Goal: Task Accomplishment & Management: Manage account settings

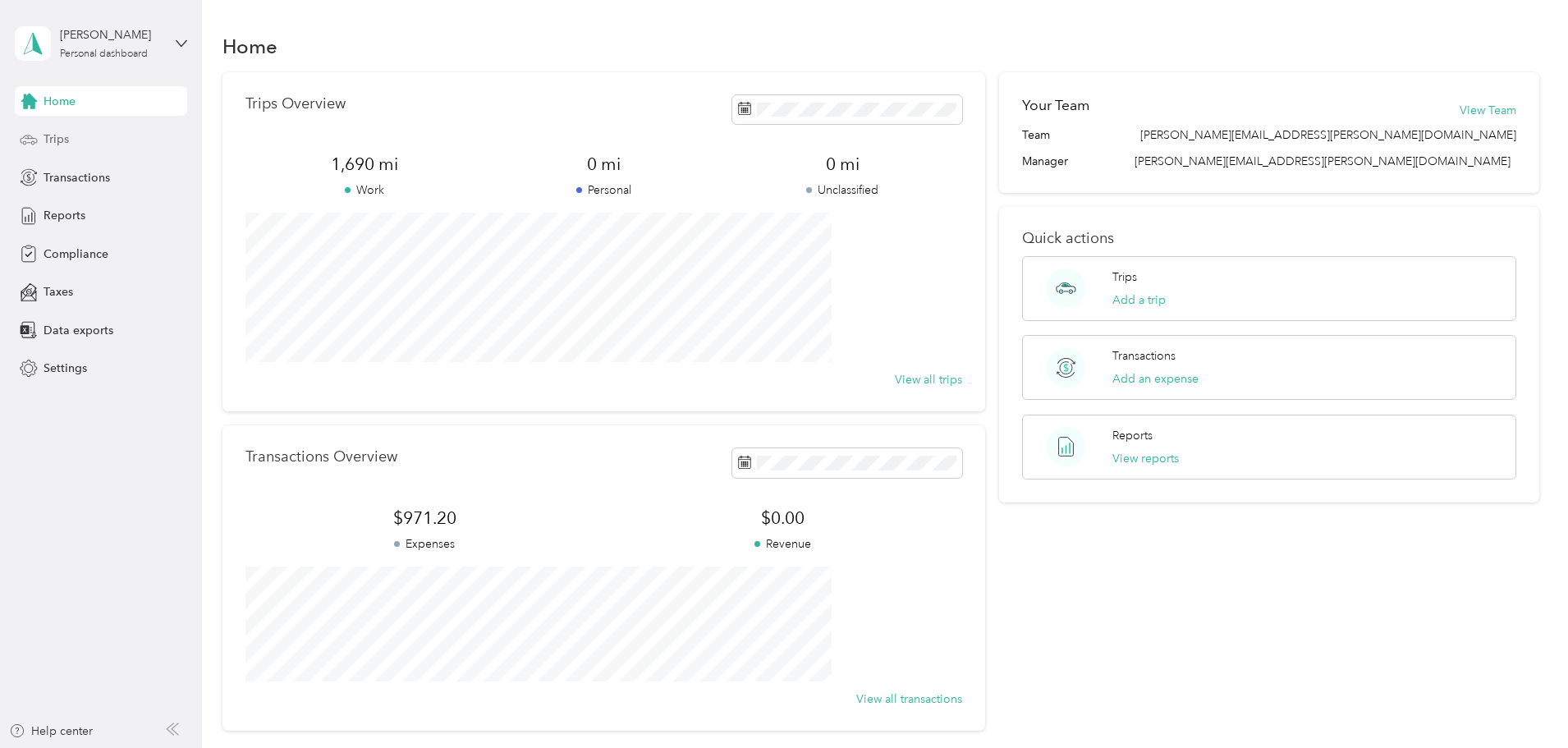
click at [51, 137] on span "Trips" at bounding box center [56, 138] width 26 height 17
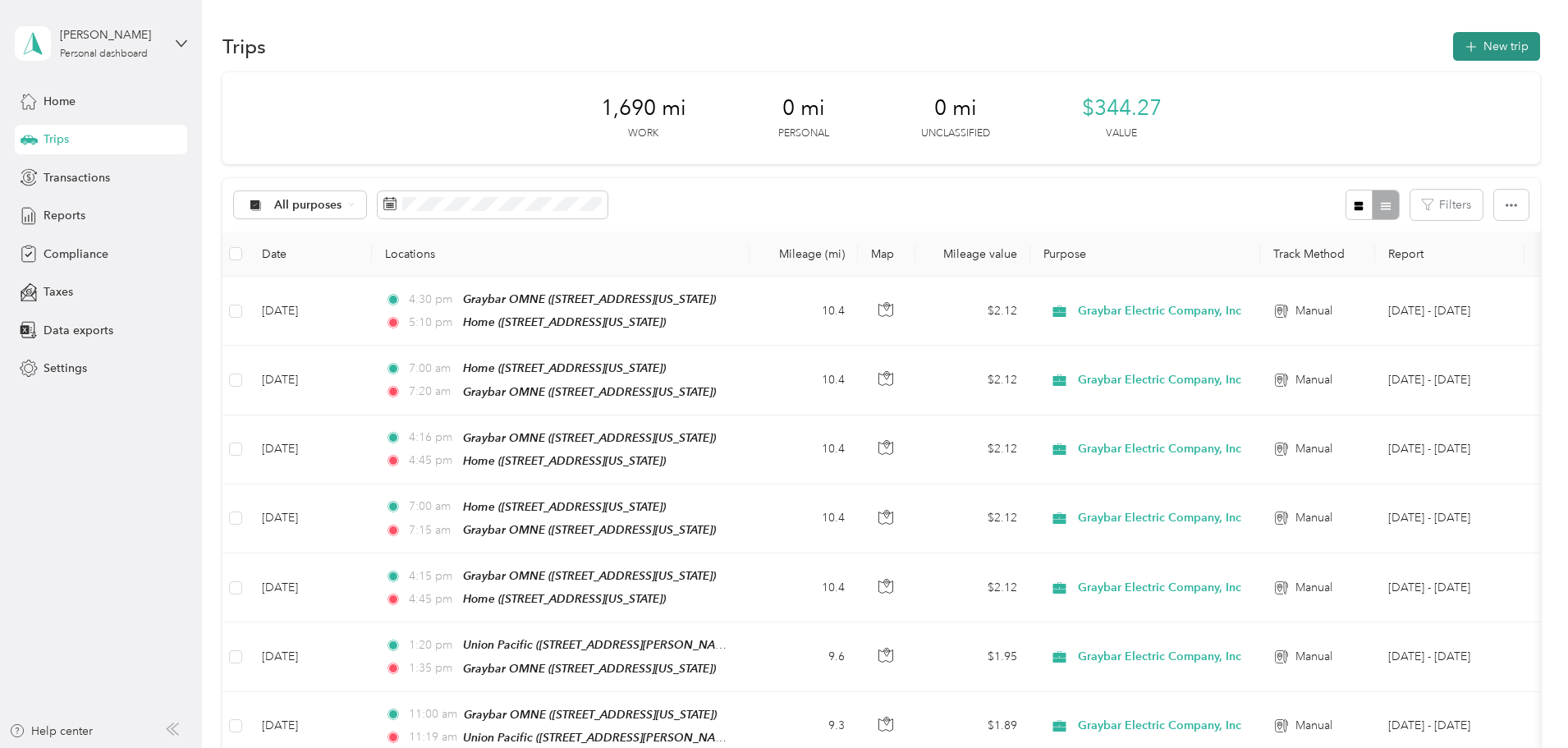
click at [1453, 43] on button "New trip" at bounding box center [1496, 46] width 87 height 28
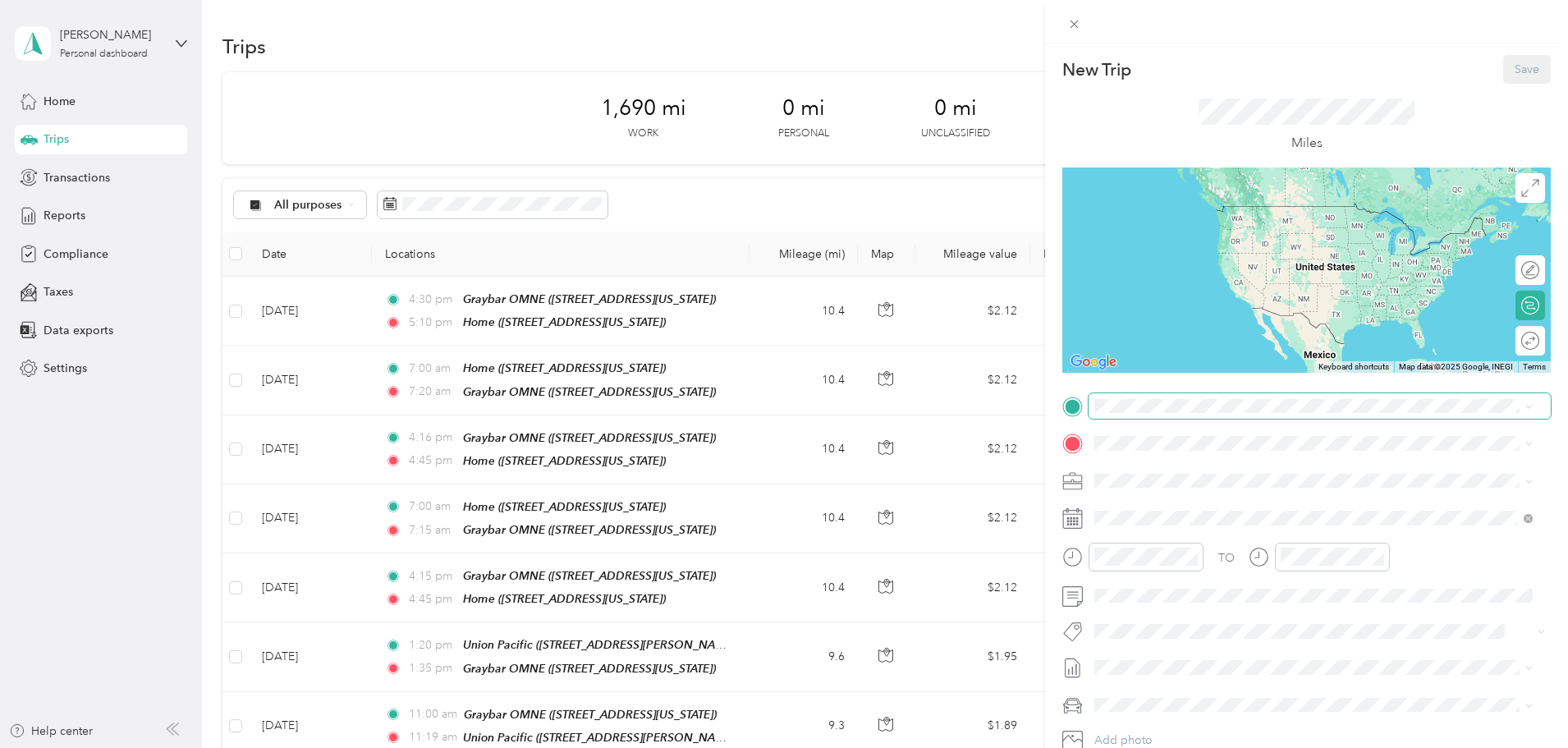
drag, startPoint x: 1204, startPoint y: 413, endPoint x: 1221, endPoint y: 413, distance: 17.0
click at [1221, 413] on span at bounding box center [1319, 406] width 462 height 27
click at [1251, 418] on span at bounding box center [1319, 406] width 462 height 27
click at [1163, 493] on span "[STREET_ADDRESS][US_STATE]" at bounding box center [1207, 490] width 164 height 14
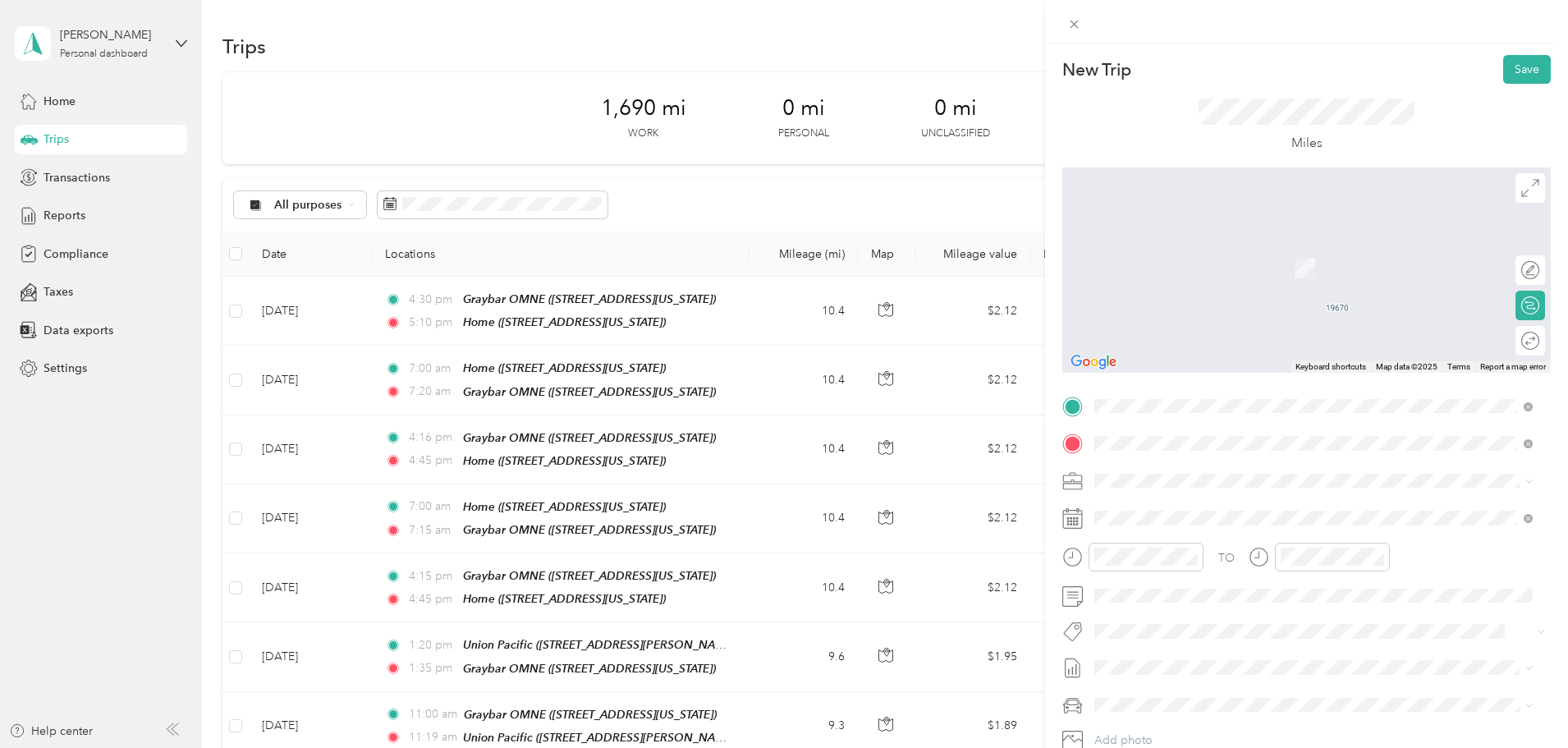
click at [1183, 524] on span "[STREET_ADDRESS][US_STATE]" at bounding box center [1207, 527] width 164 height 14
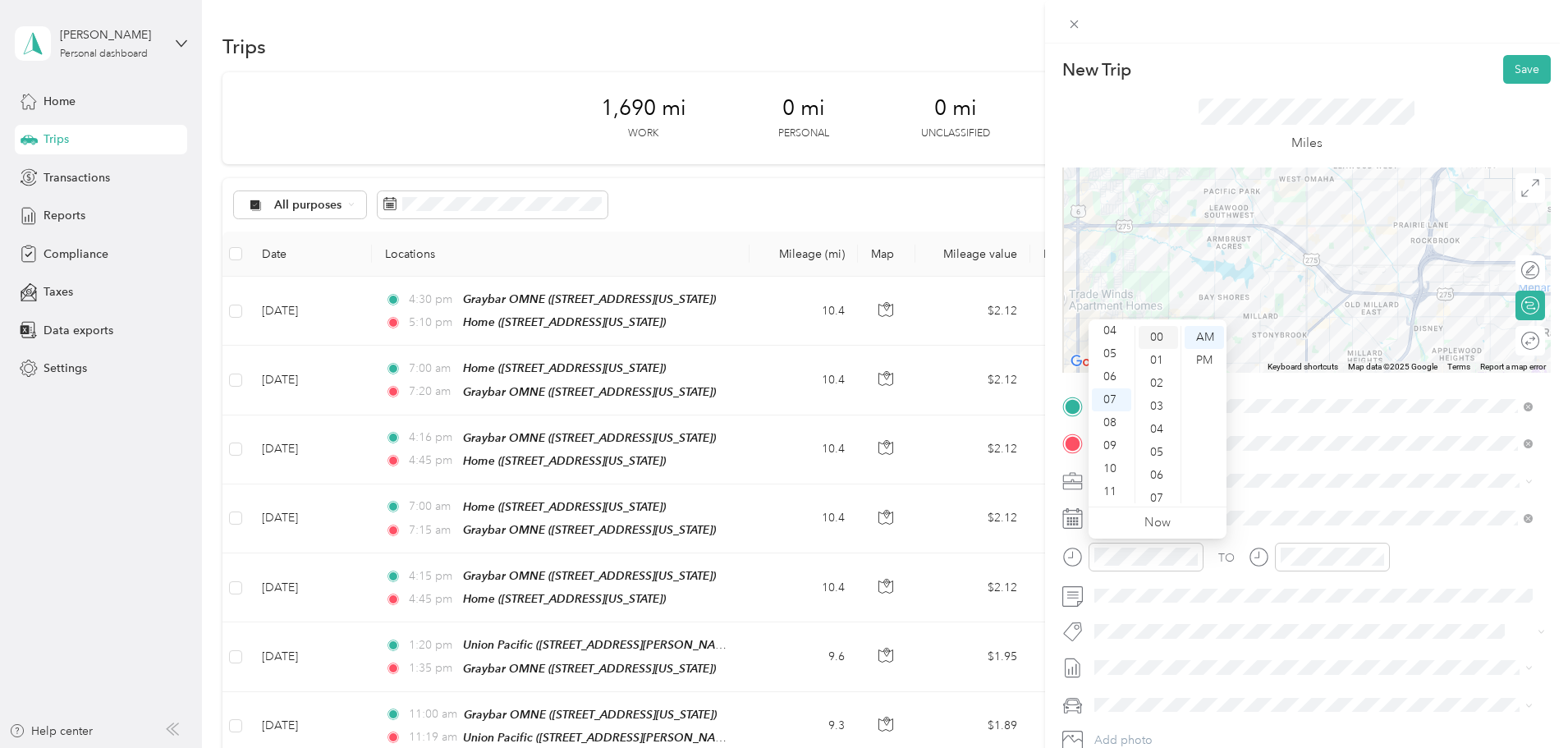
click at [1151, 333] on div "00" at bounding box center [1158, 337] width 39 height 23
click at [1338, 544] on div at bounding box center [1332, 557] width 115 height 28
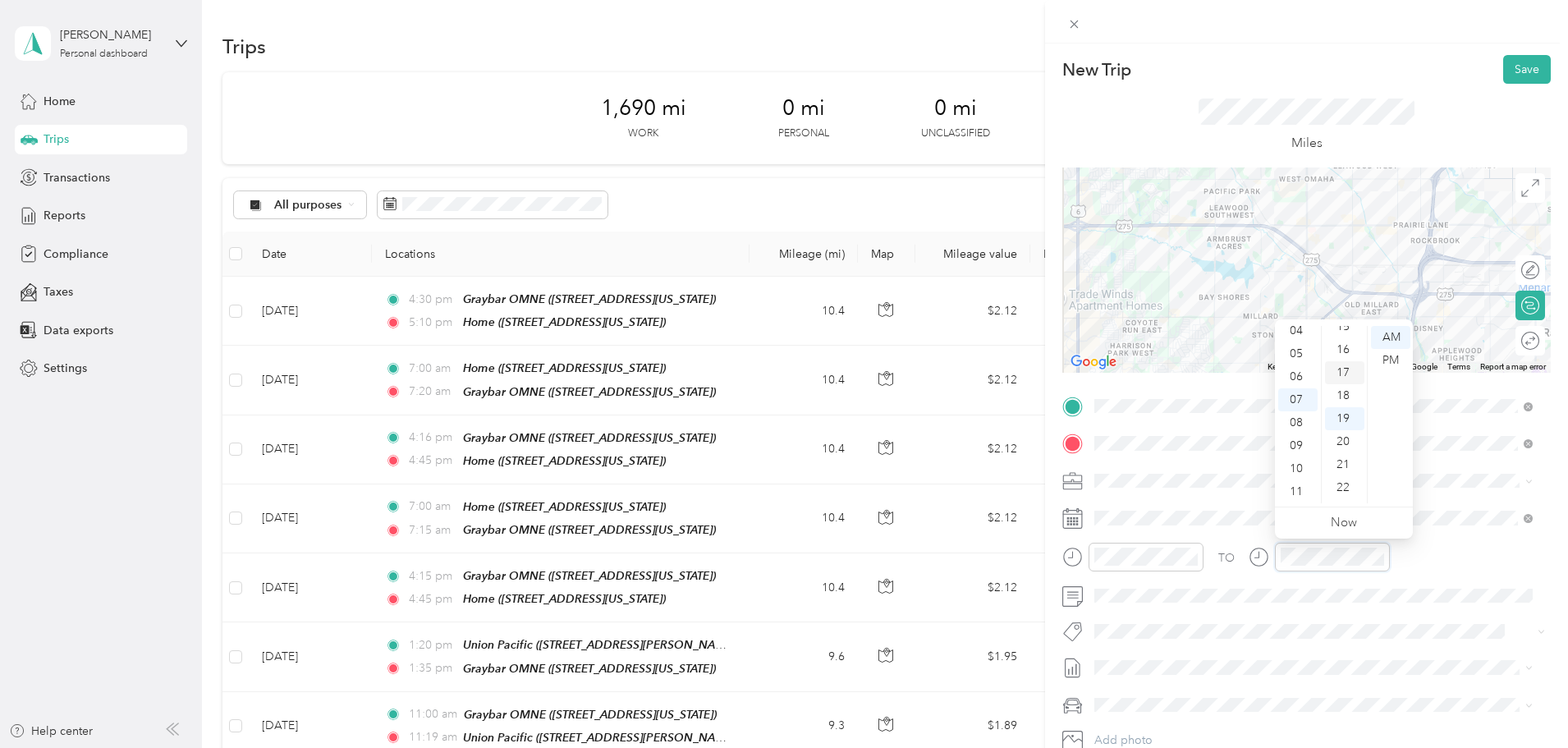
scroll to position [272, 0]
click at [1343, 406] on div "15" at bounding box center [1345, 410] width 39 height 23
click at [1509, 73] on button "Save" at bounding box center [1527, 69] width 48 height 28
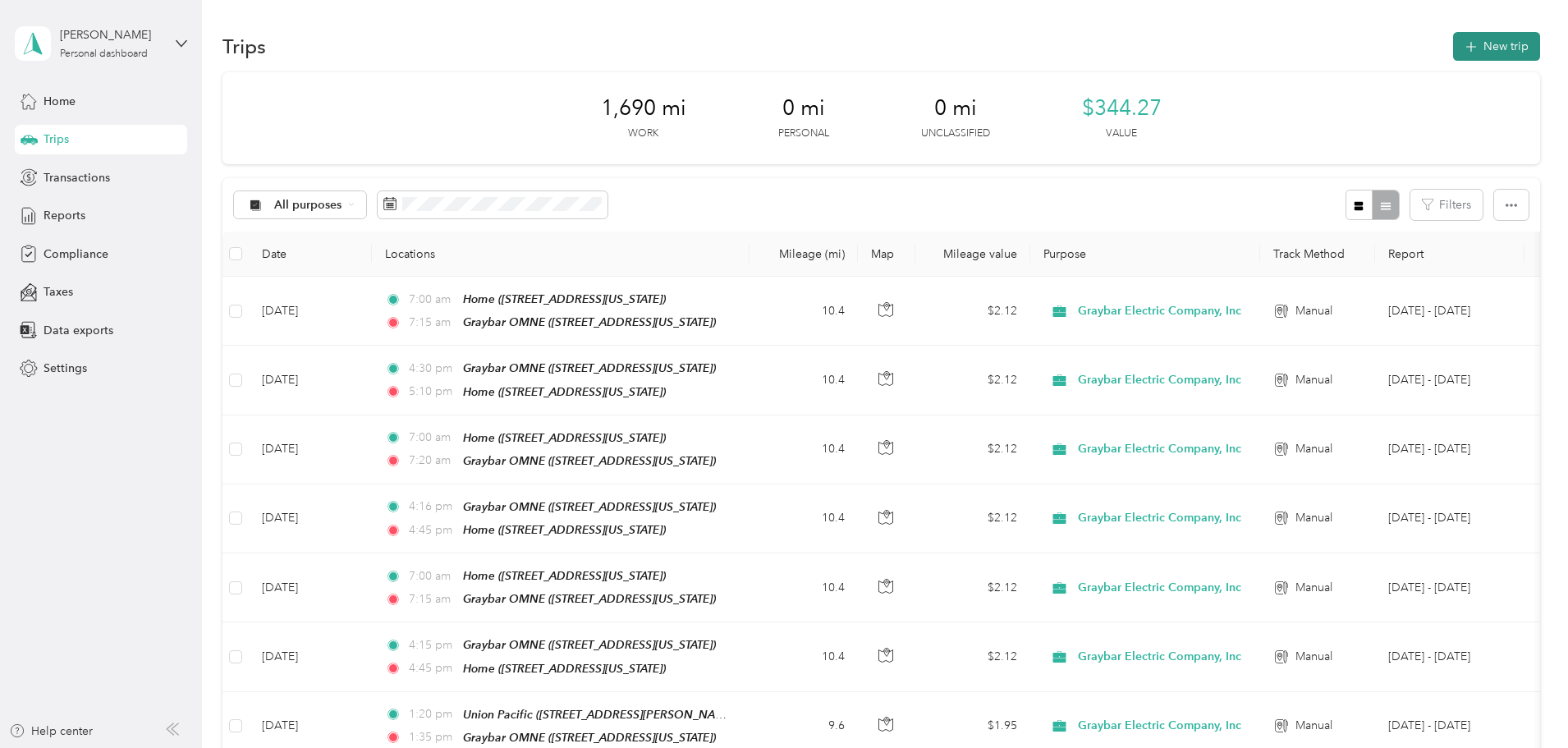
click at [1453, 44] on button "New trip" at bounding box center [1496, 46] width 87 height 28
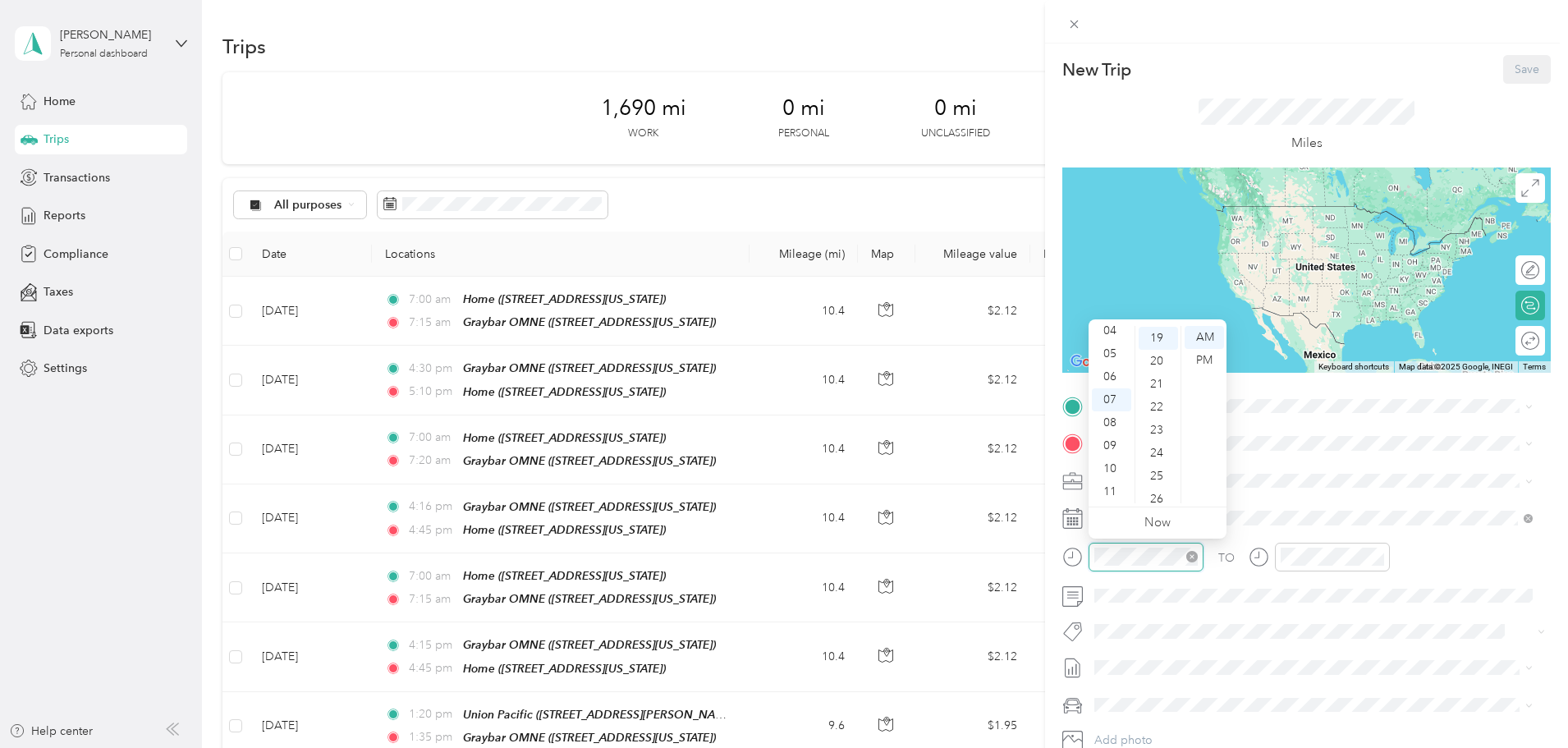
scroll to position [437, 0]
click at [1114, 328] on div "04" at bounding box center [1111, 331] width 39 height 23
click at [1209, 362] on div "PM" at bounding box center [1204, 360] width 39 height 23
click at [1164, 358] on div "20" at bounding box center [1158, 360] width 39 height 23
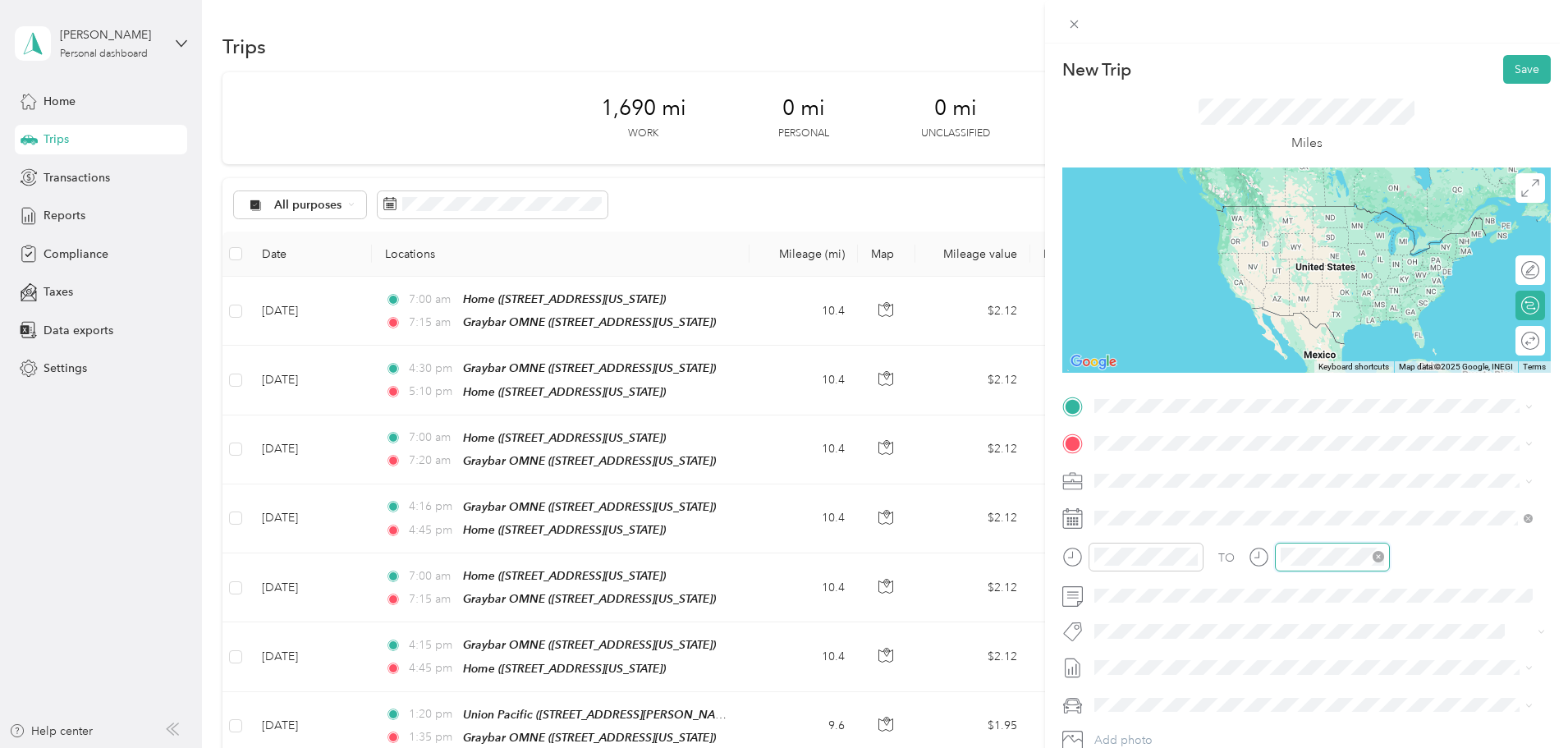
scroll to position [437, 0]
click at [1296, 328] on div "04" at bounding box center [1298, 331] width 39 height 23
click at [1343, 479] on div "50" at bounding box center [1345, 476] width 39 height 23
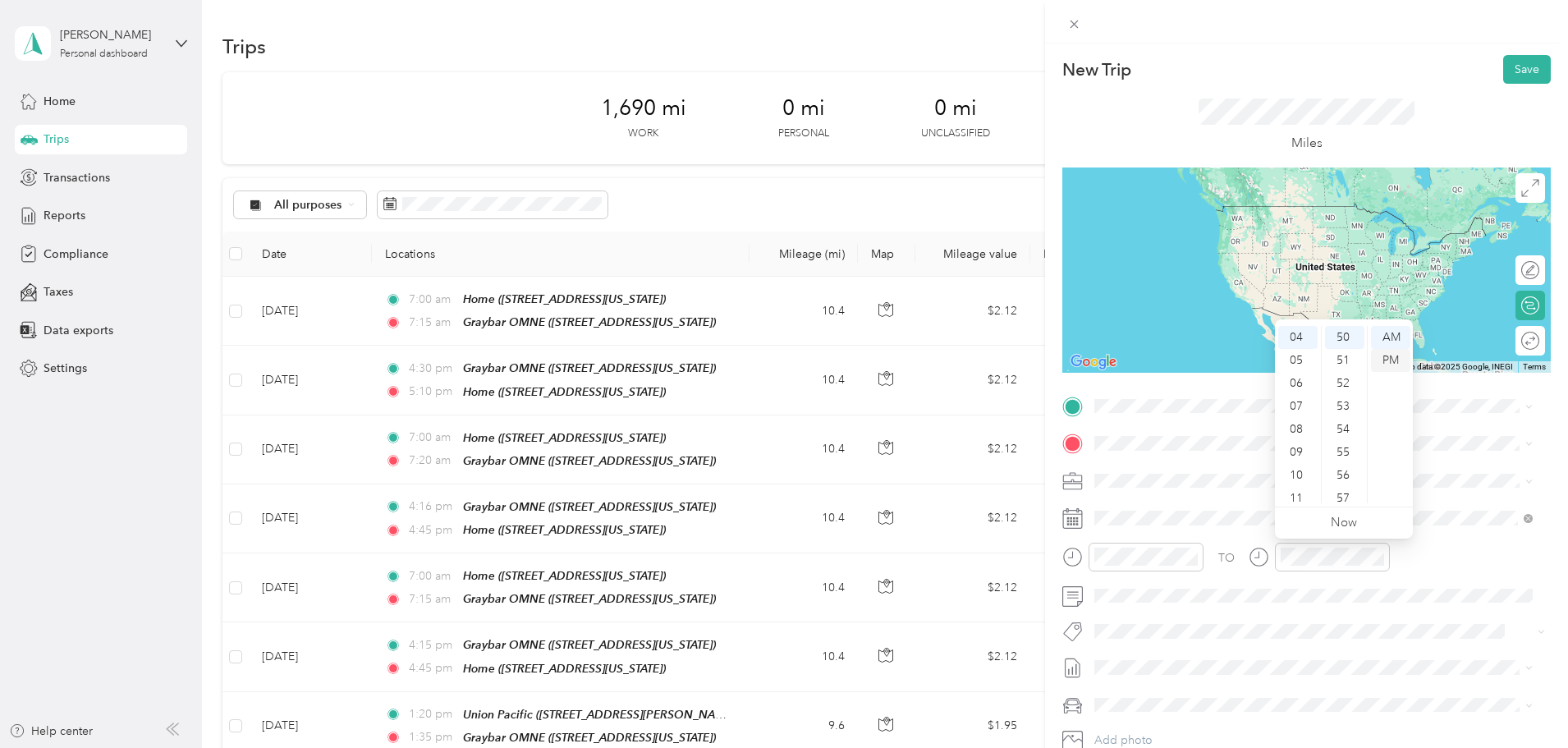
click at [1390, 360] on div "PM" at bounding box center [1391, 360] width 39 height 23
click at [1183, 487] on span "[STREET_ADDRESS][US_STATE]" at bounding box center [1207, 489] width 164 height 14
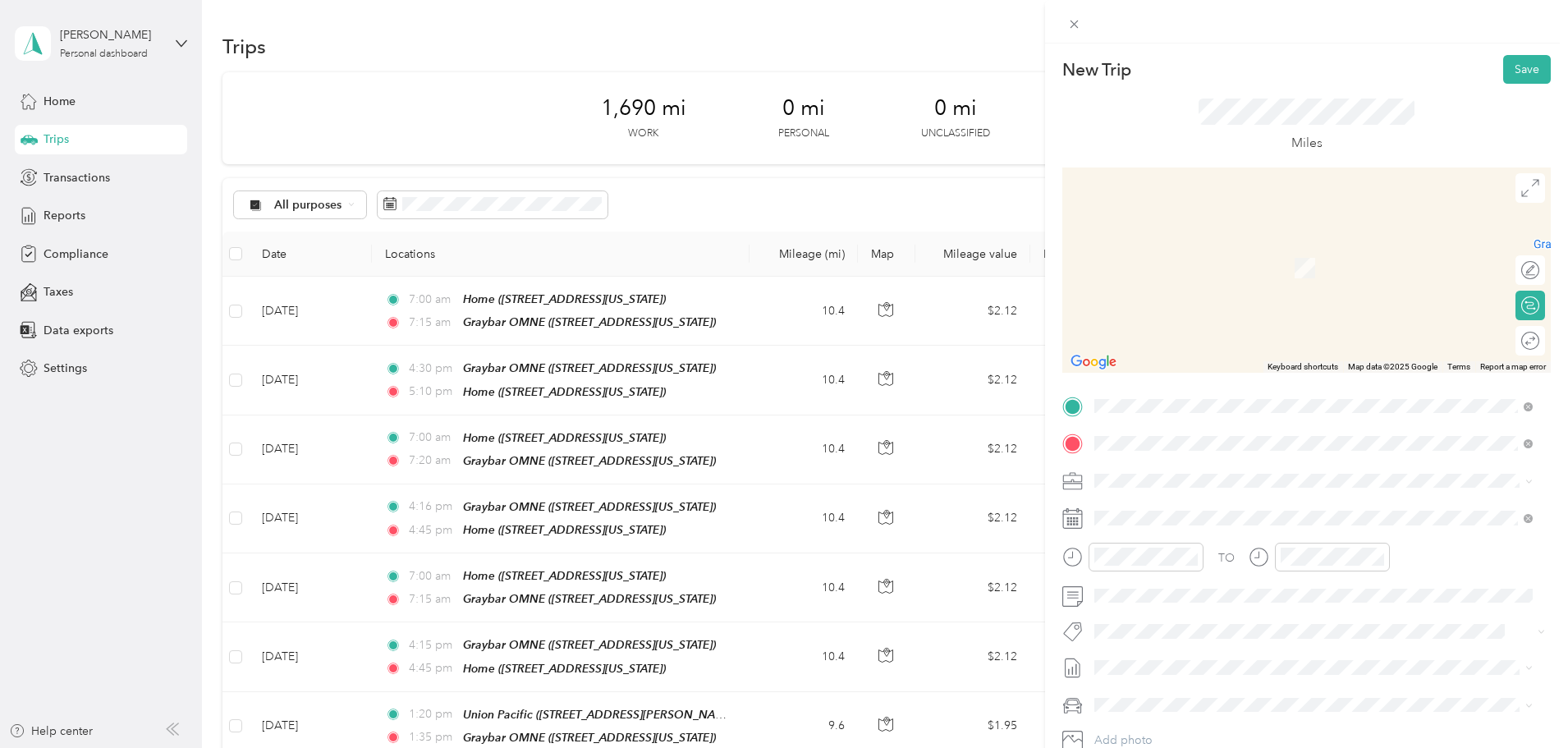
click at [1156, 524] on span "[STREET_ADDRESS][US_STATE]" at bounding box center [1207, 527] width 164 height 14
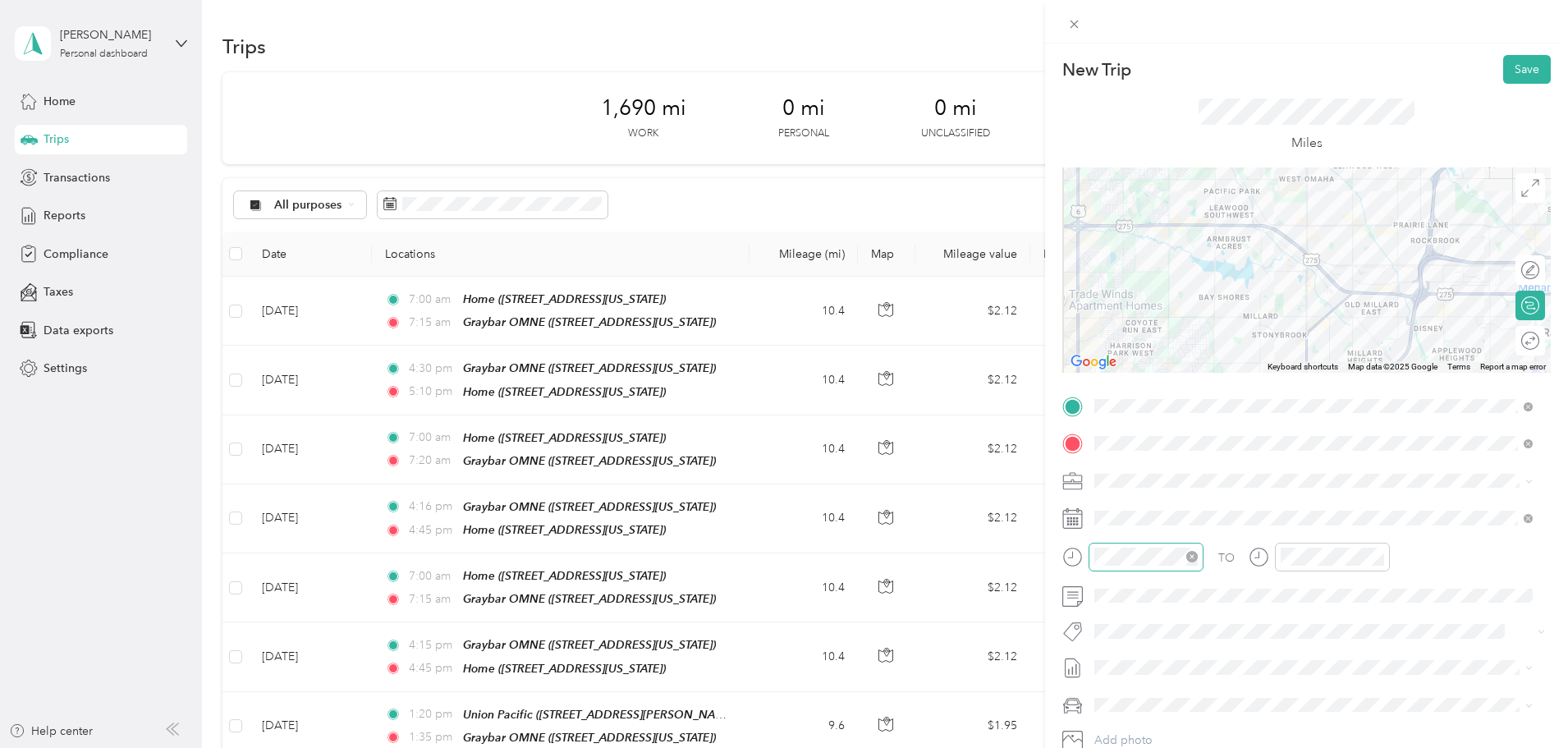
click at [1167, 566] on div at bounding box center [1146, 557] width 115 height 28
click at [1117, 328] on div "04" at bounding box center [1111, 331] width 39 height 23
click at [1302, 327] on div "04" at bounding box center [1298, 331] width 39 height 23
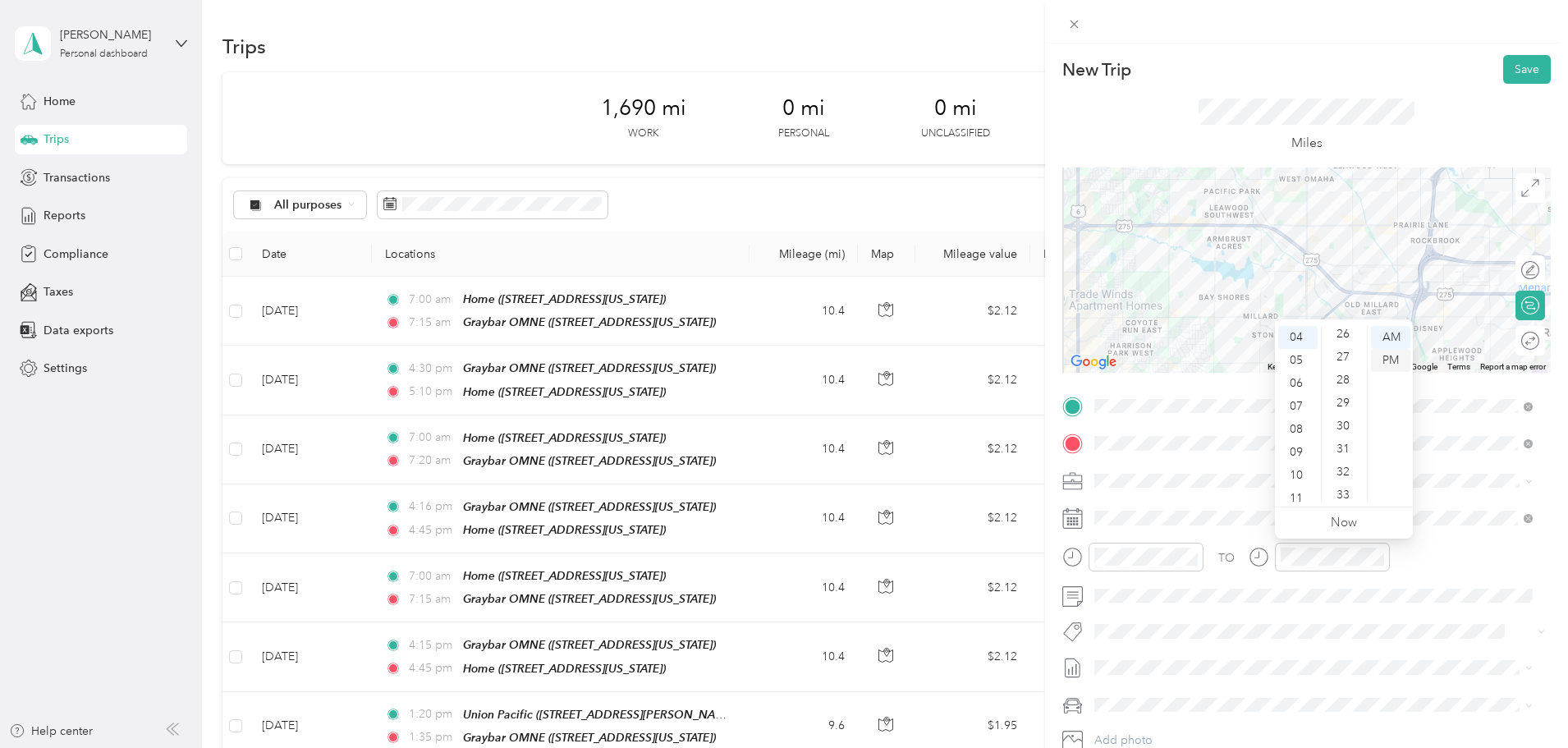
click at [1393, 358] on div "PM" at bounding box center [1391, 360] width 39 height 23
click at [1351, 396] on div "50" at bounding box center [1345, 393] width 39 height 23
drag, startPoint x: 1517, startPoint y: 74, endPoint x: 1531, endPoint y: 79, distance: 14.9
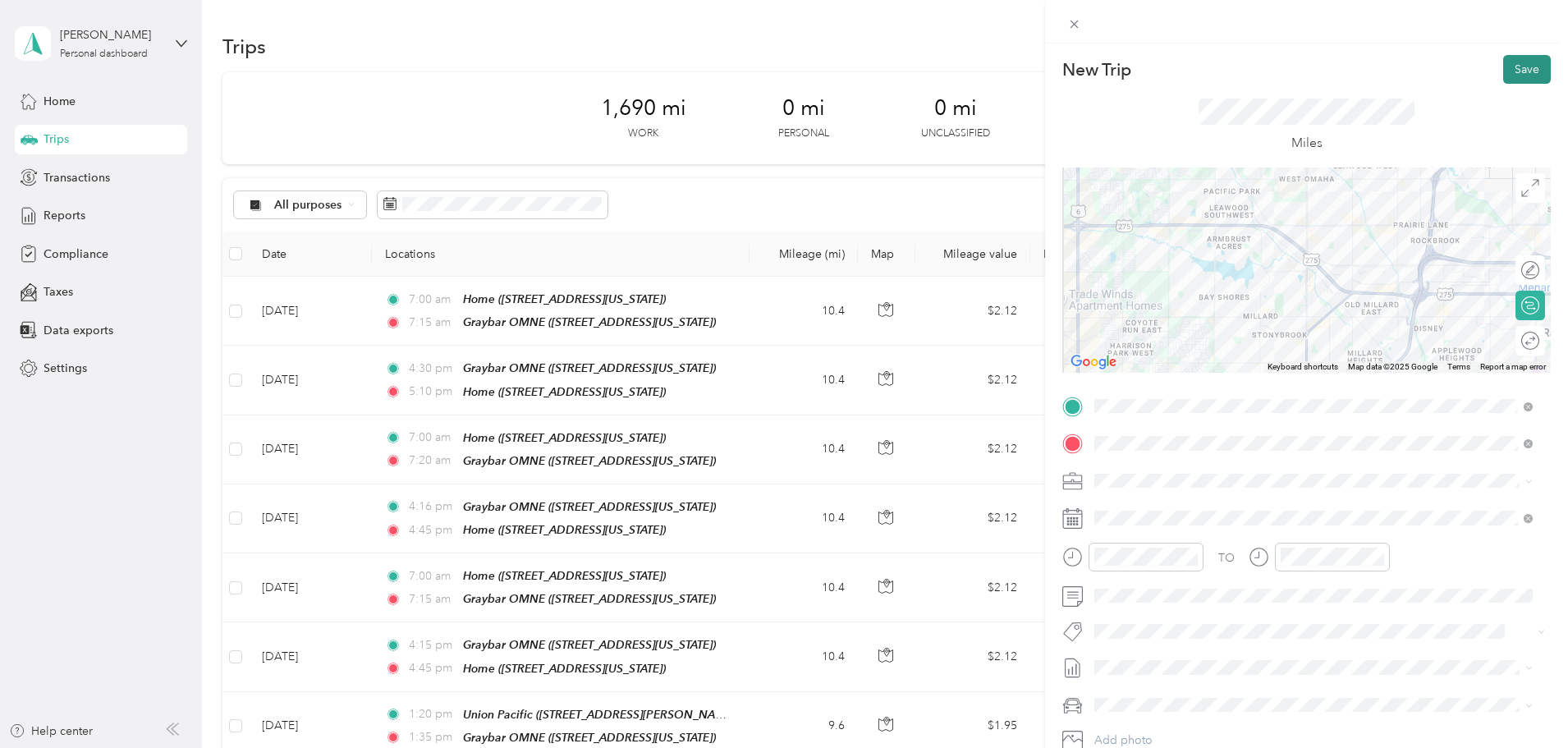
click at [1530, 79] on button "Save" at bounding box center [1527, 69] width 48 height 28
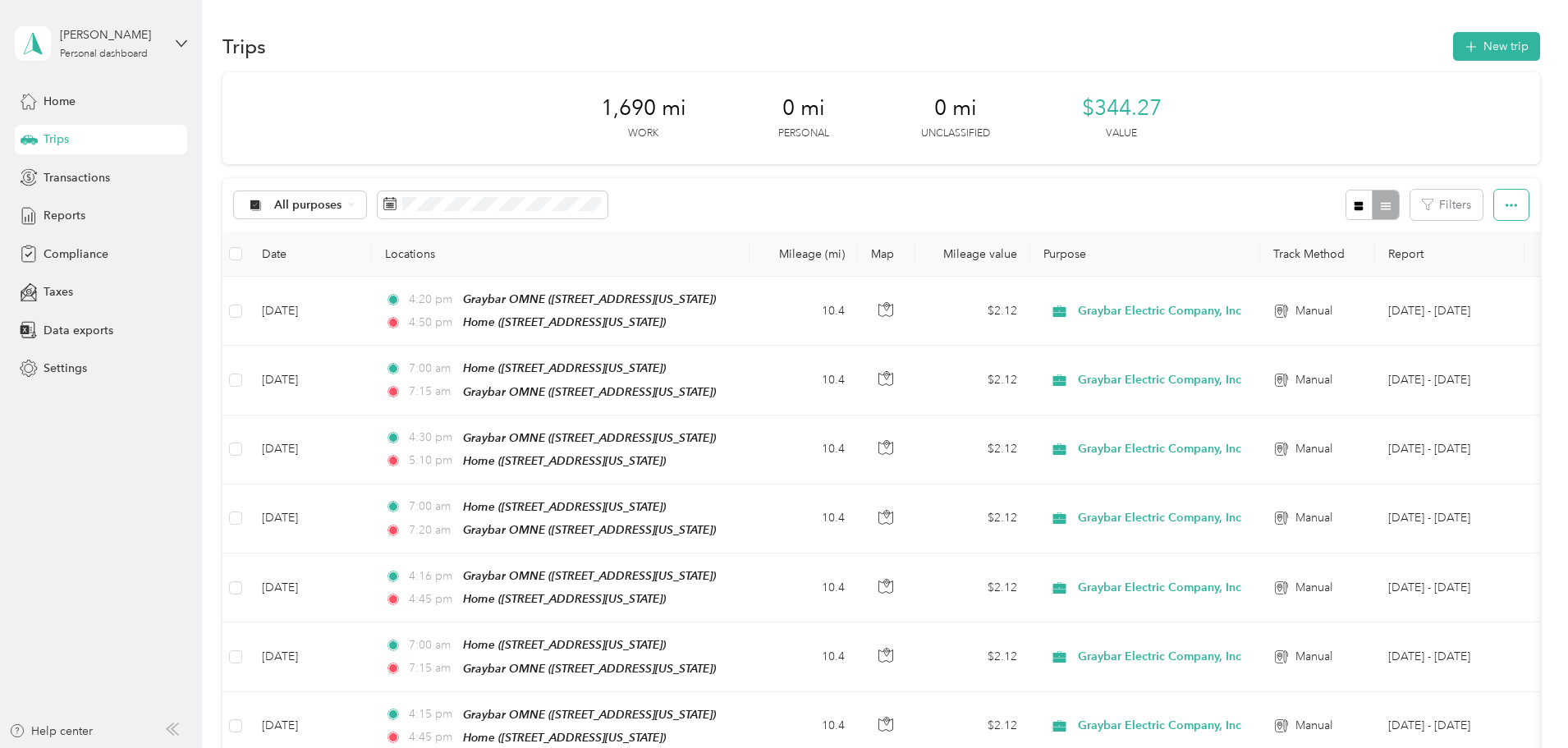
click at [1505, 204] on icon "button" at bounding box center [1510, 206] width 12 height 4
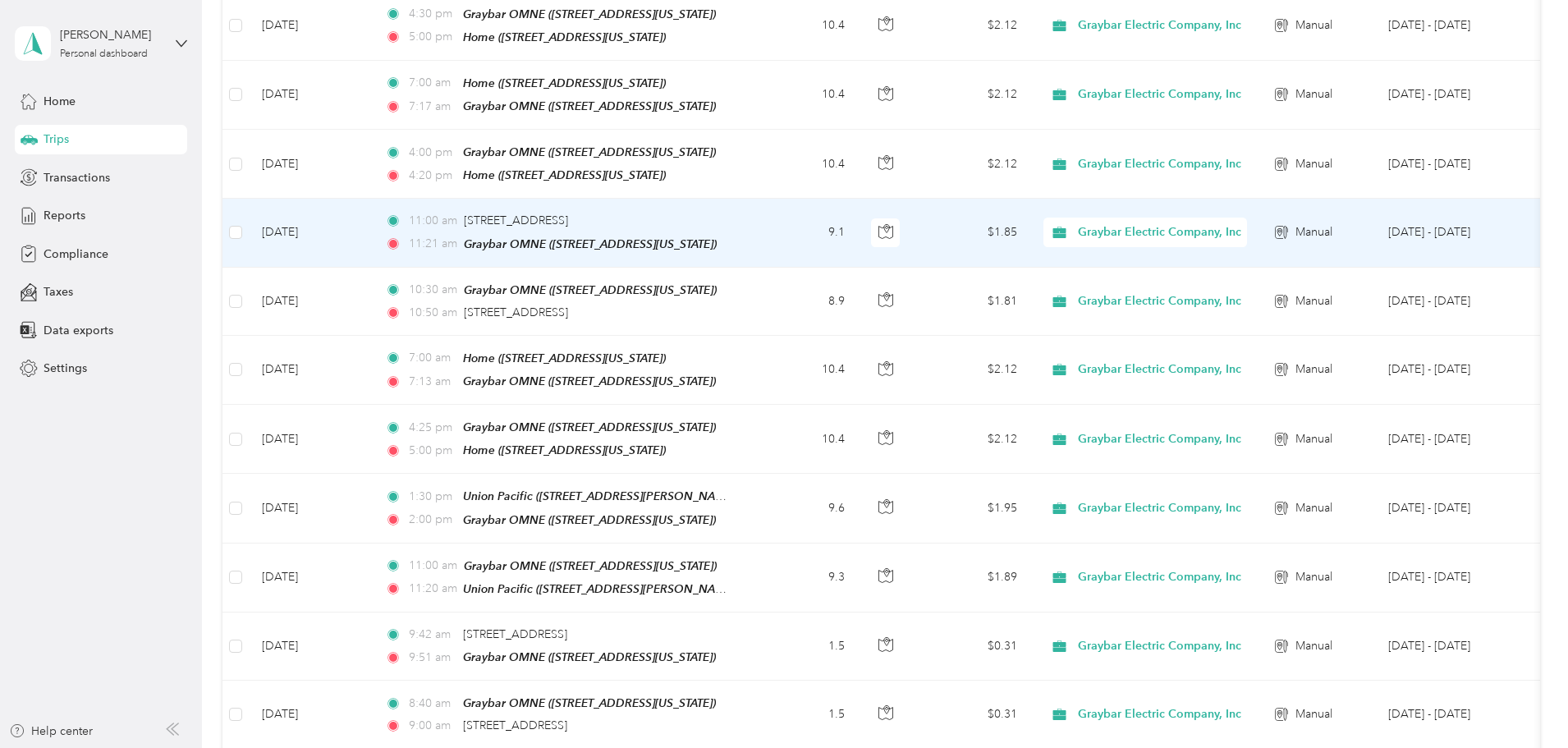
scroll to position [1478, 0]
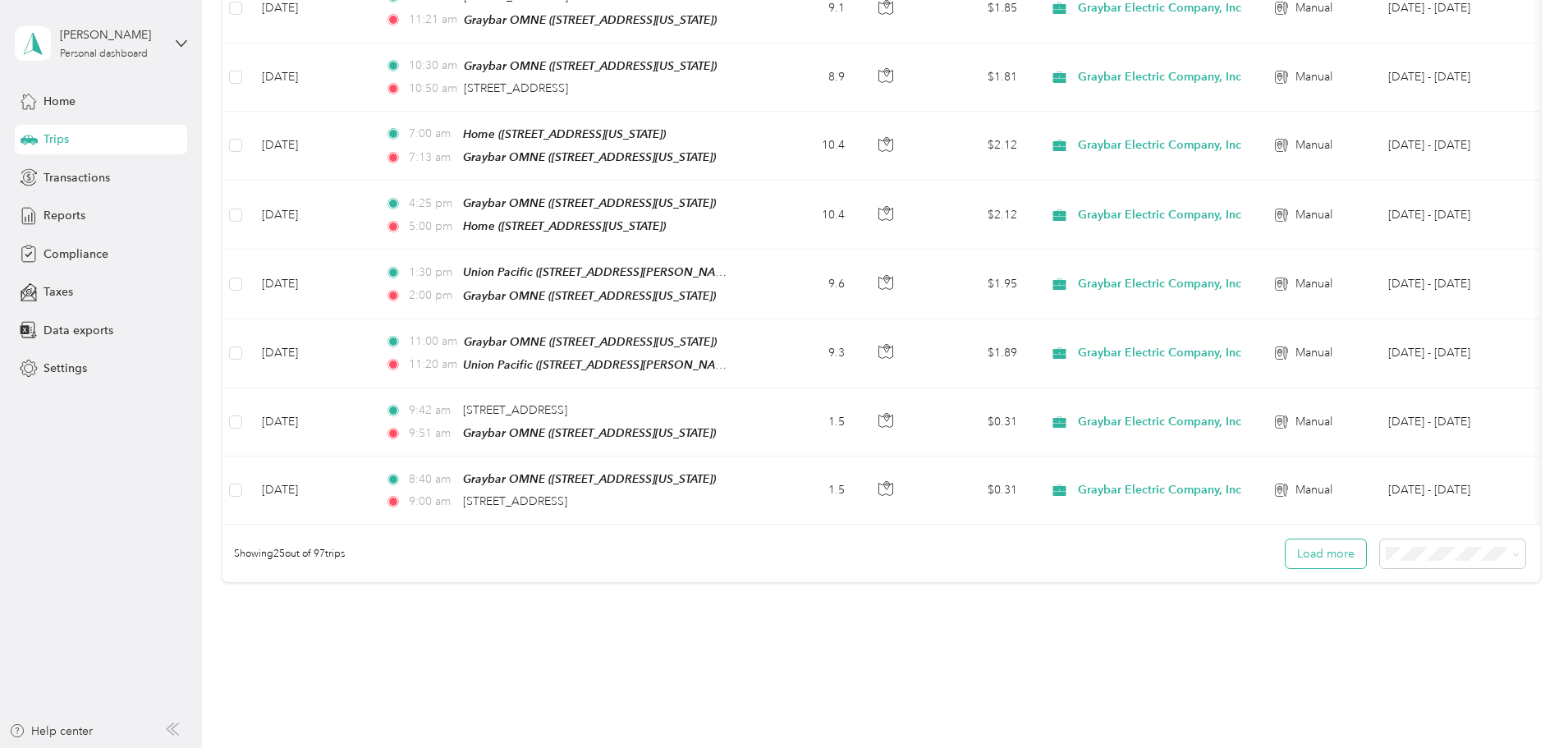
click at [1285, 539] on button "Load more" at bounding box center [1325, 554] width 81 height 28
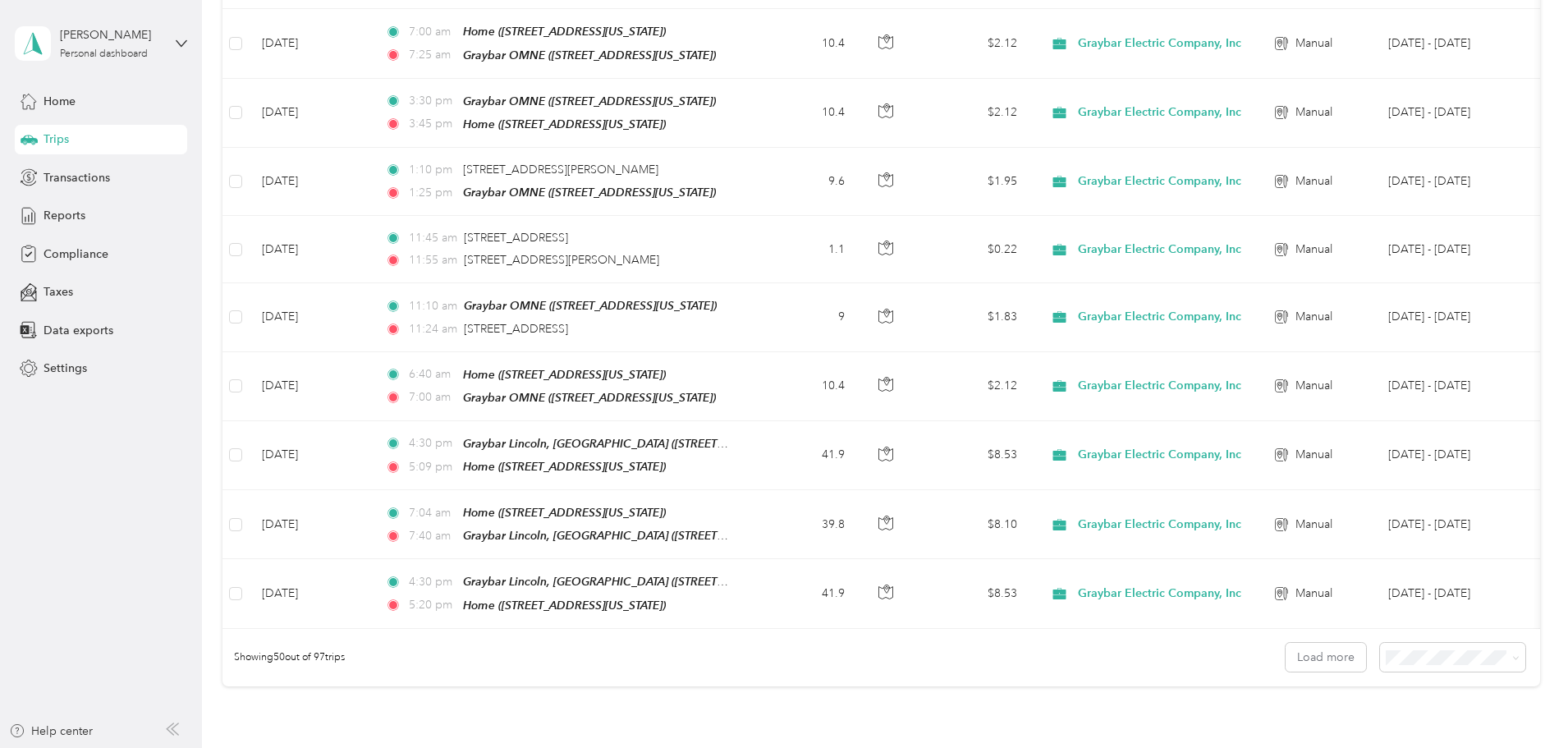
scroll to position [3203, 0]
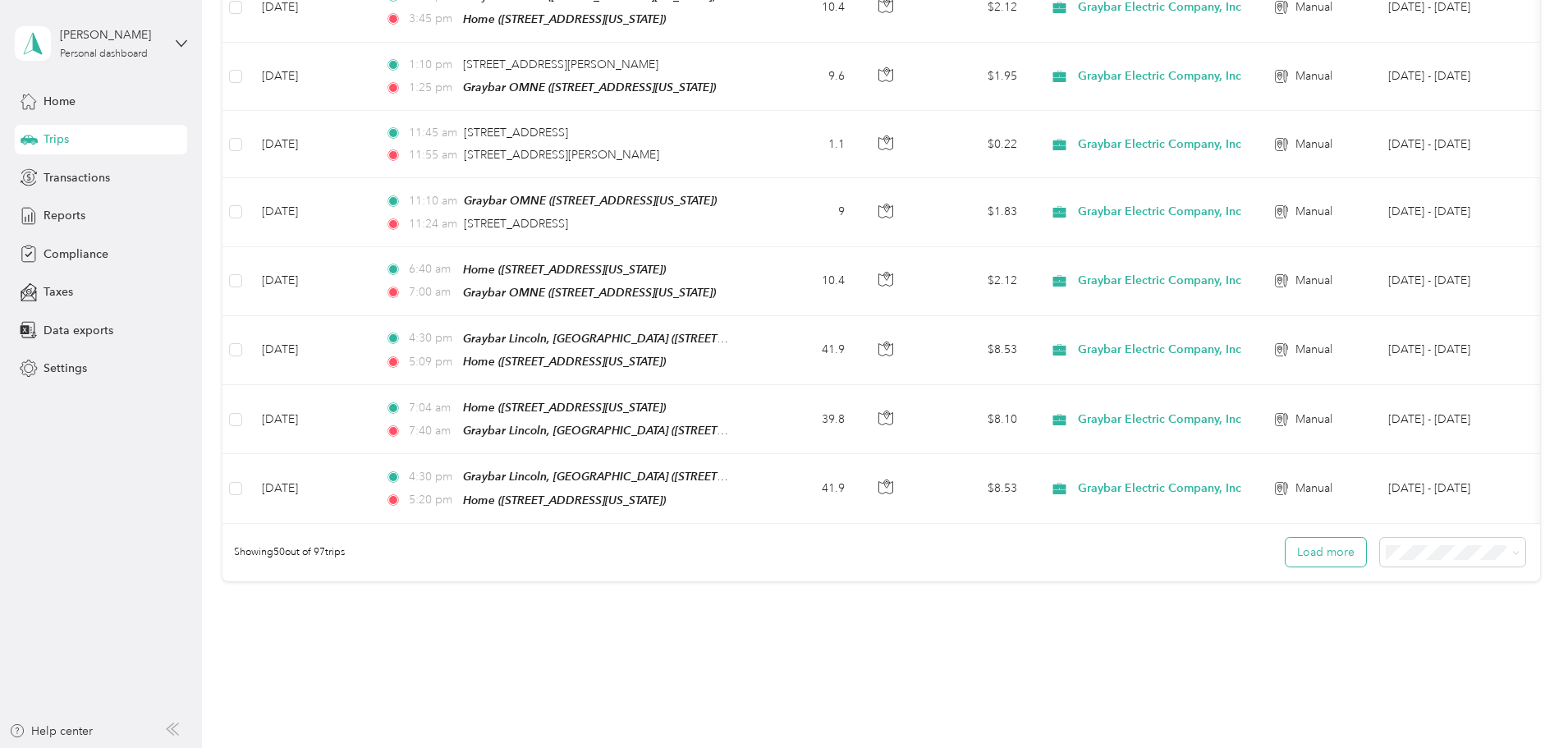
click at [1285, 538] on button "Load more" at bounding box center [1325, 552] width 81 height 28
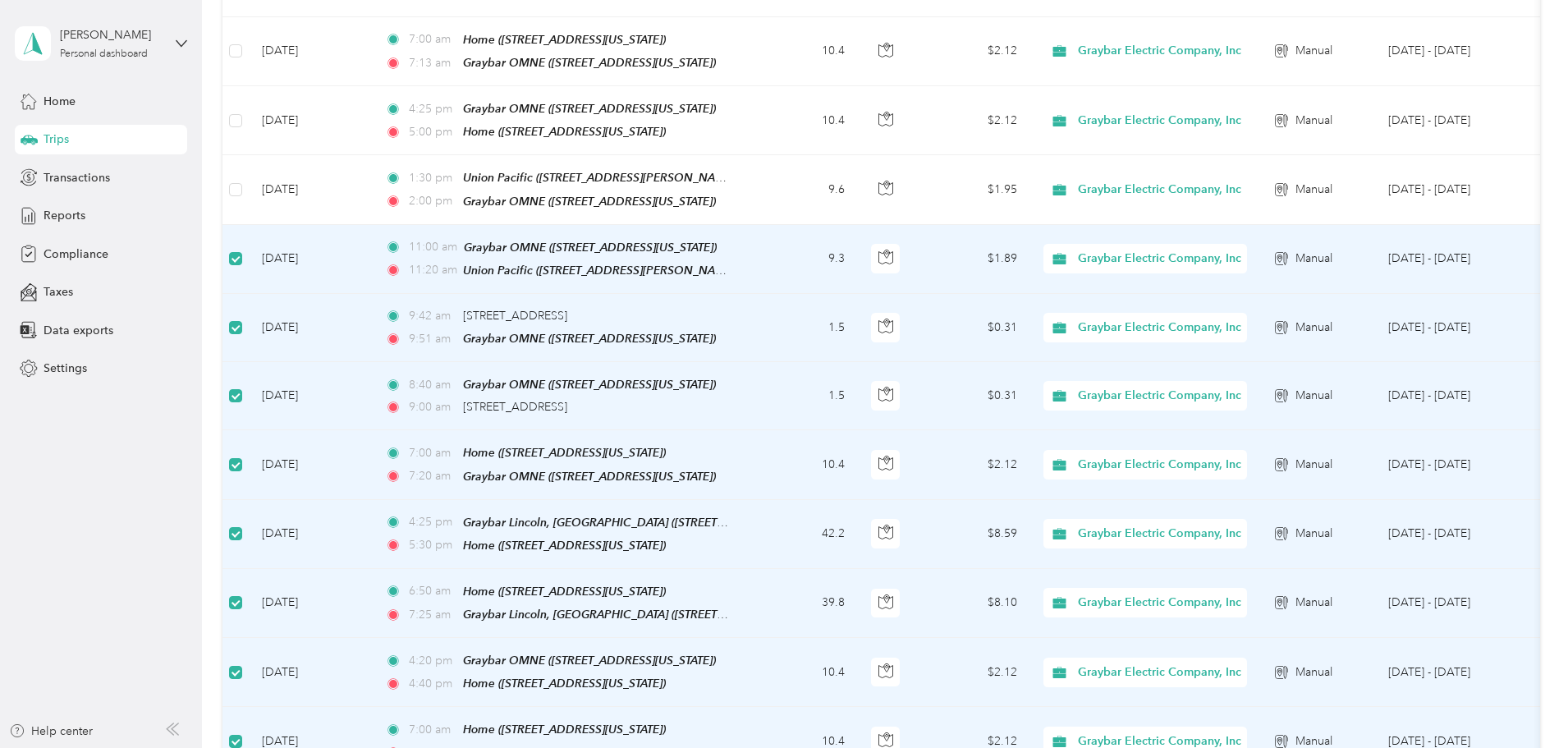
scroll to position [1395, 0]
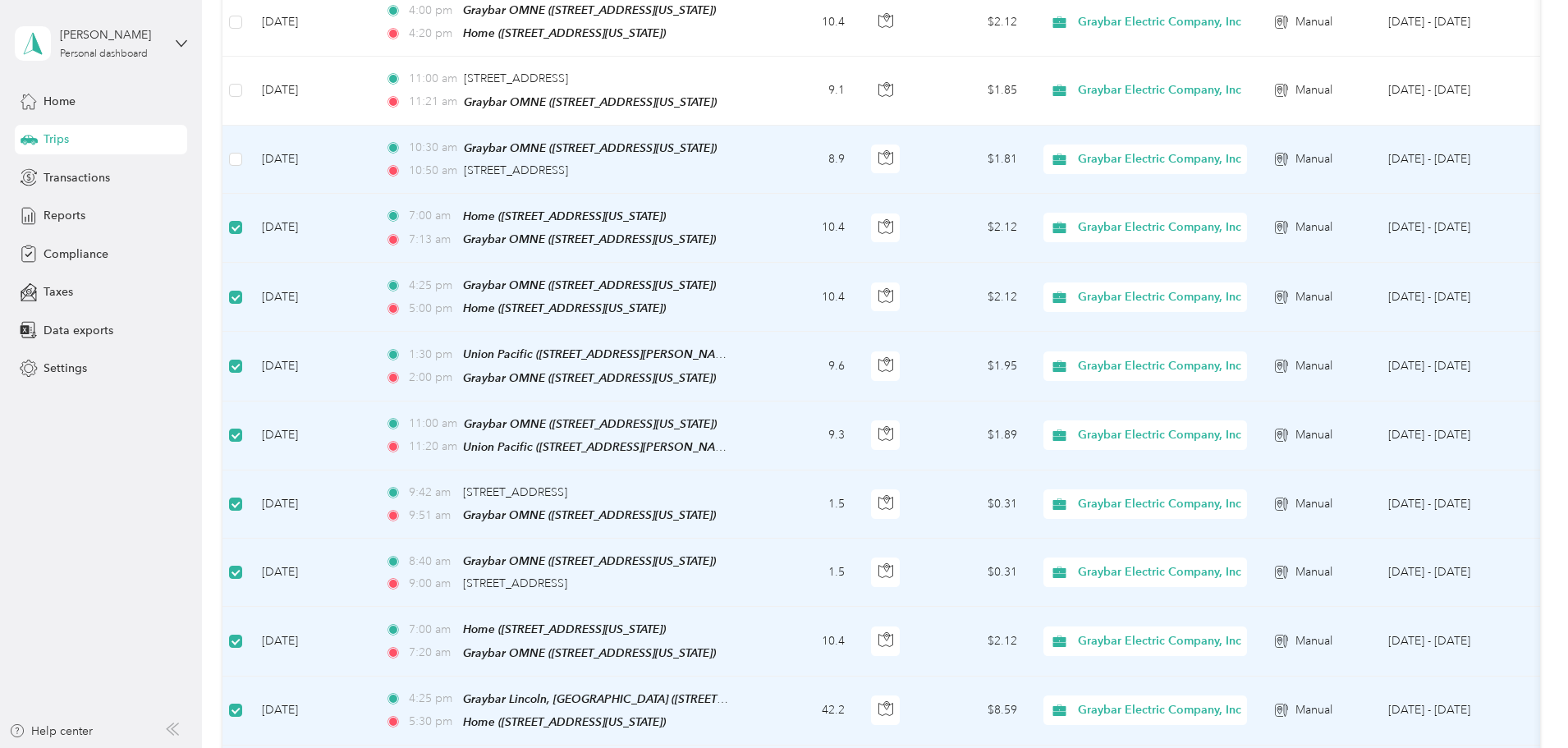
click at [248, 126] on td at bounding box center [236, 160] width 27 height 68
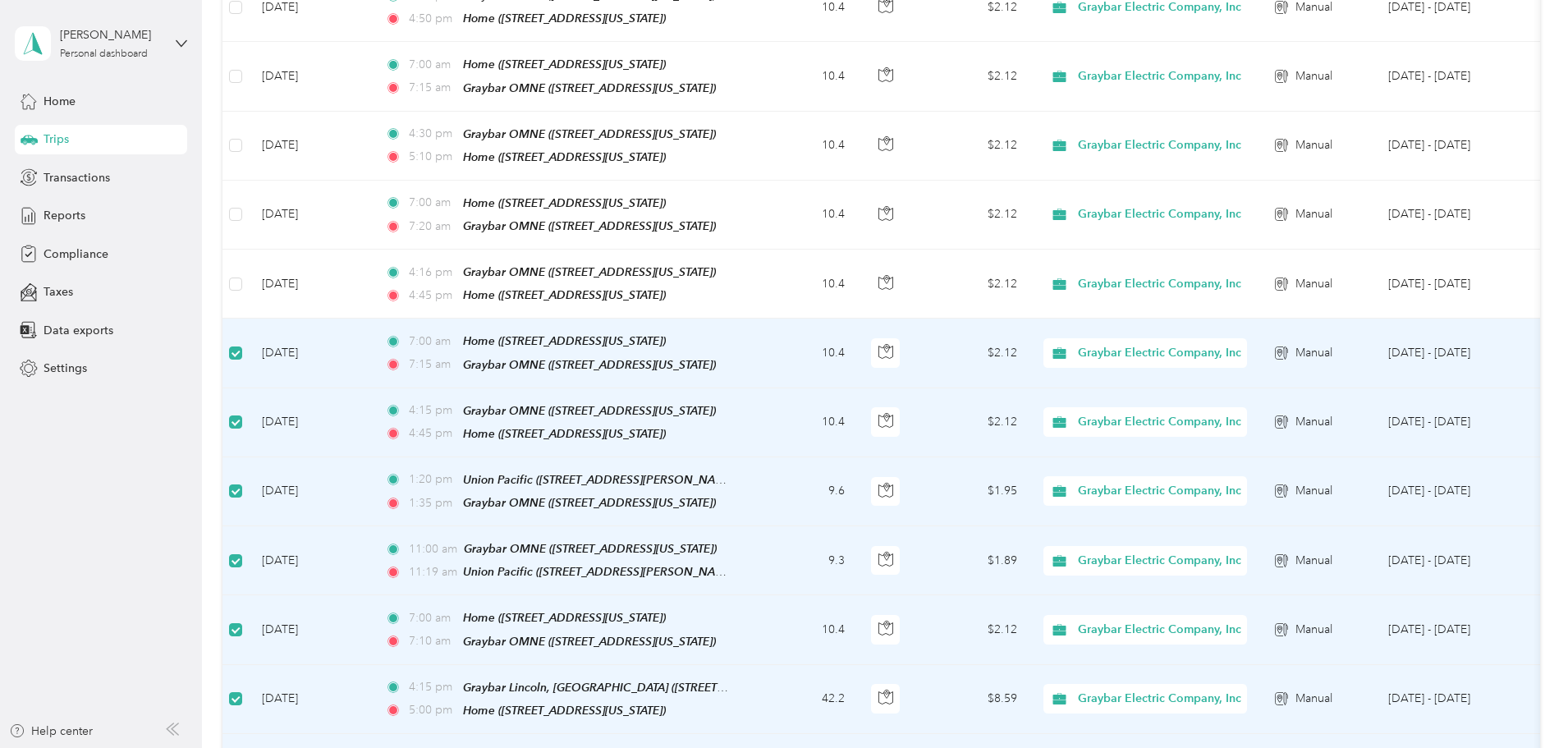
scroll to position [245, 0]
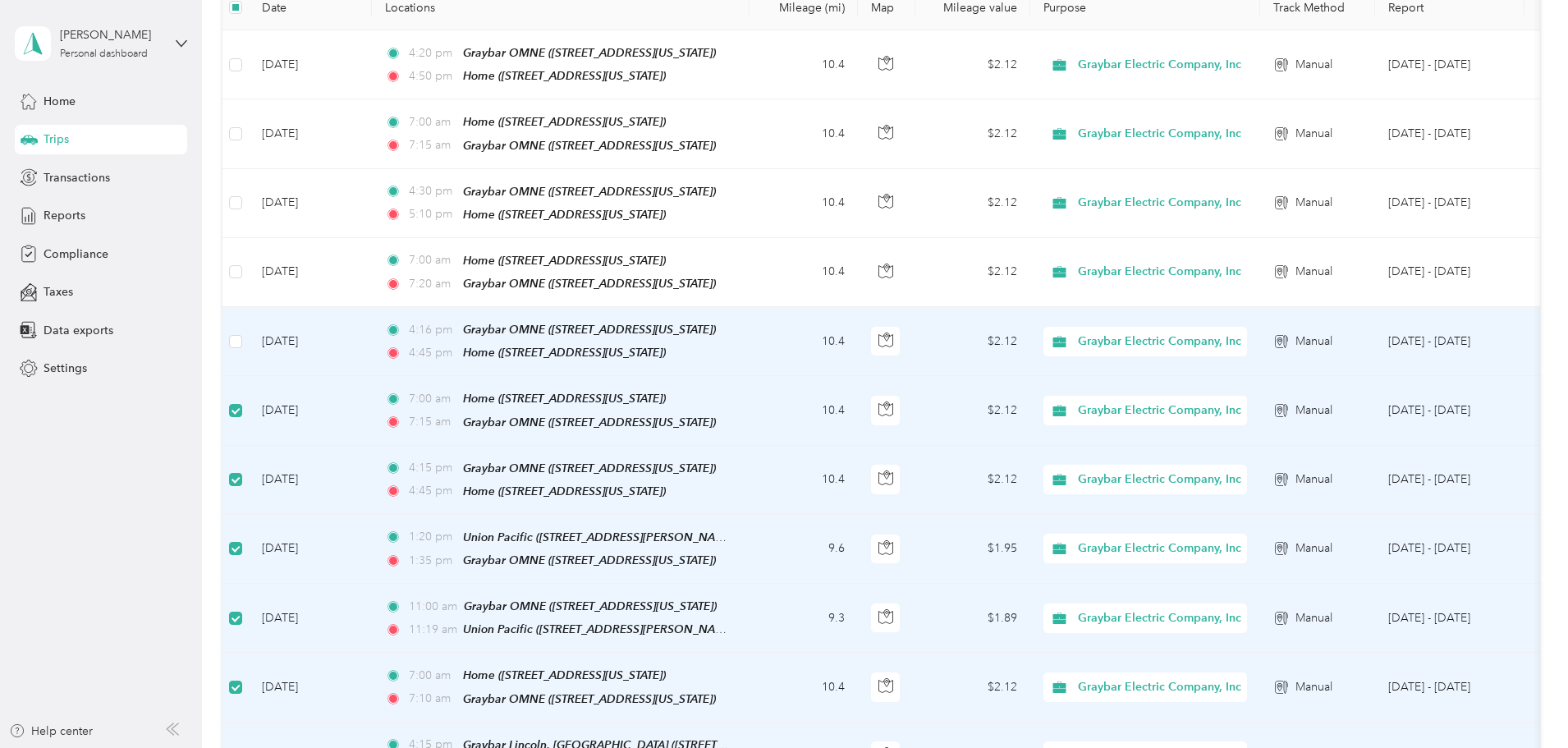
click at [248, 324] on td at bounding box center [236, 342] width 27 height 69
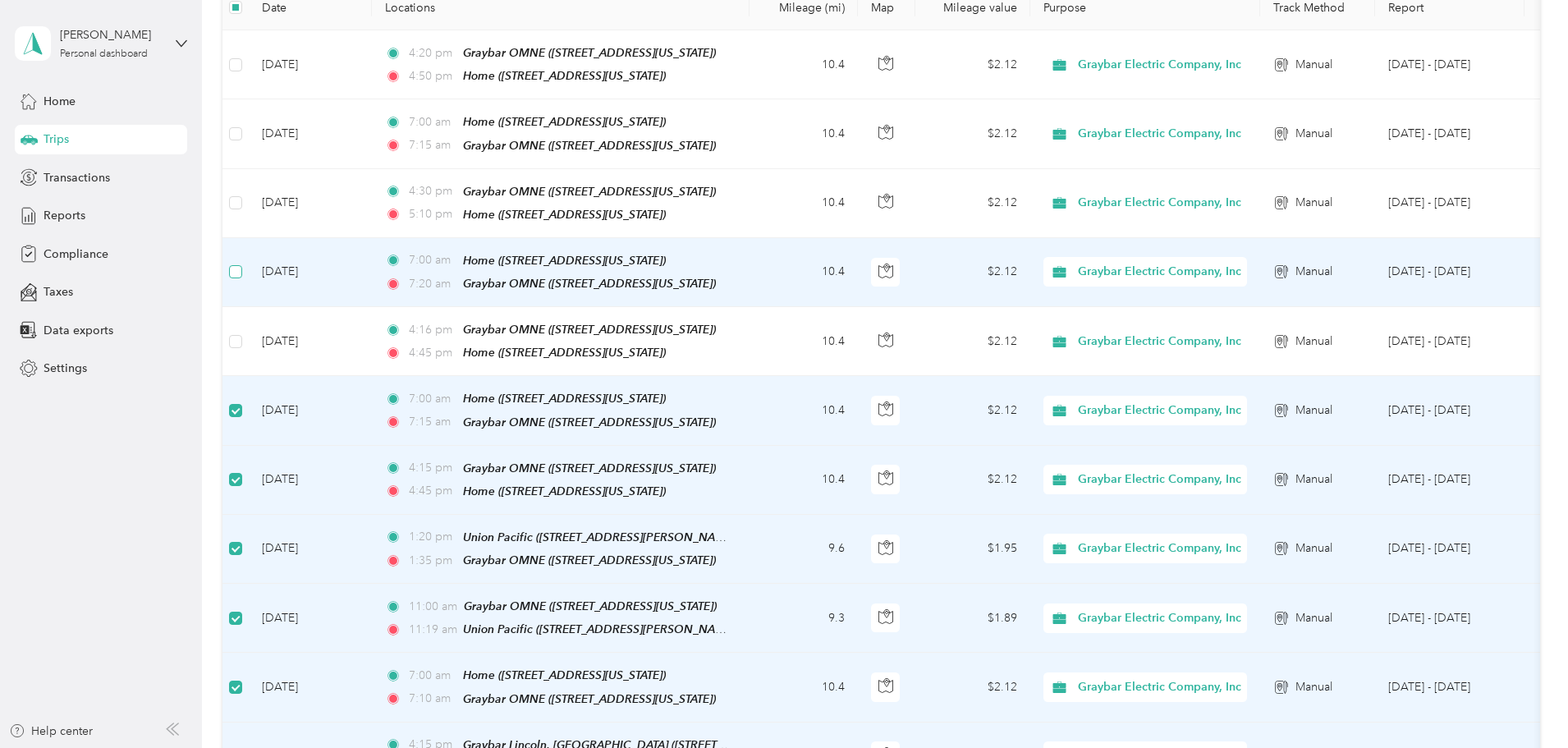
click at [242, 263] on label at bounding box center [235, 272] width 13 height 18
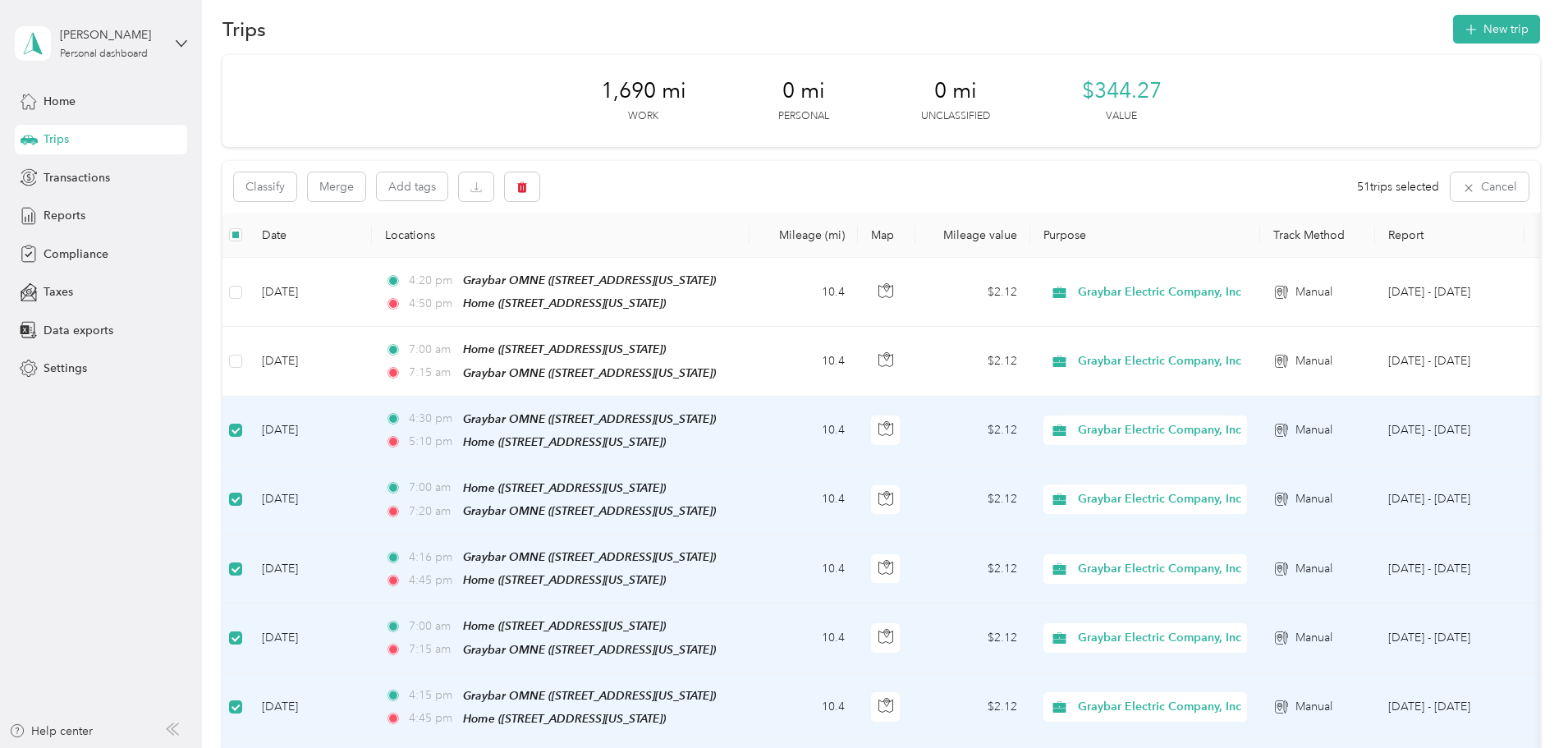
scroll to position [0, 0]
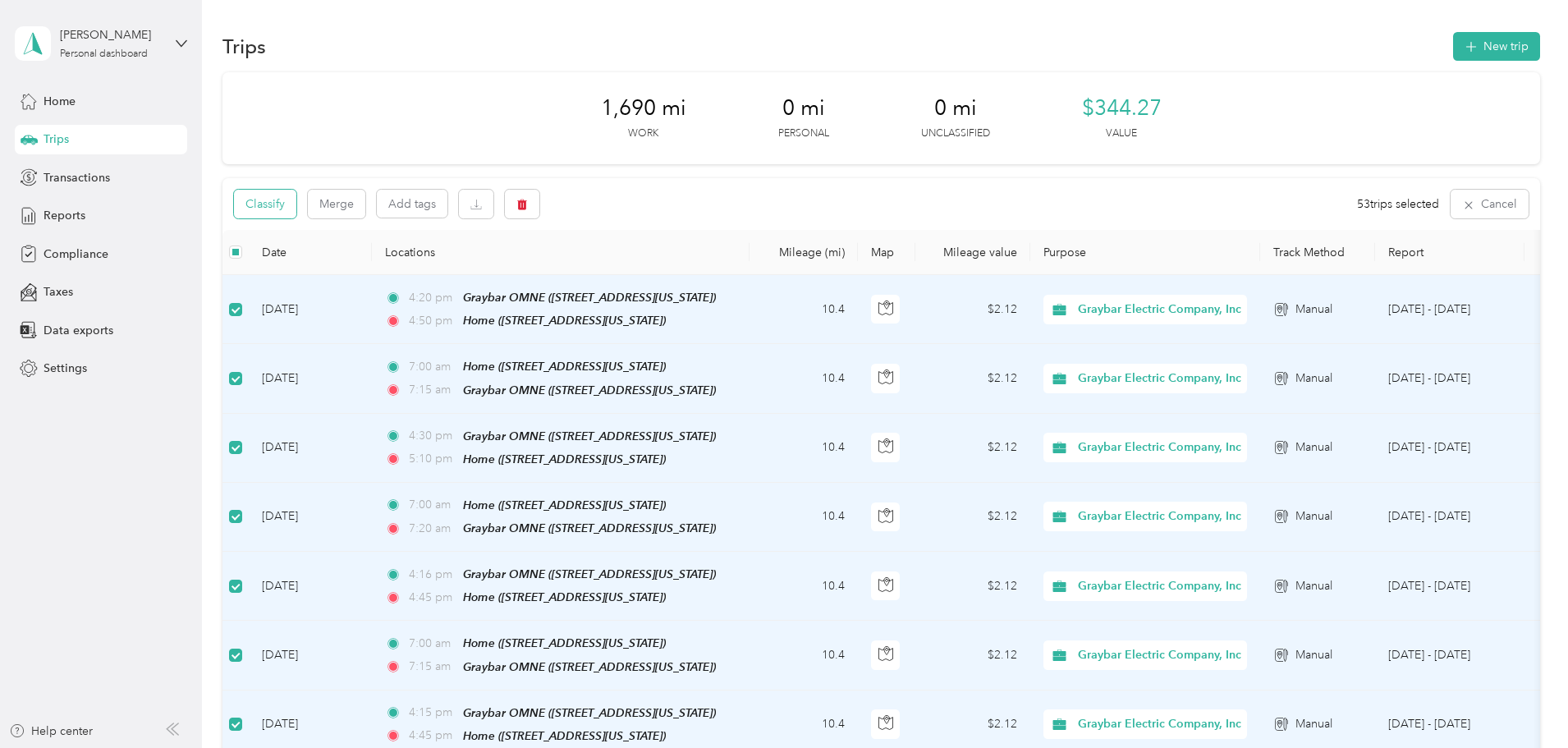
click at [296, 213] on button "Classify" at bounding box center [265, 204] width 62 height 28
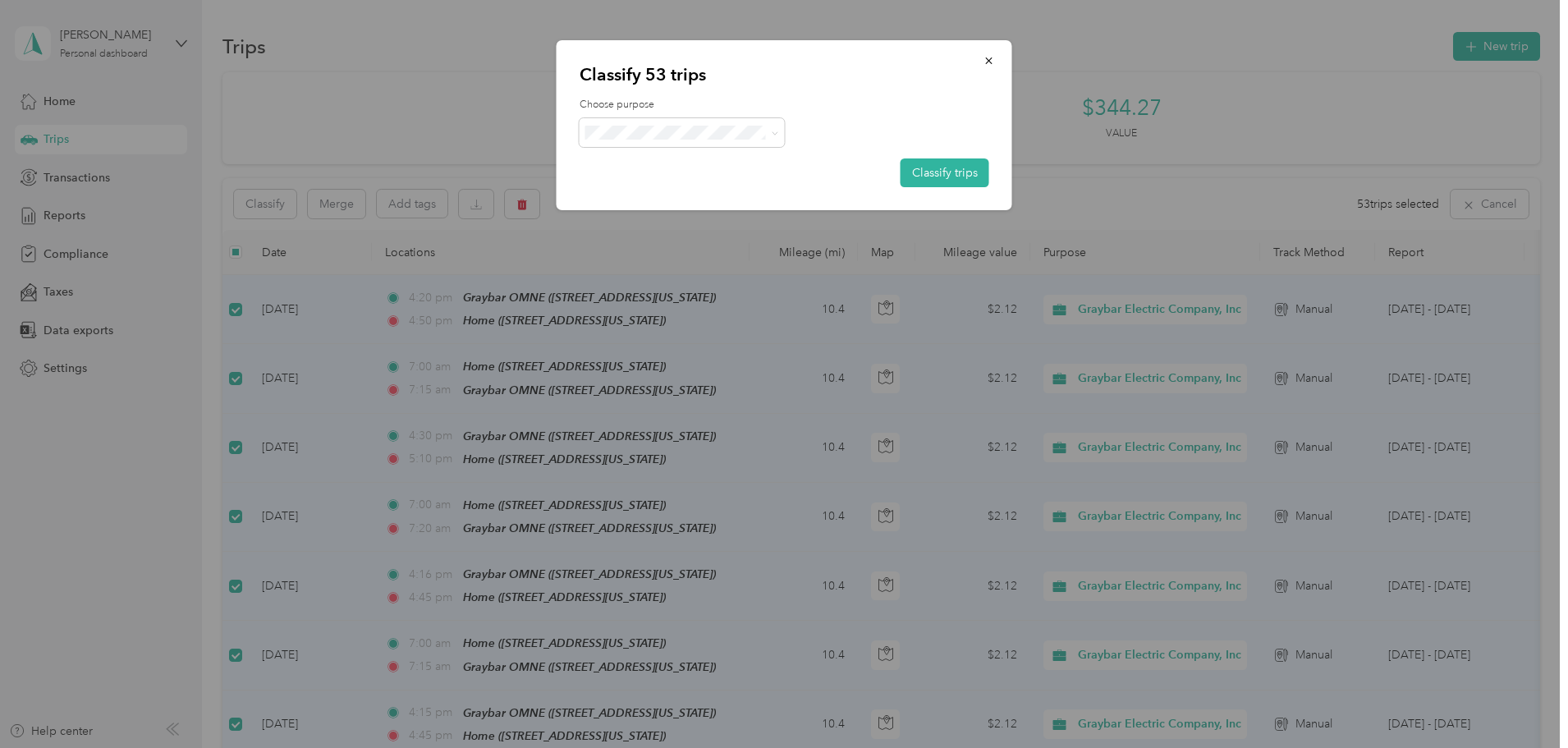
click at [700, 163] on span "Graybar Electric Company, Inc" at bounding box center [702, 157] width 163 height 17
click at [959, 177] on button "Classify trips" at bounding box center [945, 173] width 89 height 28
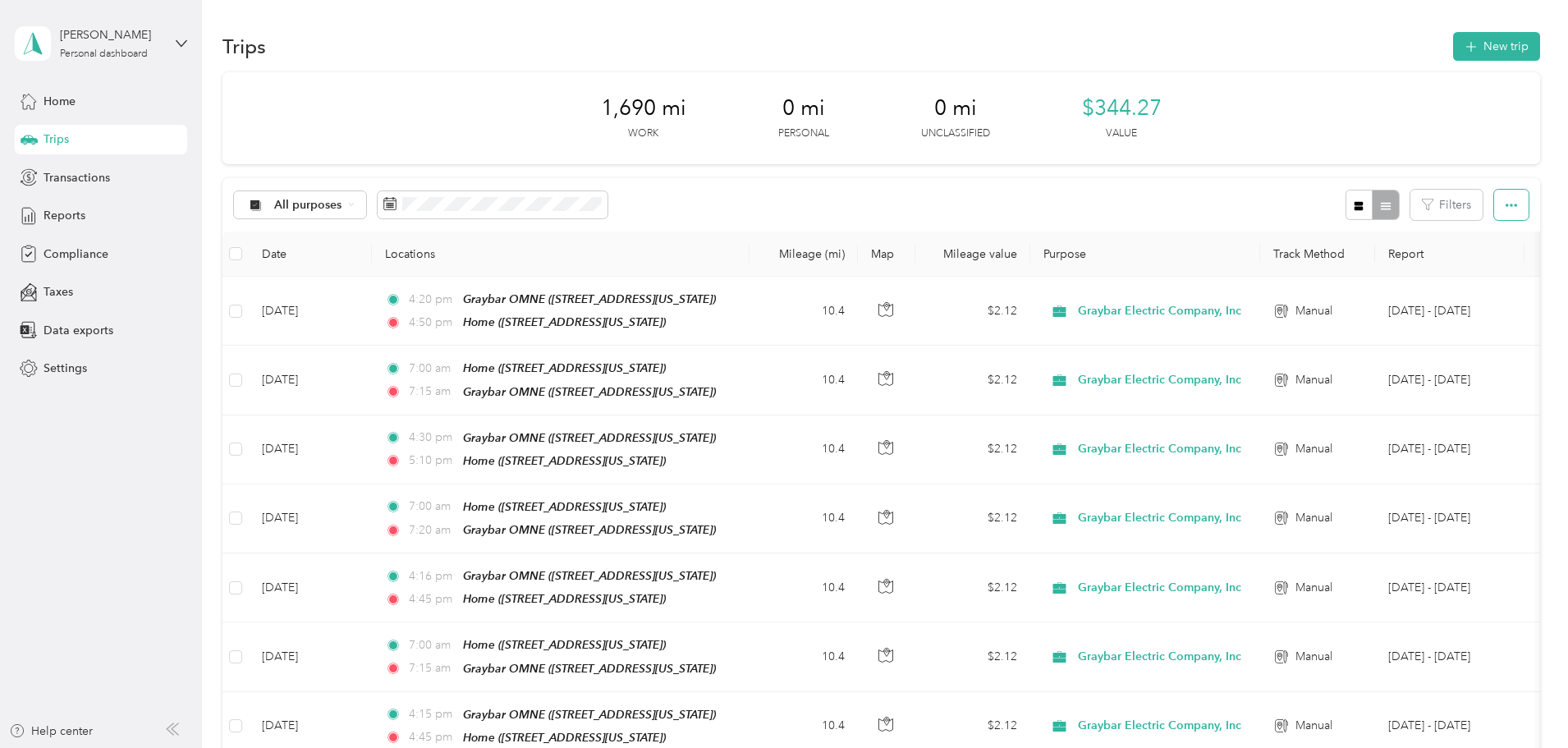
click at [1505, 209] on icon "button" at bounding box center [1510, 205] width 12 height 12
click at [60, 209] on span "Reports" at bounding box center [64, 215] width 42 height 17
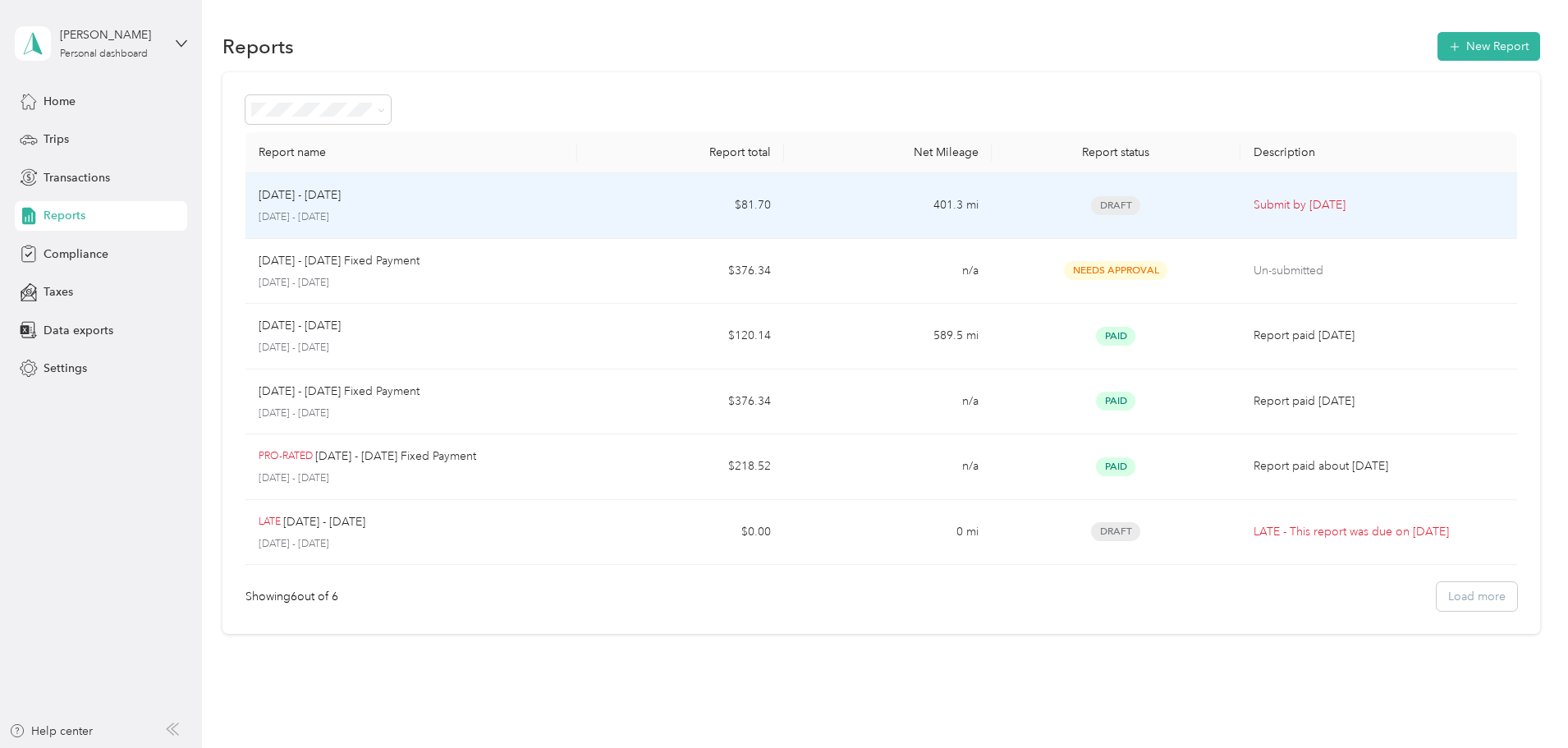
click at [561, 211] on p "[DATE] - [DATE]" at bounding box center [412, 217] width 305 height 15
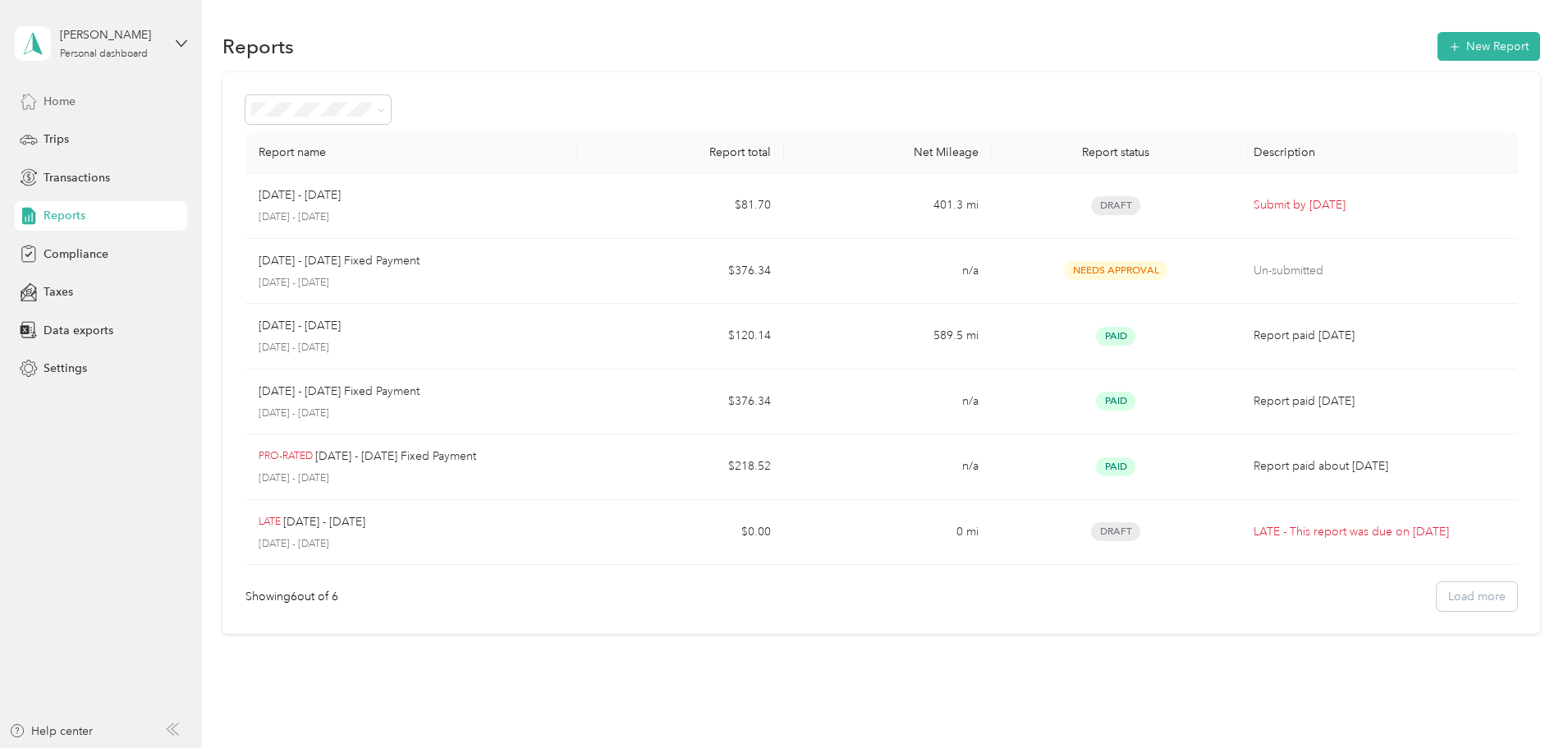
click at [63, 97] on span "Home" at bounding box center [59, 101] width 32 height 17
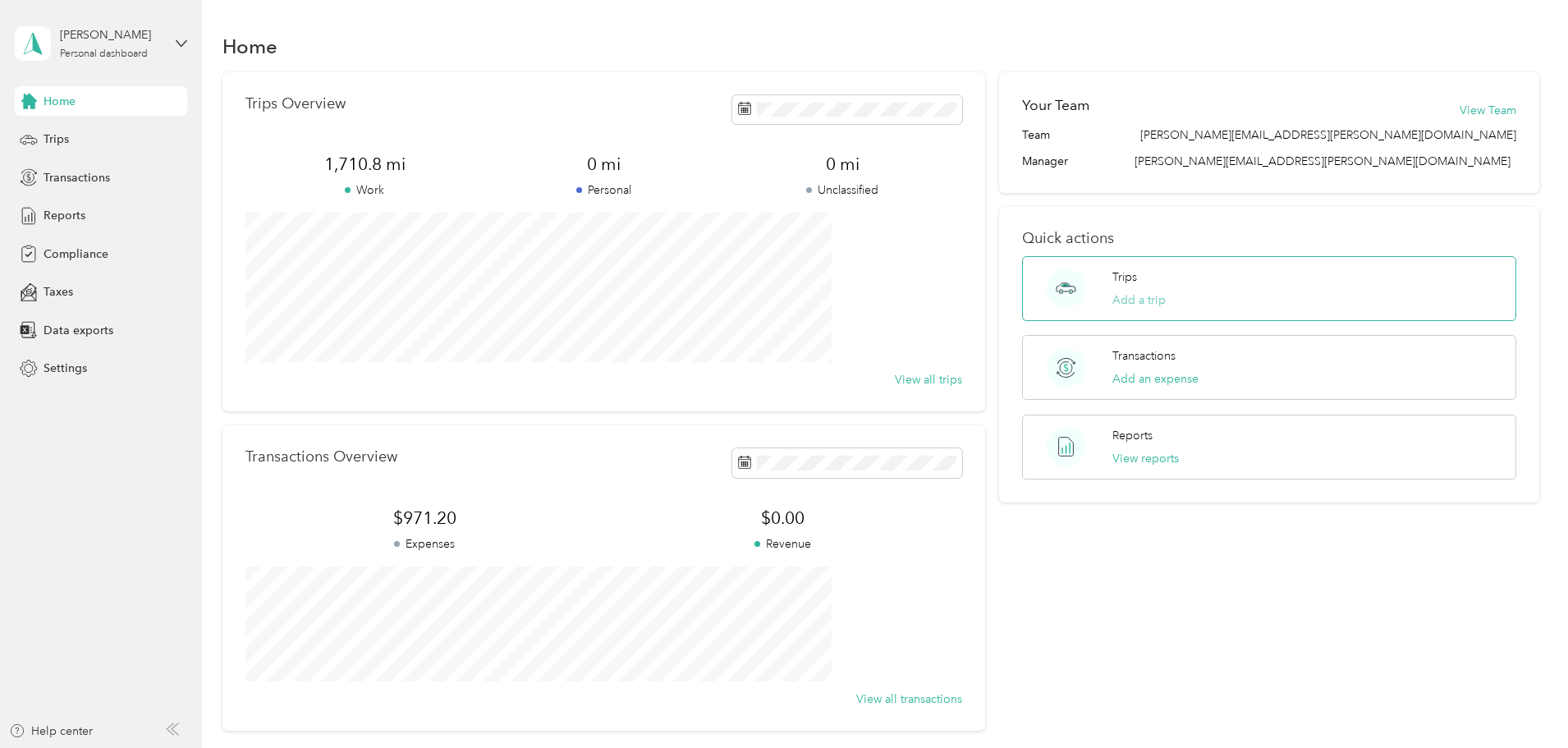
click at [1128, 303] on button "Add a trip" at bounding box center [1139, 300] width 53 height 17
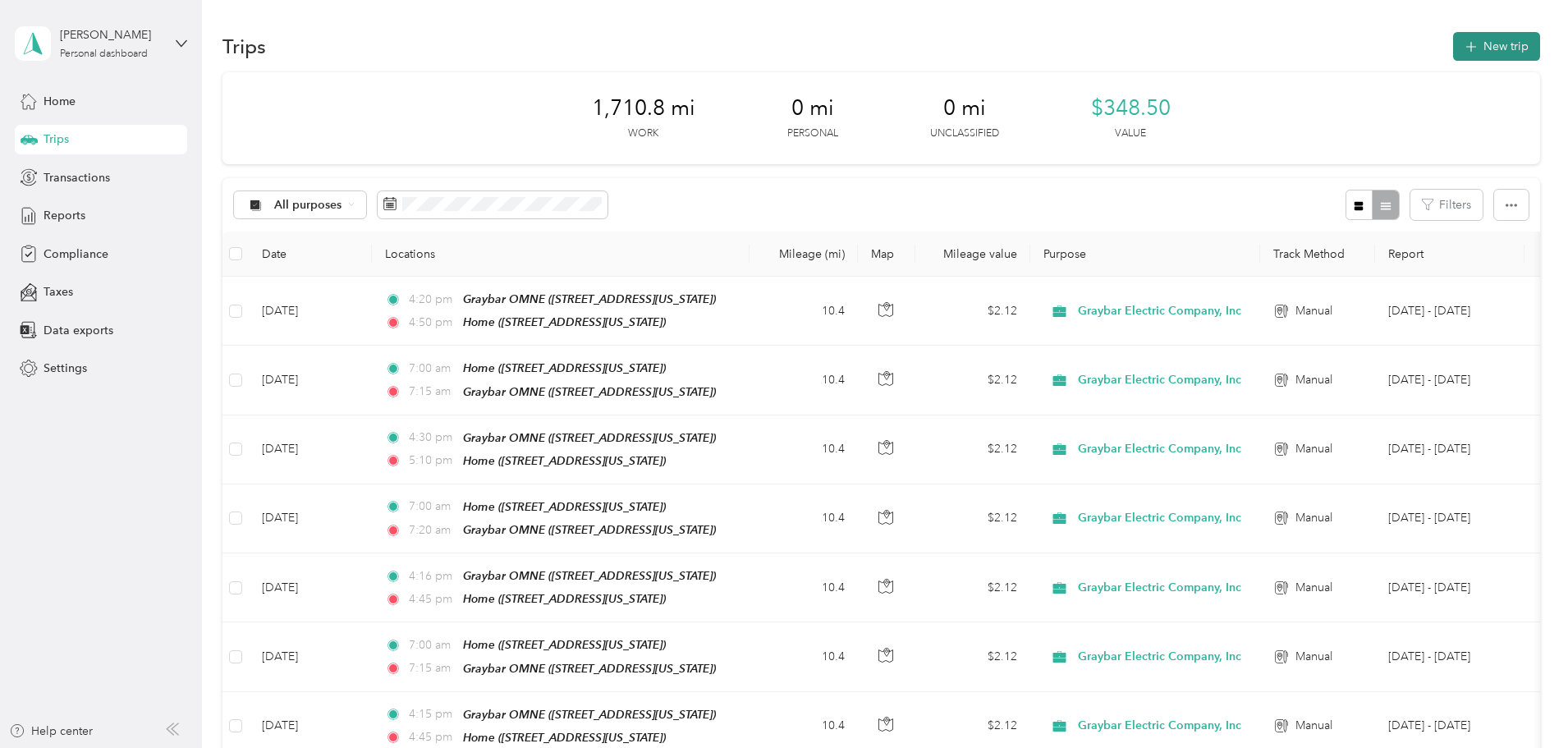
click at [1453, 48] on button "New trip" at bounding box center [1496, 46] width 87 height 28
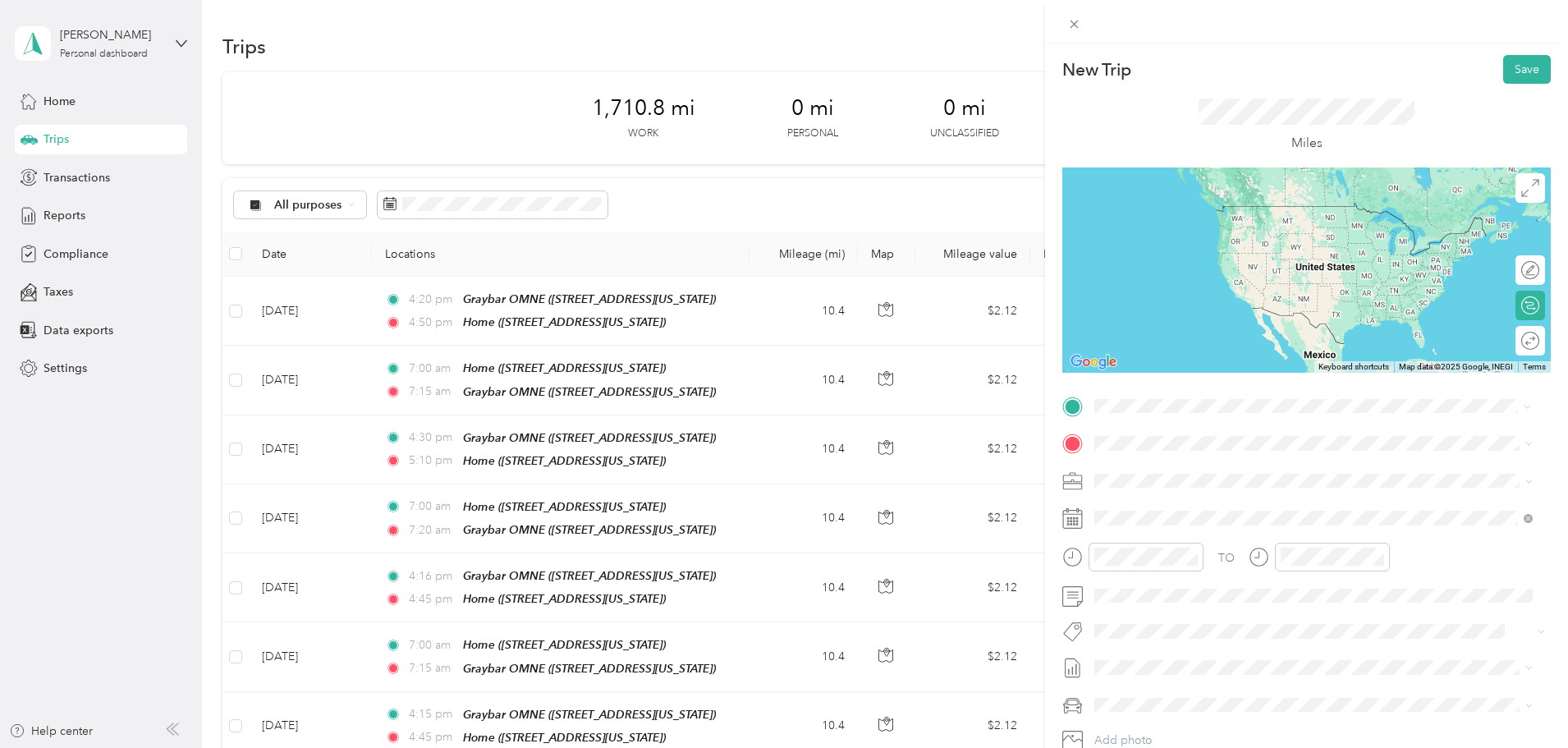
click at [1224, 484] on span "[STREET_ADDRESS][US_STATE]" at bounding box center [1207, 489] width 164 height 14
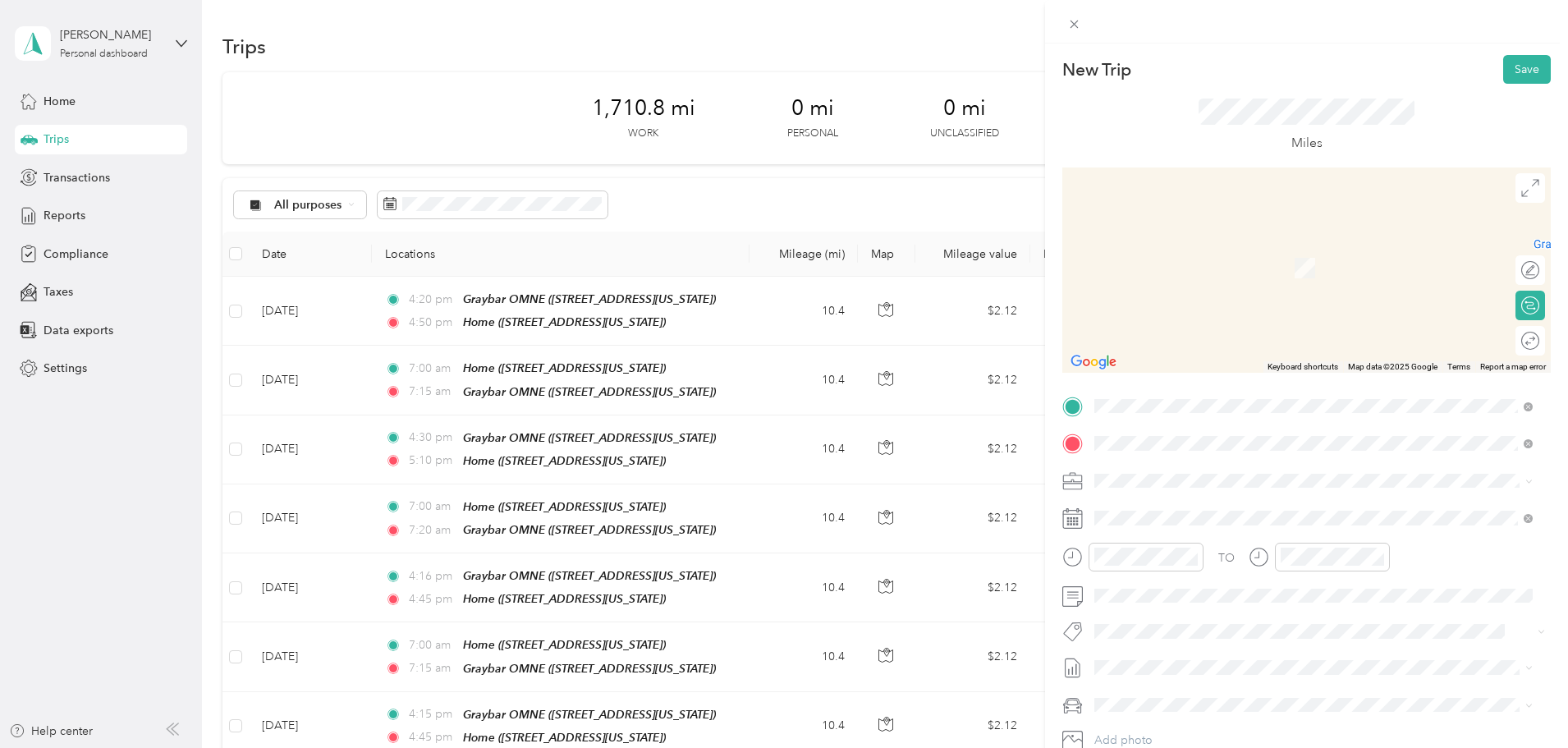
click at [1207, 509] on span "[STREET_ADDRESS][US_STATE][US_STATE]" at bounding box center [1237, 502] width 224 height 15
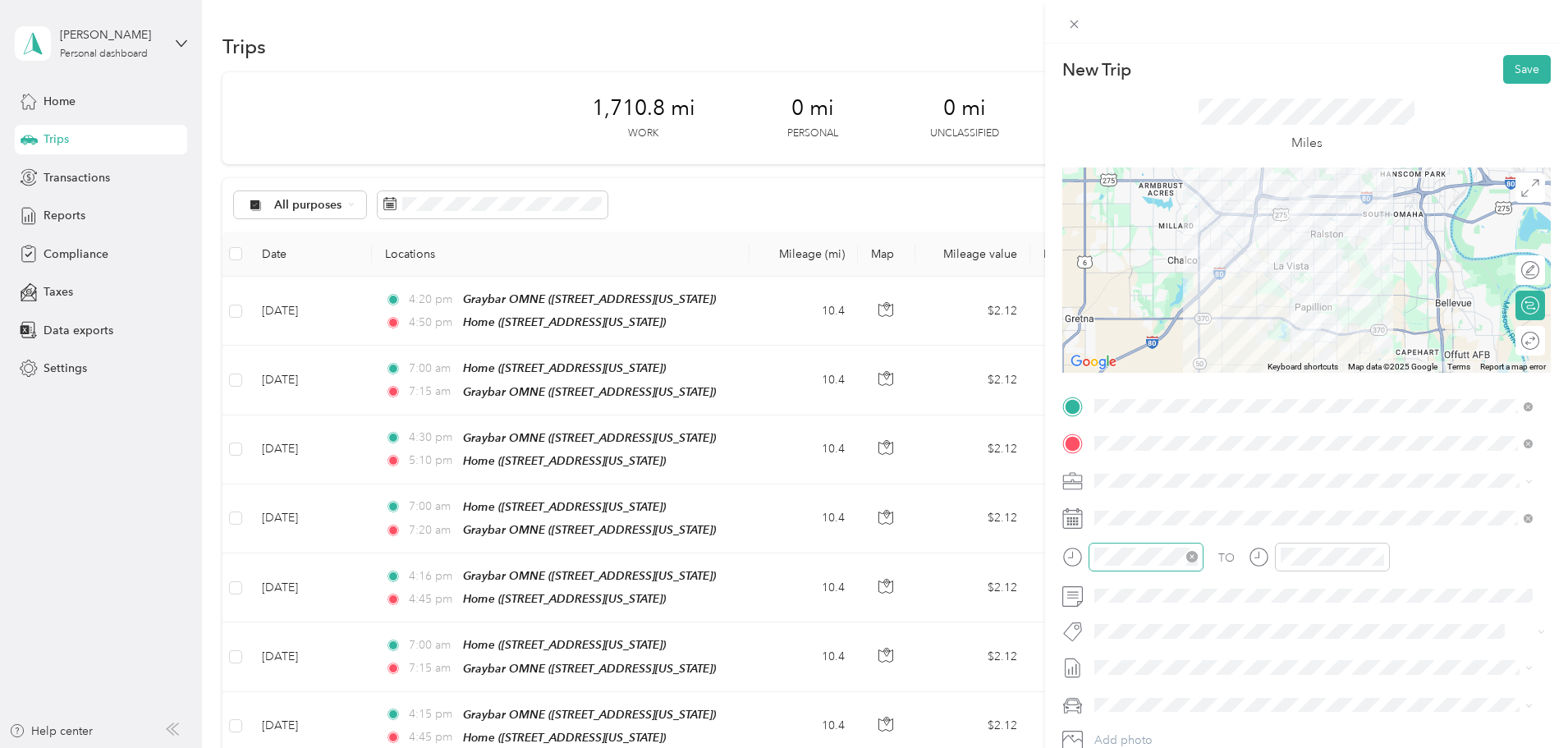
click at [1163, 567] on div at bounding box center [1146, 557] width 115 height 28
click at [1108, 358] on div "01" at bounding box center [1111, 360] width 39 height 23
click at [1199, 361] on div "PM" at bounding box center [1204, 360] width 39 height 23
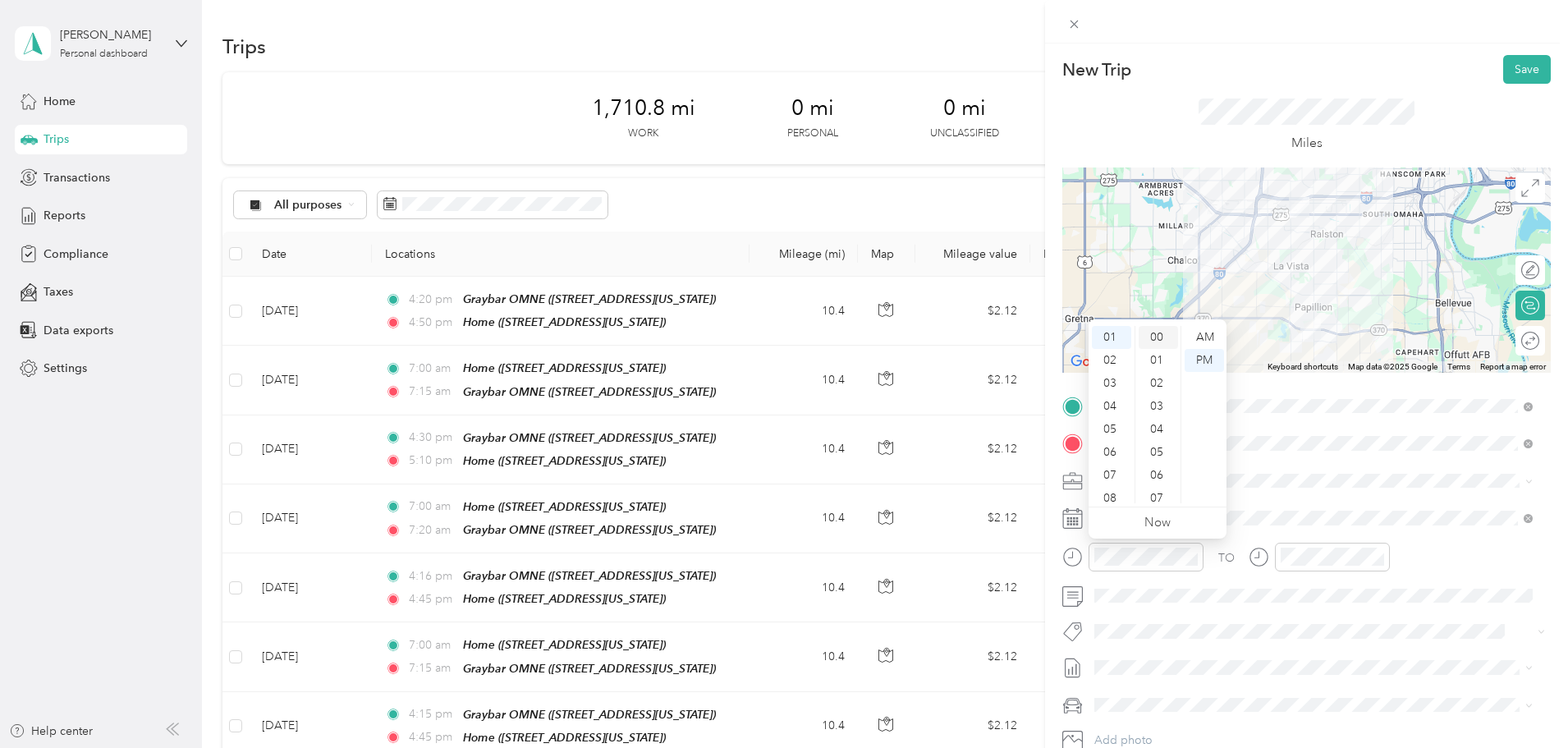
click at [1159, 329] on div "00" at bounding box center [1158, 337] width 39 height 23
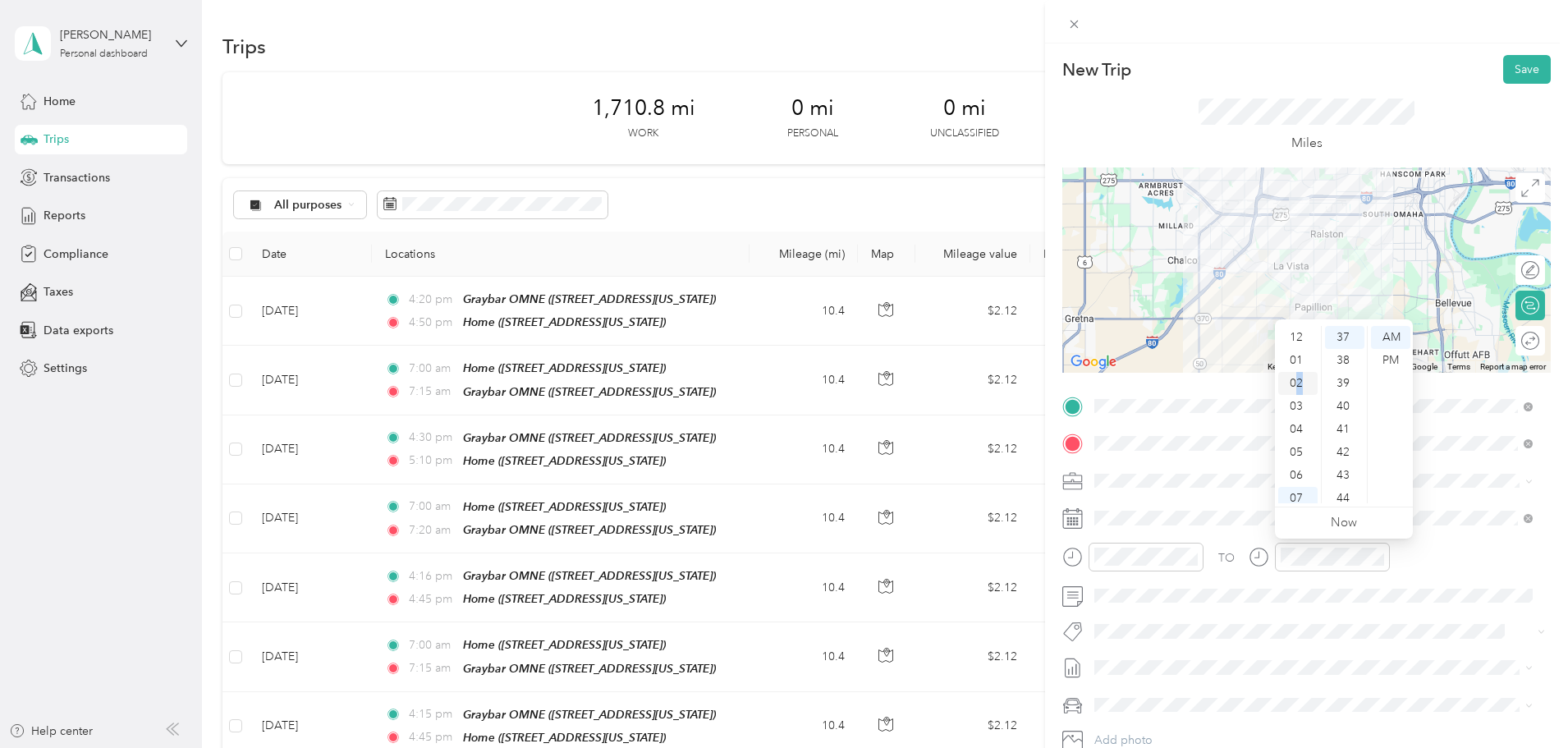
click at [1304, 383] on div "02" at bounding box center [1298, 383] width 39 height 23
click at [1348, 342] on div "30" at bounding box center [1345, 341] width 39 height 23
click at [1300, 354] on div "01" at bounding box center [1298, 360] width 39 height 23
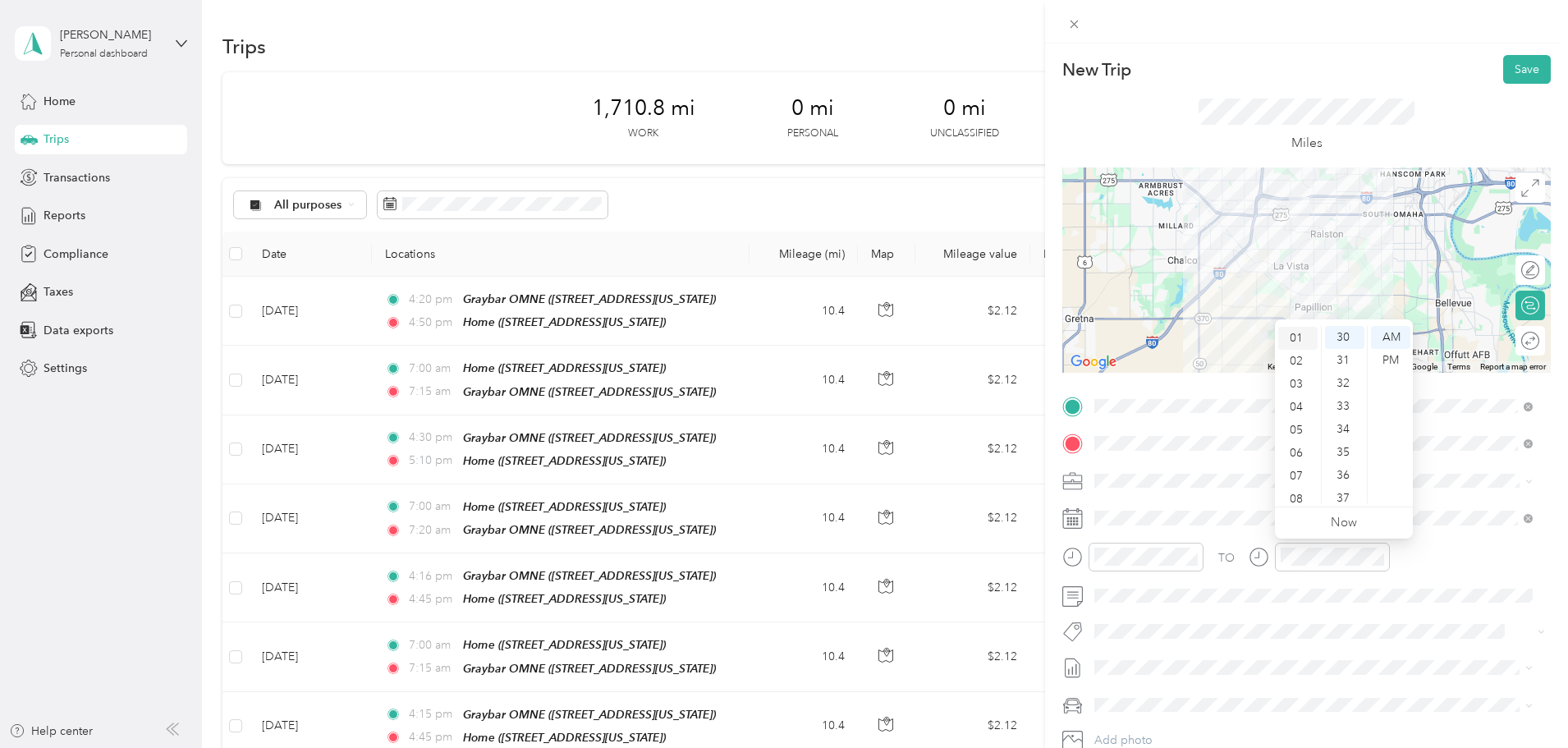
scroll to position [23, 0]
click at [1391, 363] on div "PM" at bounding box center [1391, 360] width 39 height 23
click at [1513, 65] on button "Save" at bounding box center [1527, 69] width 48 height 28
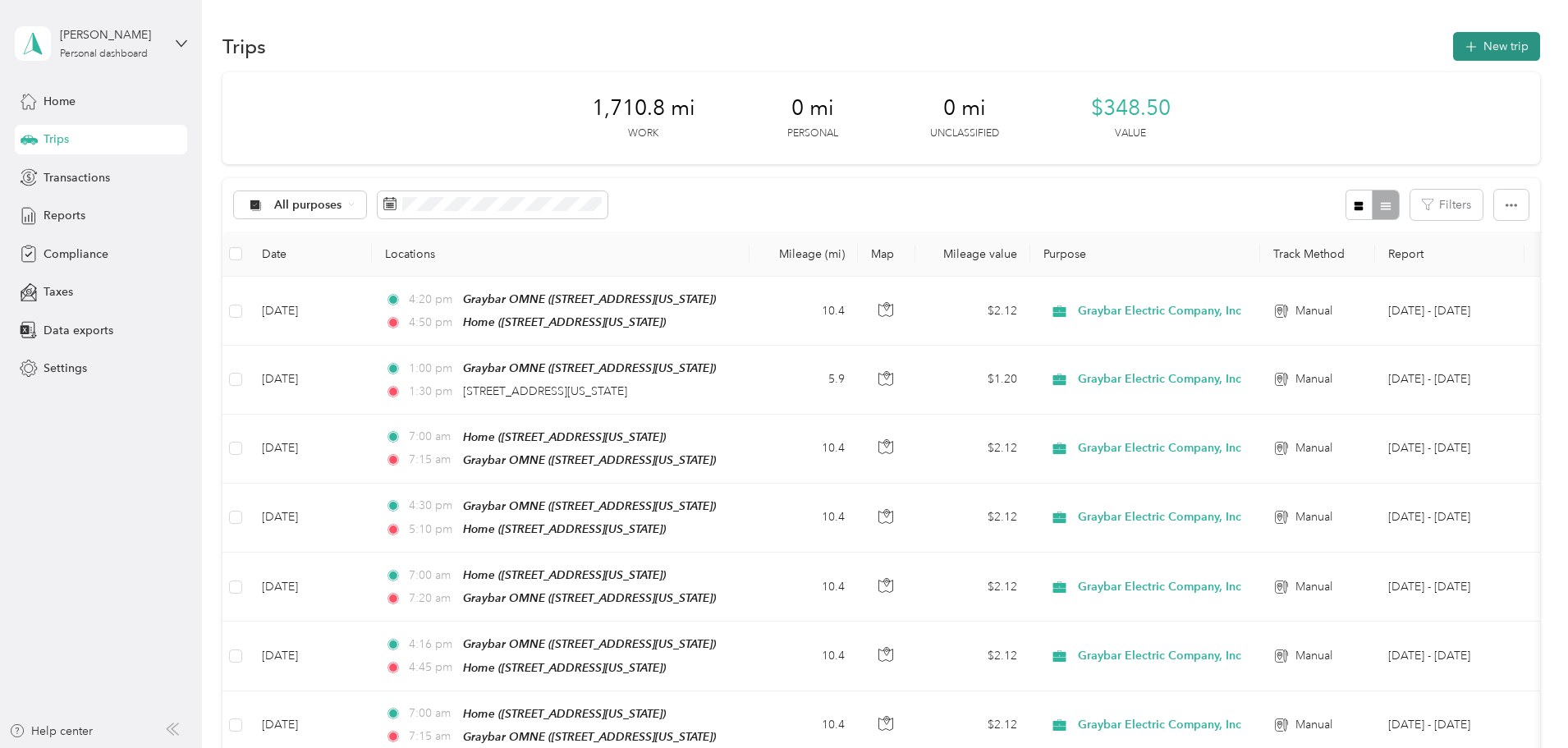
click at [1453, 43] on button "New trip" at bounding box center [1496, 46] width 87 height 28
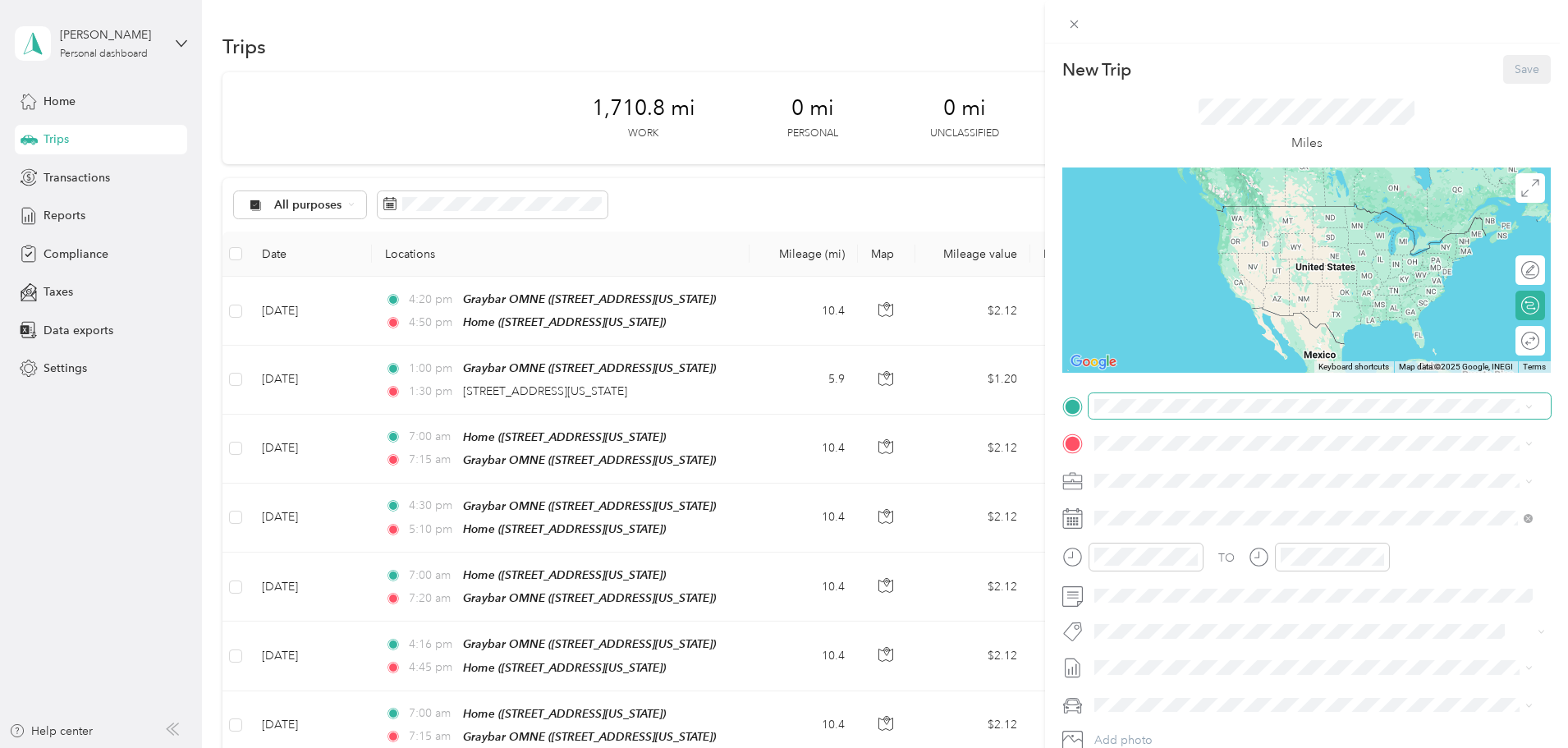
click at [1222, 413] on span at bounding box center [1319, 406] width 462 height 27
click at [1171, 398] on span at bounding box center [1319, 406] width 462 height 27
click at [1551, 409] on form "New Trip Save This trip cannot be edited because it is either under review, app…" at bounding box center [1306, 422] width 523 height 735
click at [1175, 468] on span "[STREET_ADDRESS][US_STATE][US_STATE]" at bounding box center [1237, 465] width 224 height 15
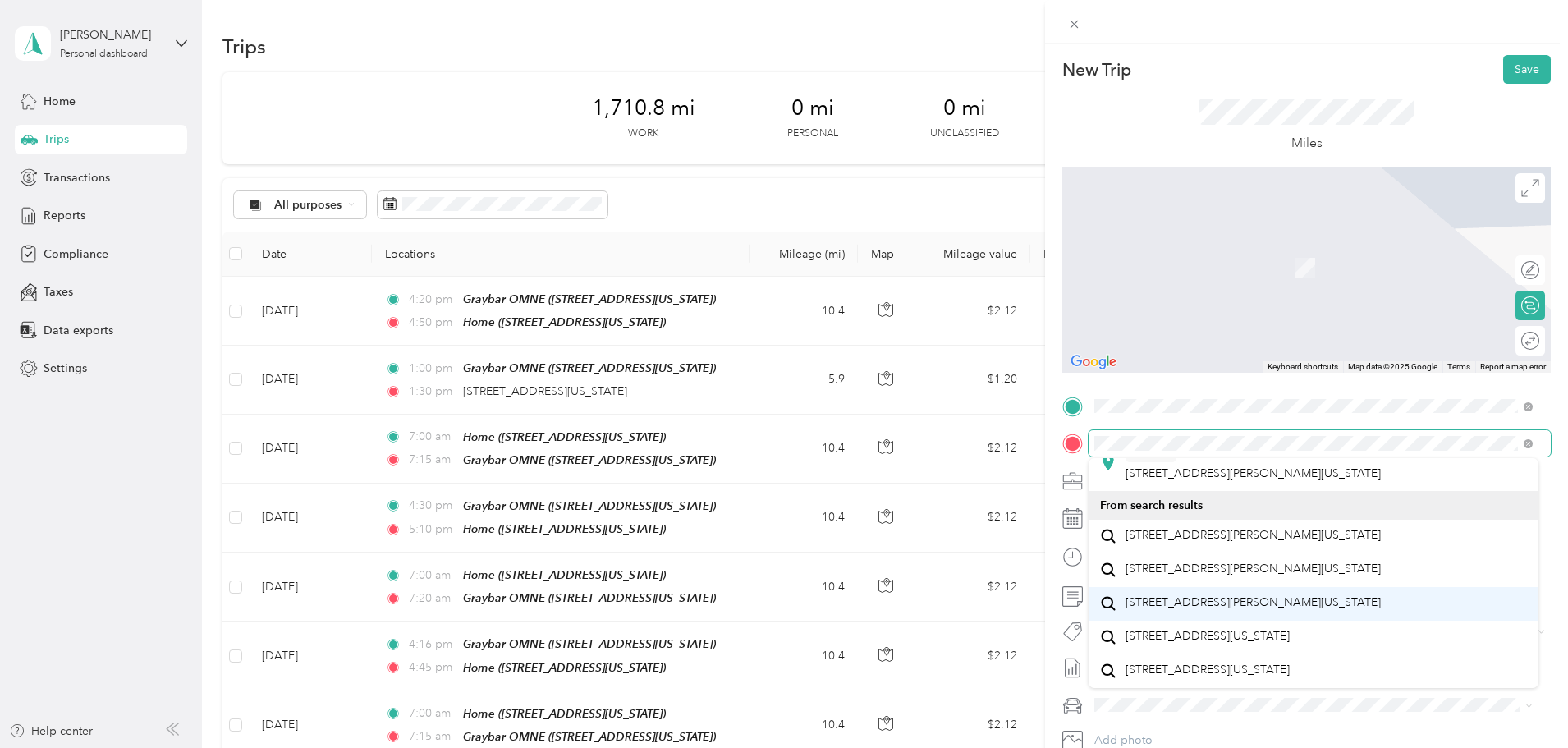
scroll to position [0, 0]
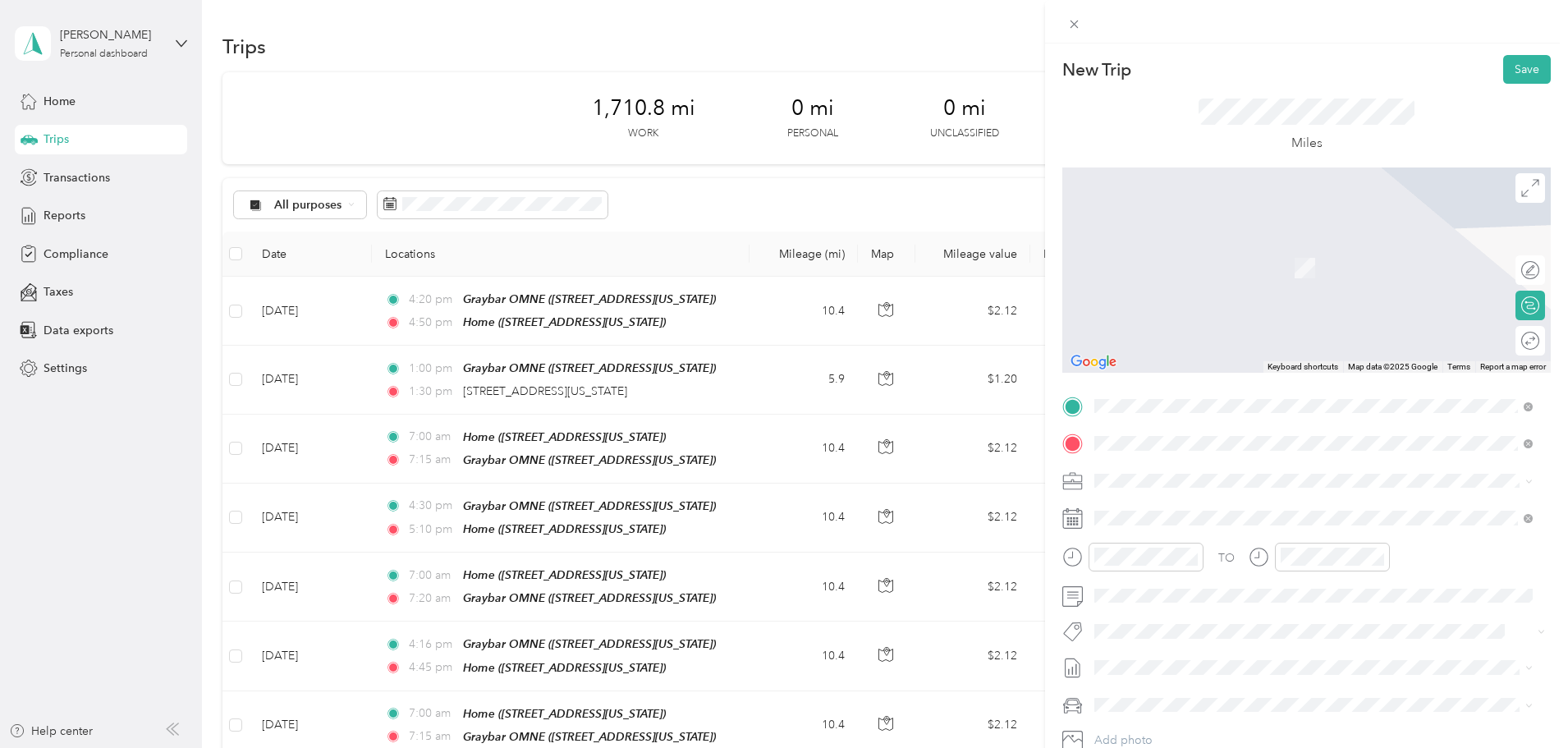
click at [1166, 520] on span "[STREET_ADDRESS][US_STATE]" at bounding box center [1207, 527] width 164 height 14
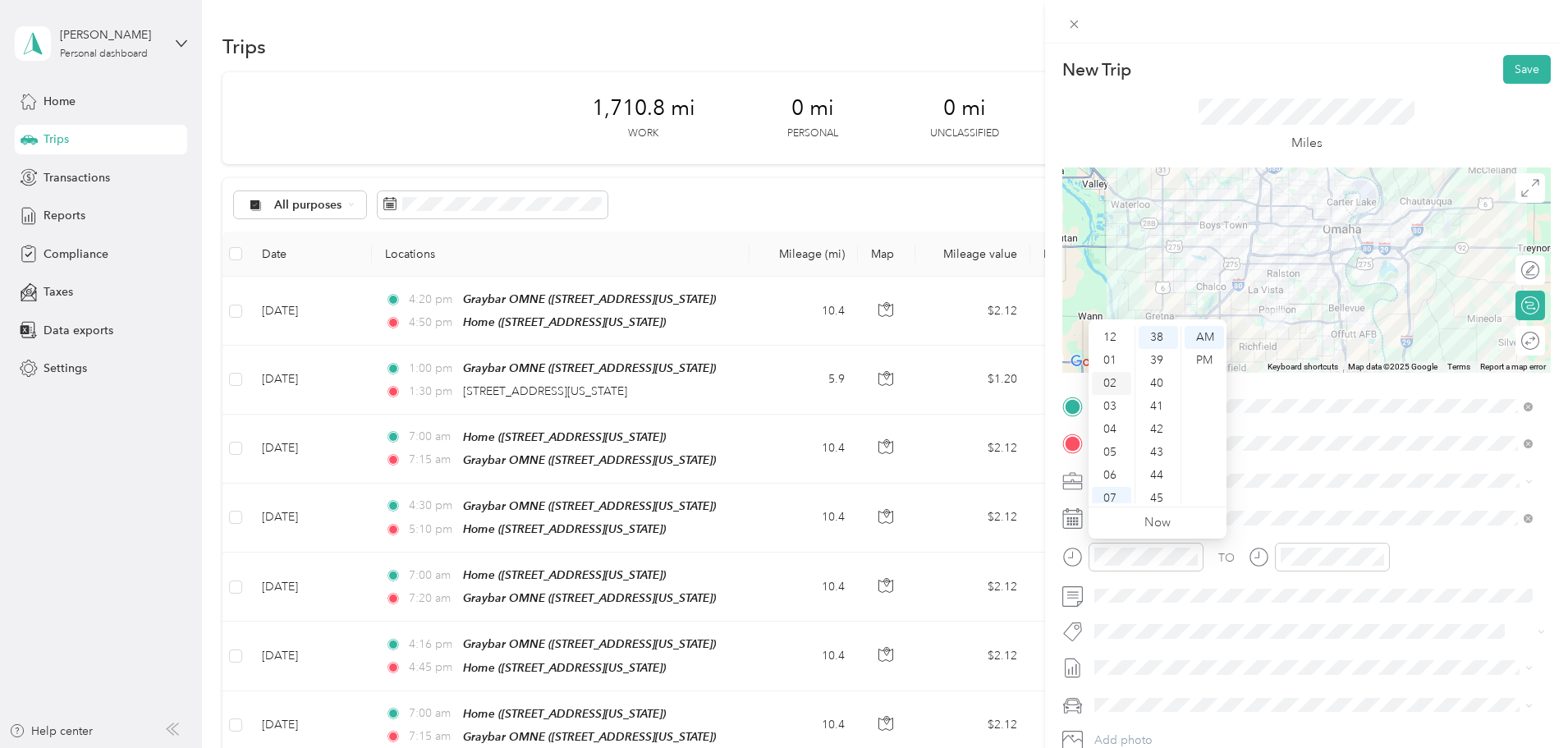
click at [1115, 382] on div "02" at bounding box center [1111, 383] width 39 height 23
click at [1163, 400] on div "30" at bounding box center [1158, 400] width 39 height 23
click at [1200, 361] on div "PM" at bounding box center [1204, 360] width 39 height 23
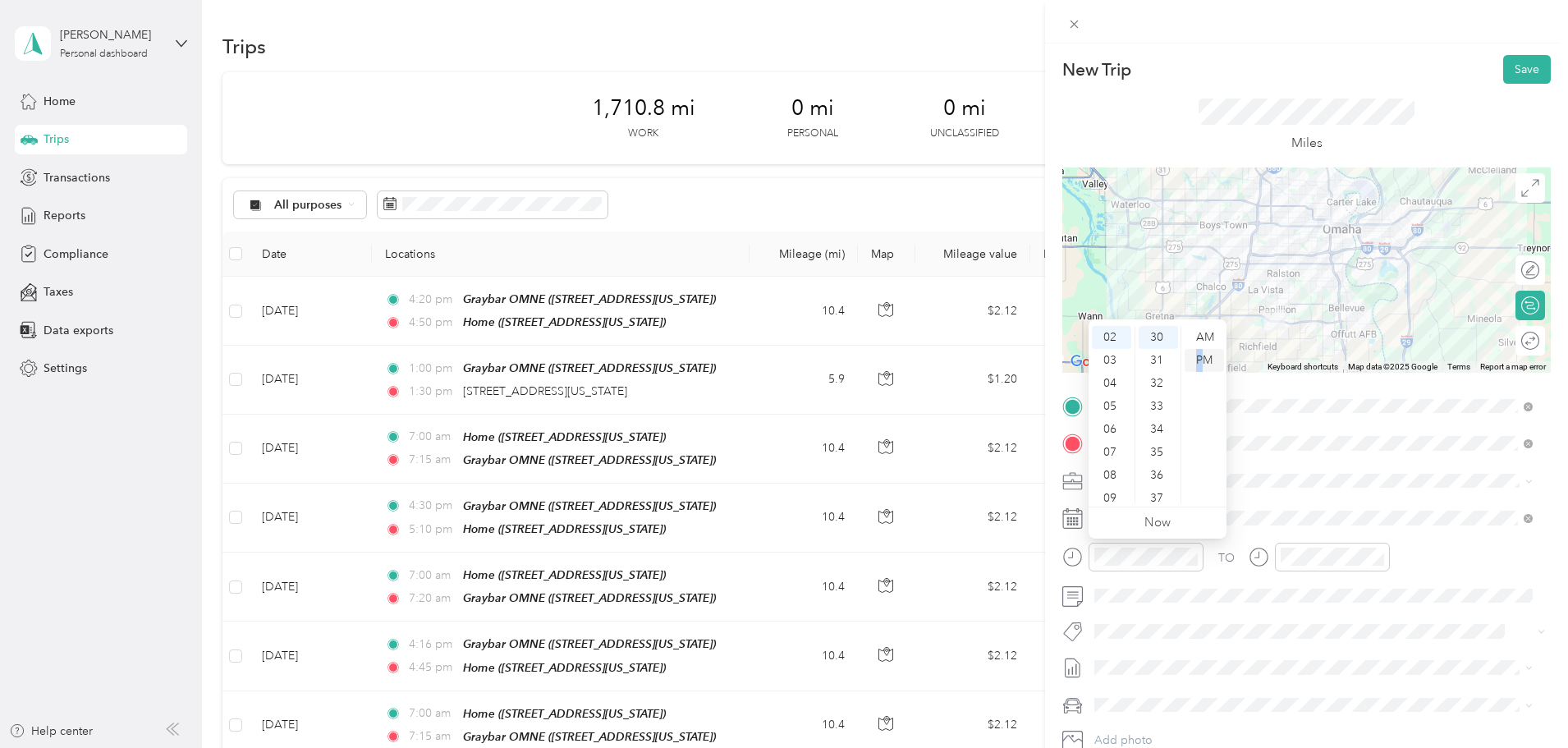
click at [1200, 355] on div "PM" at bounding box center [1204, 360] width 39 height 23
click at [1238, 613] on div "TO Add photo" at bounding box center [1306, 591] width 489 height 397
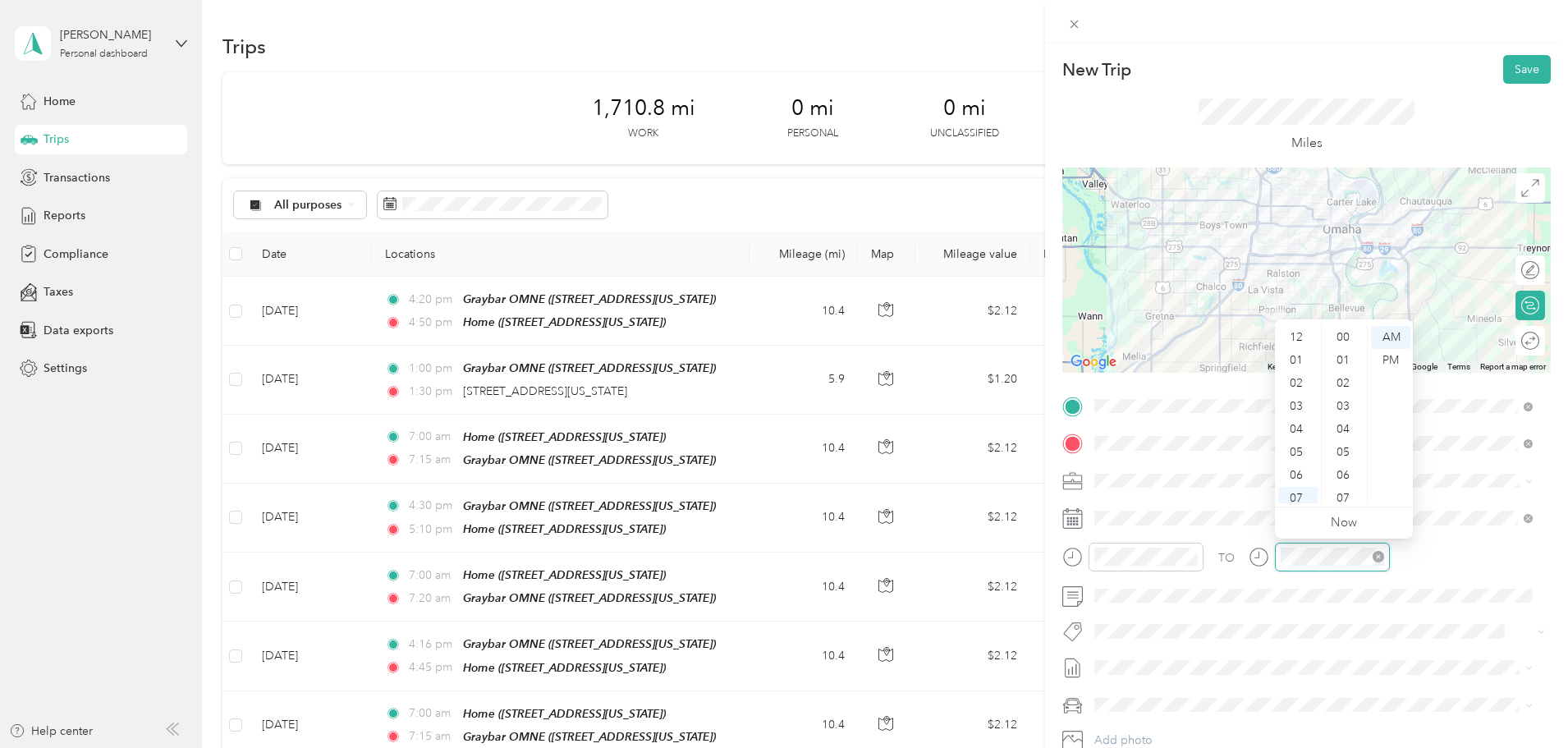
scroll to position [98, 0]
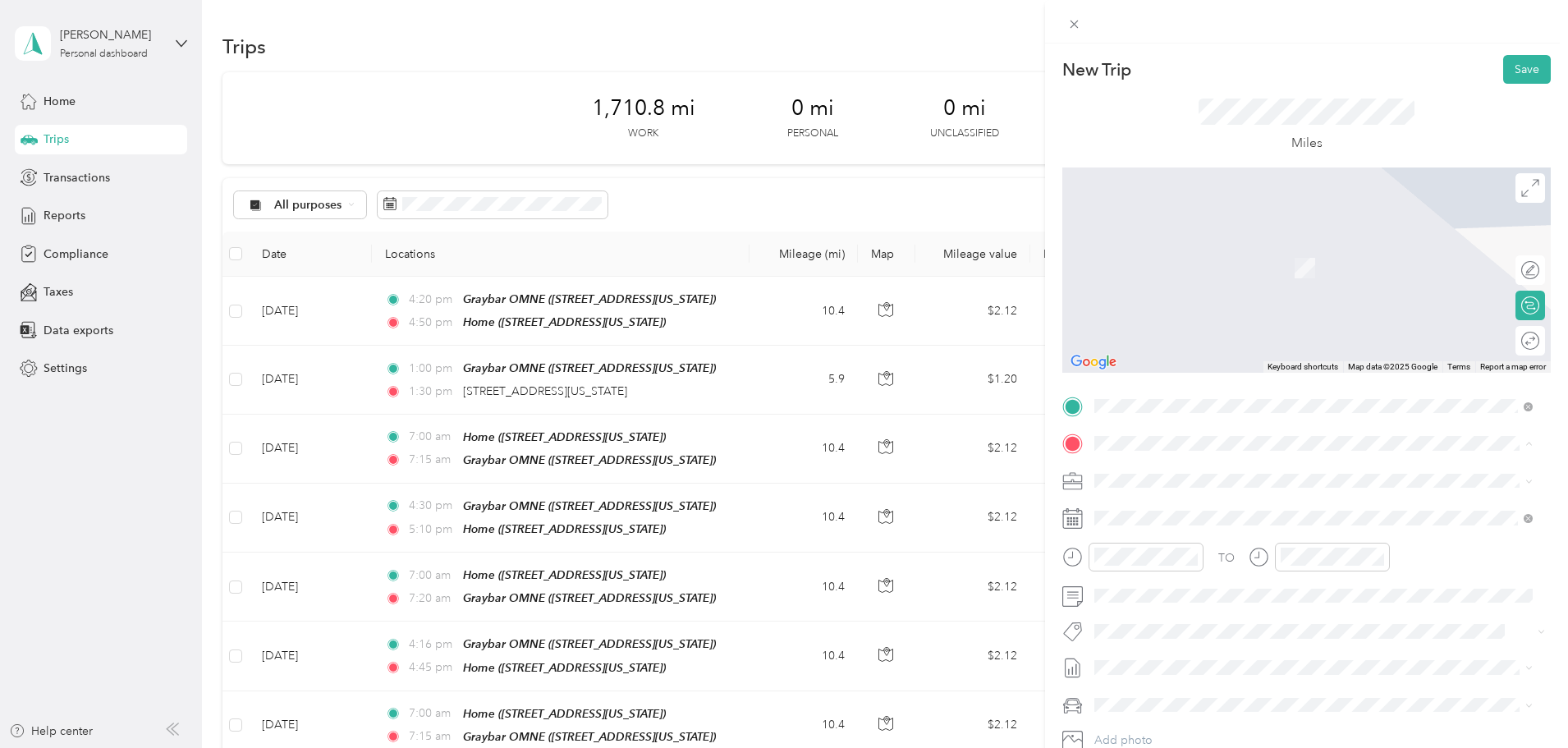
click at [1181, 524] on span "[STREET_ADDRESS][US_STATE]" at bounding box center [1207, 527] width 164 height 14
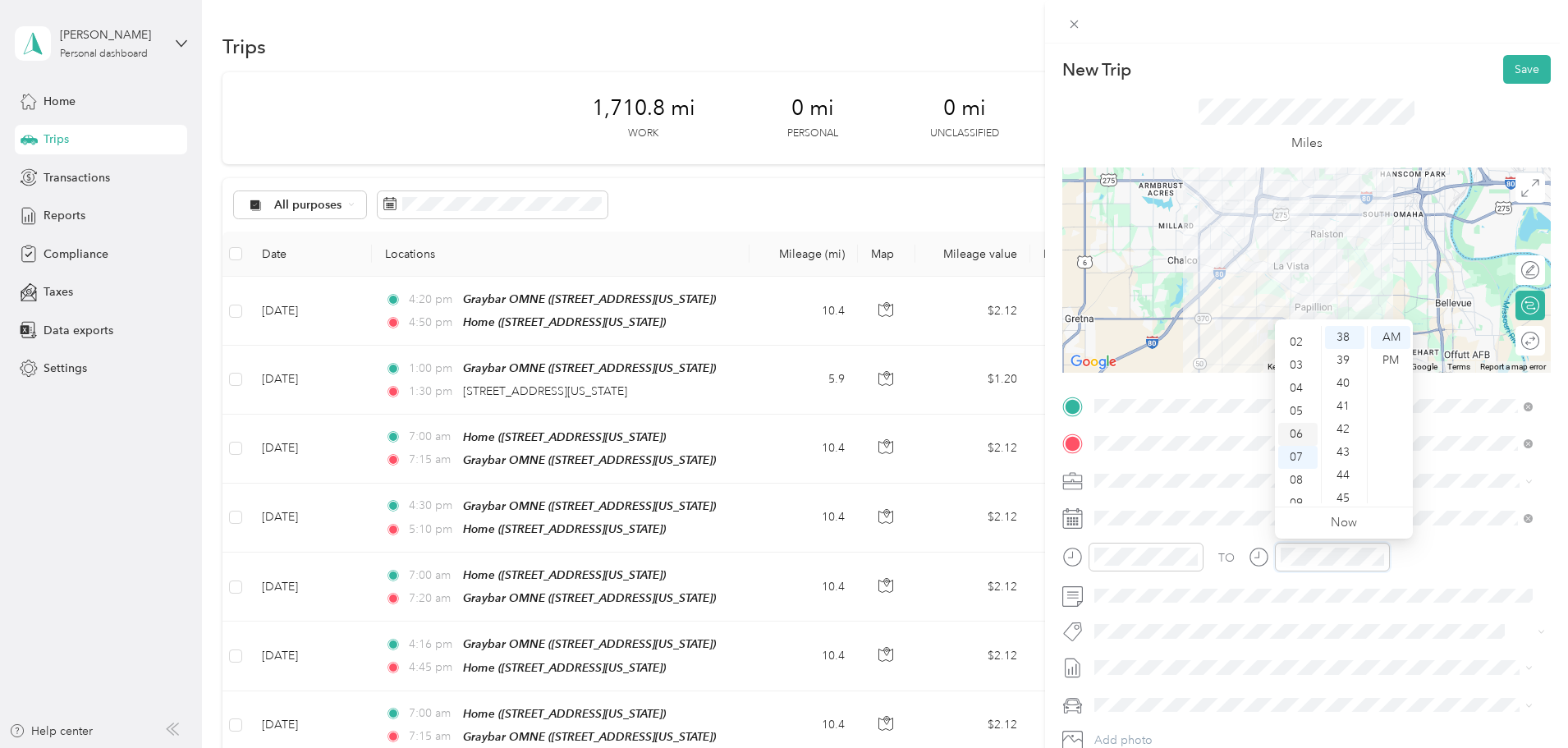
scroll to position [17, 0]
click at [1301, 370] on div "02" at bounding box center [1298, 367] width 39 height 23
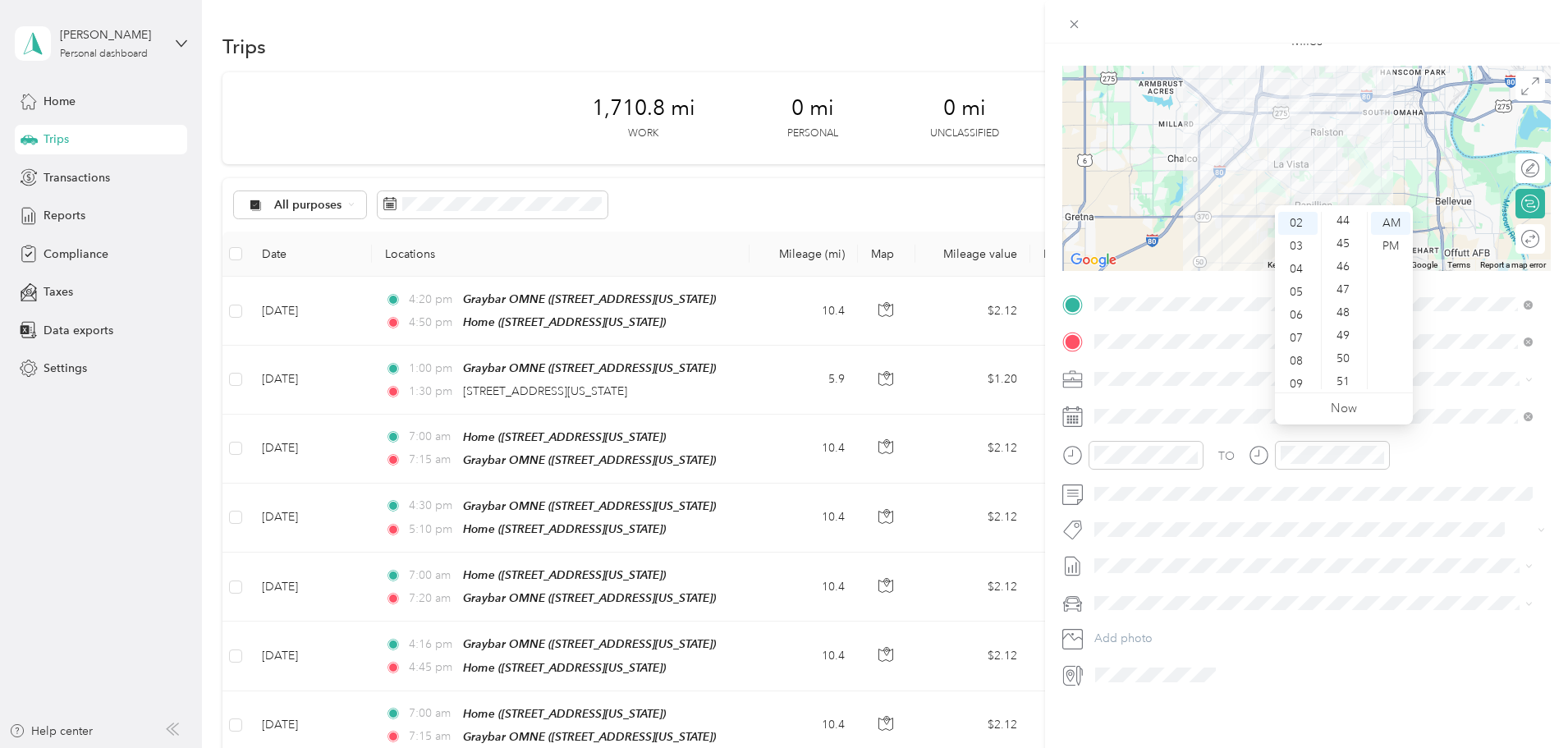
scroll to position [1038, 0]
click at [1337, 336] on div "50" at bounding box center [1345, 335] width 39 height 23
click at [1384, 241] on div "PM" at bounding box center [1391, 247] width 39 height 23
click at [1373, 248] on div "PM" at bounding box center [1391, 247] width 39 height 23
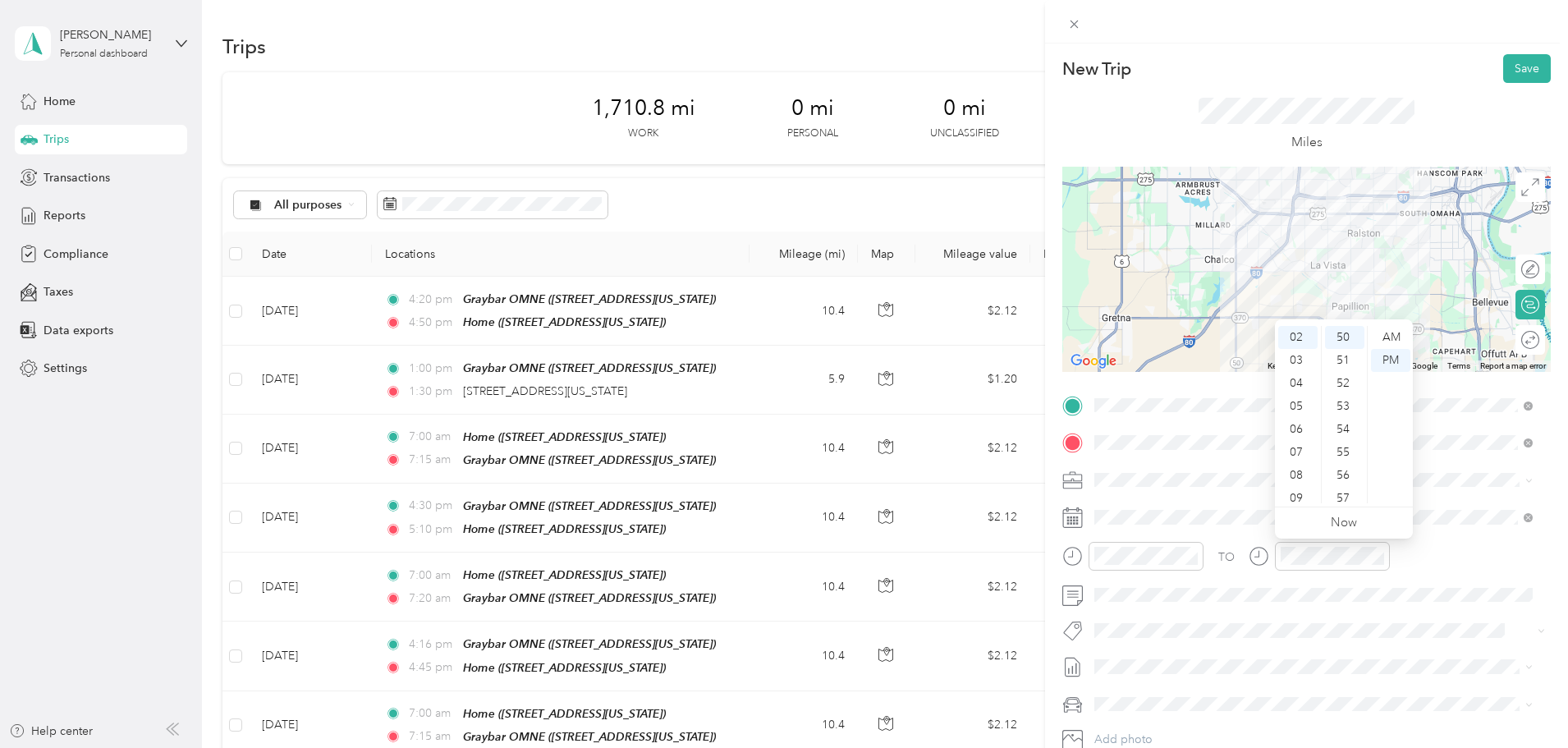
scroll to position [0, 0]
click at [1505, 67] on button "Save" at bounding box center [1527, 69] width 48 height 28
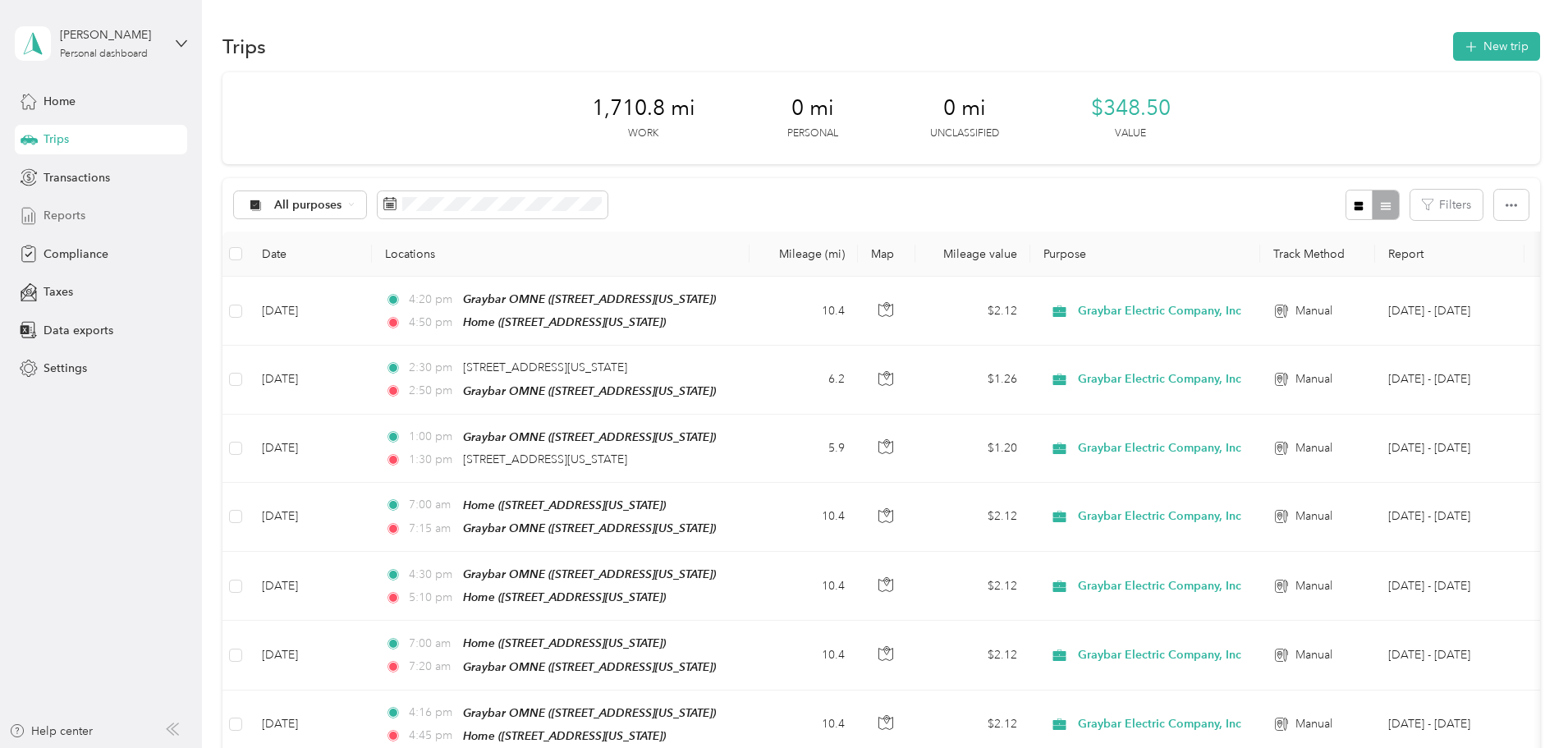
click at [72, 213] on span "Reports" at bounding box center [64, 215] width 42 height 17
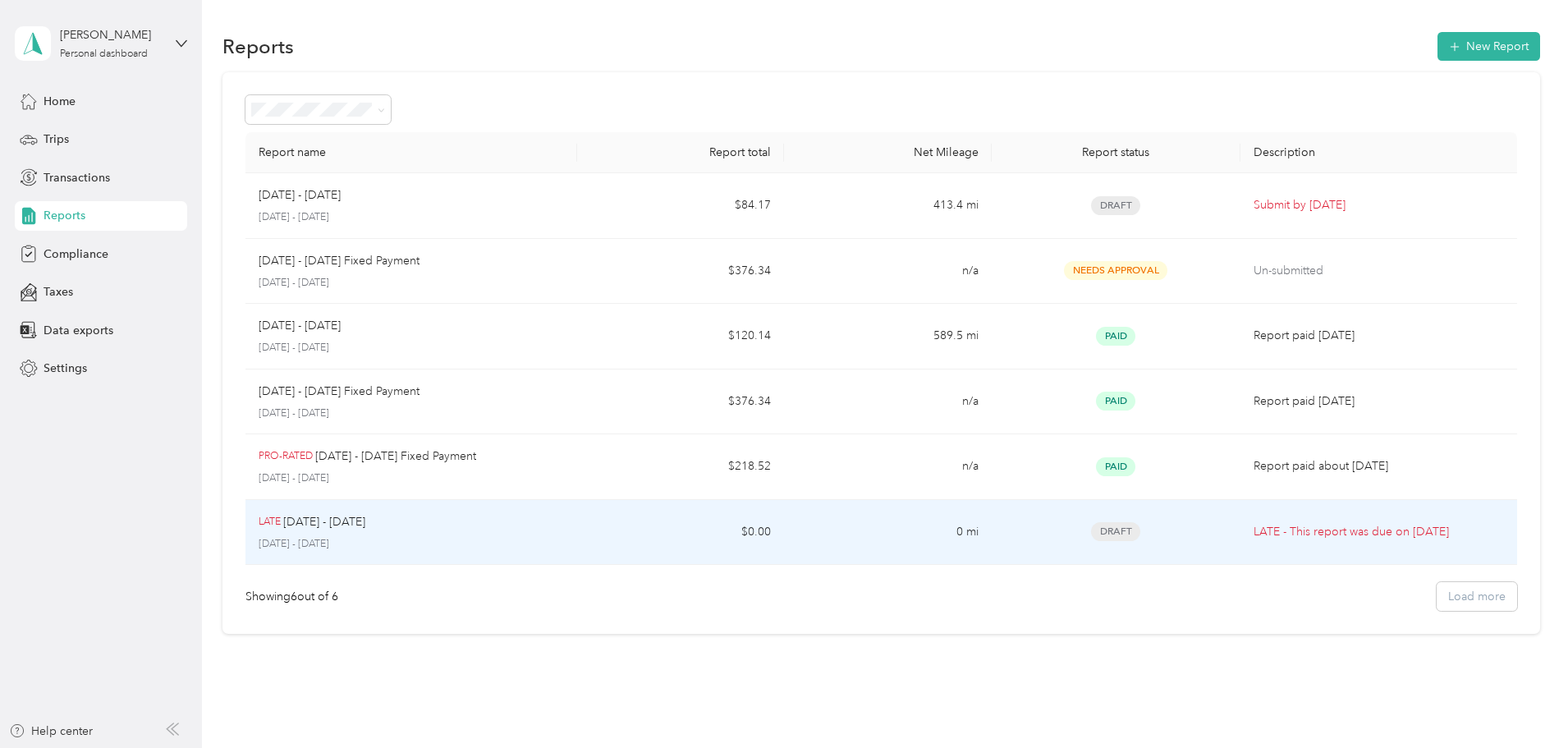
click at [513, 534] on div "LATE [DATE] - [DATE] [DATE] - [DATE]" at bounding box center [412, 532] width 305 height 39
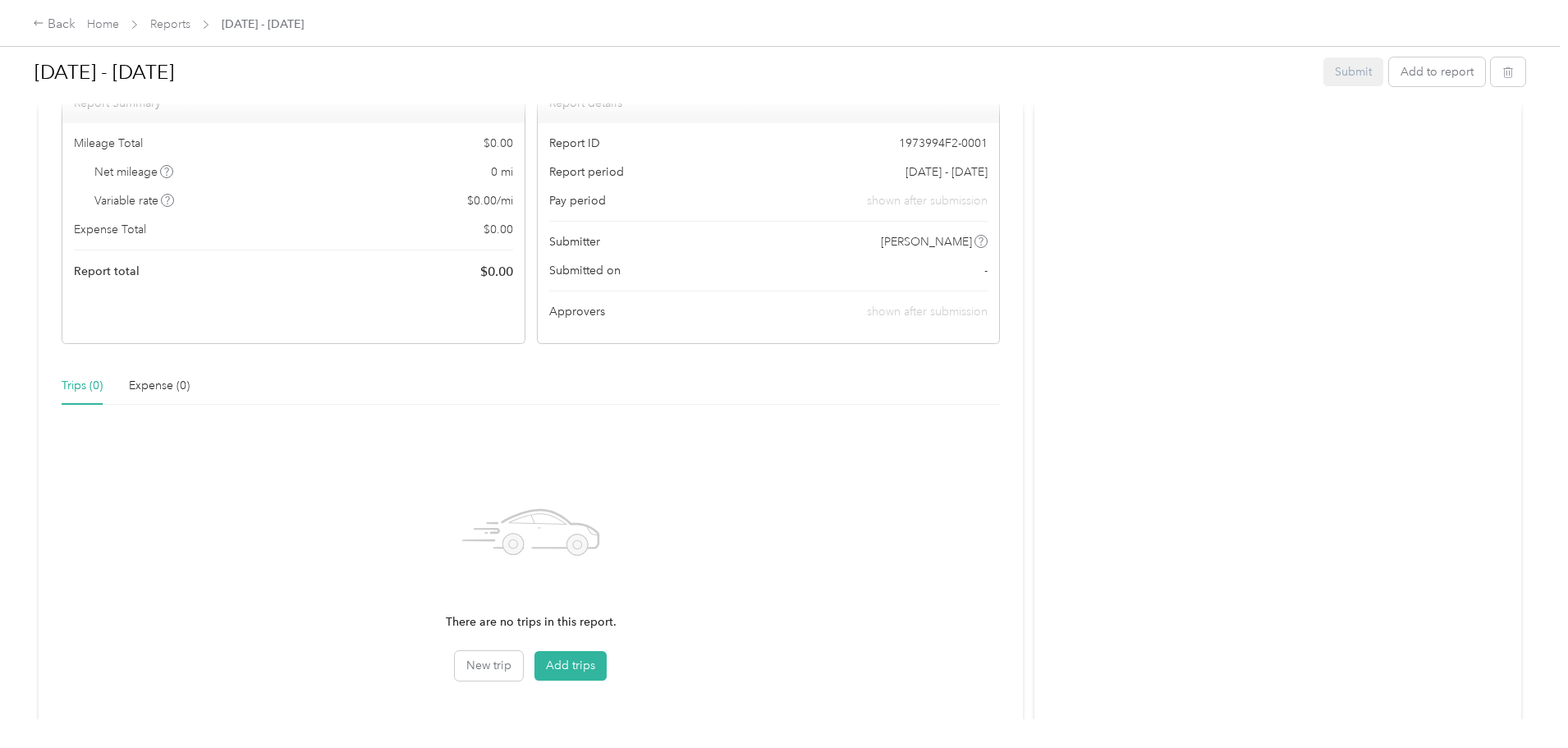
scroll to position [164, 0]
click at [607, 657] on button "Add trips" at bounding box center [570, 661] width 72 height 29
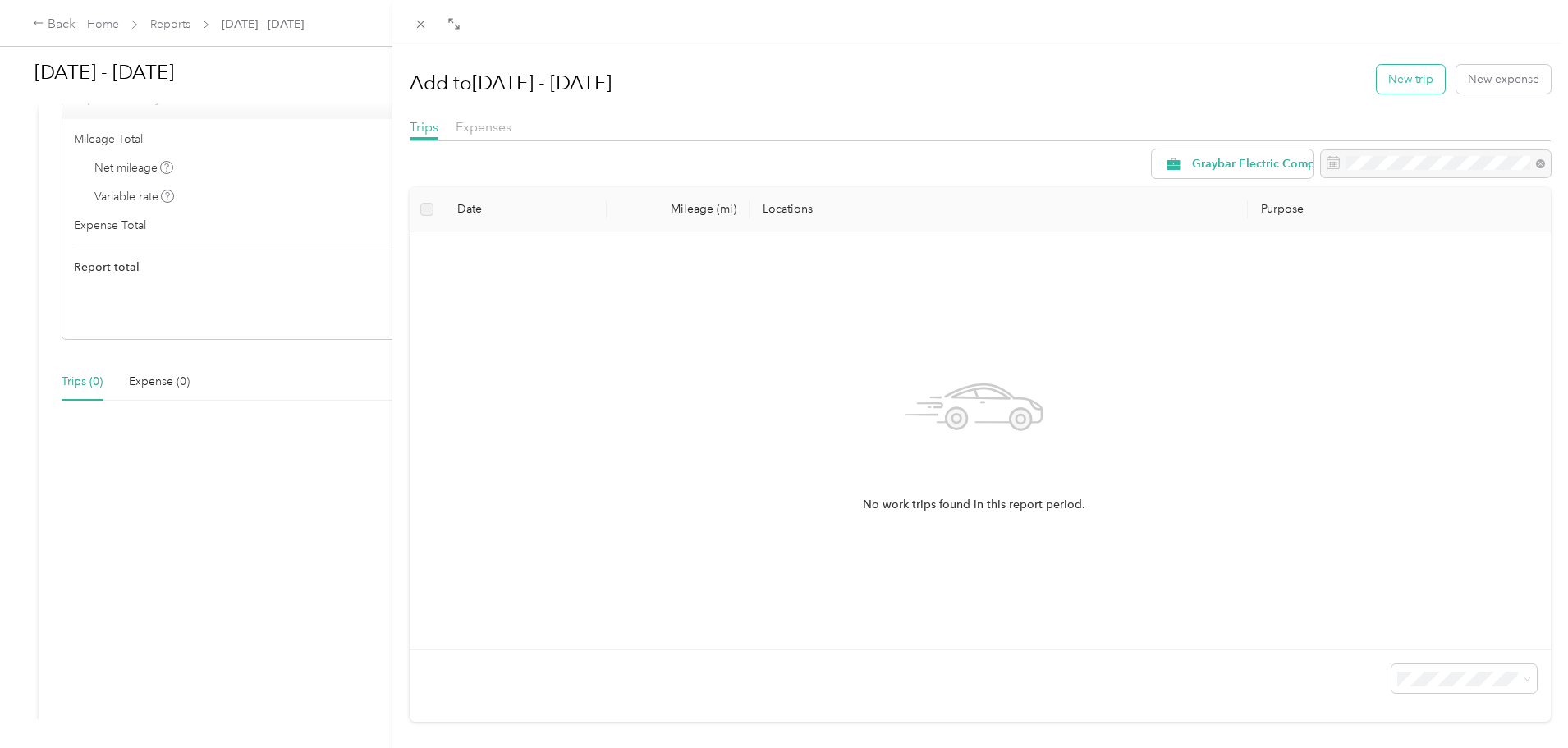
click at [1399, 83] on button "New trip" at bounding box center [1410, 79] width 68 height 28
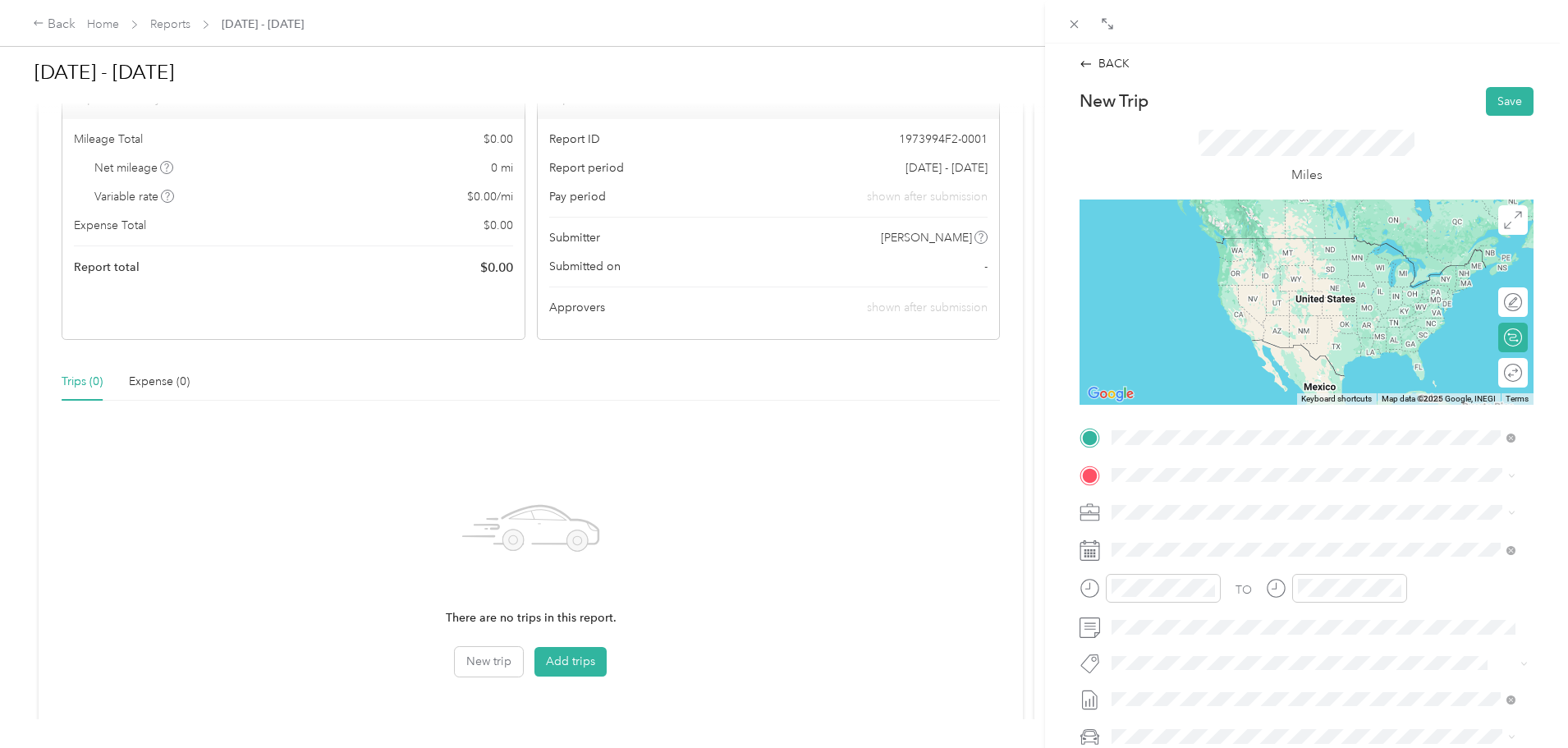
click at [1211, 519] on span "[STREET_ADDRESS][US_STATE]" at bounding box center [1224, 521] width 164 height 14
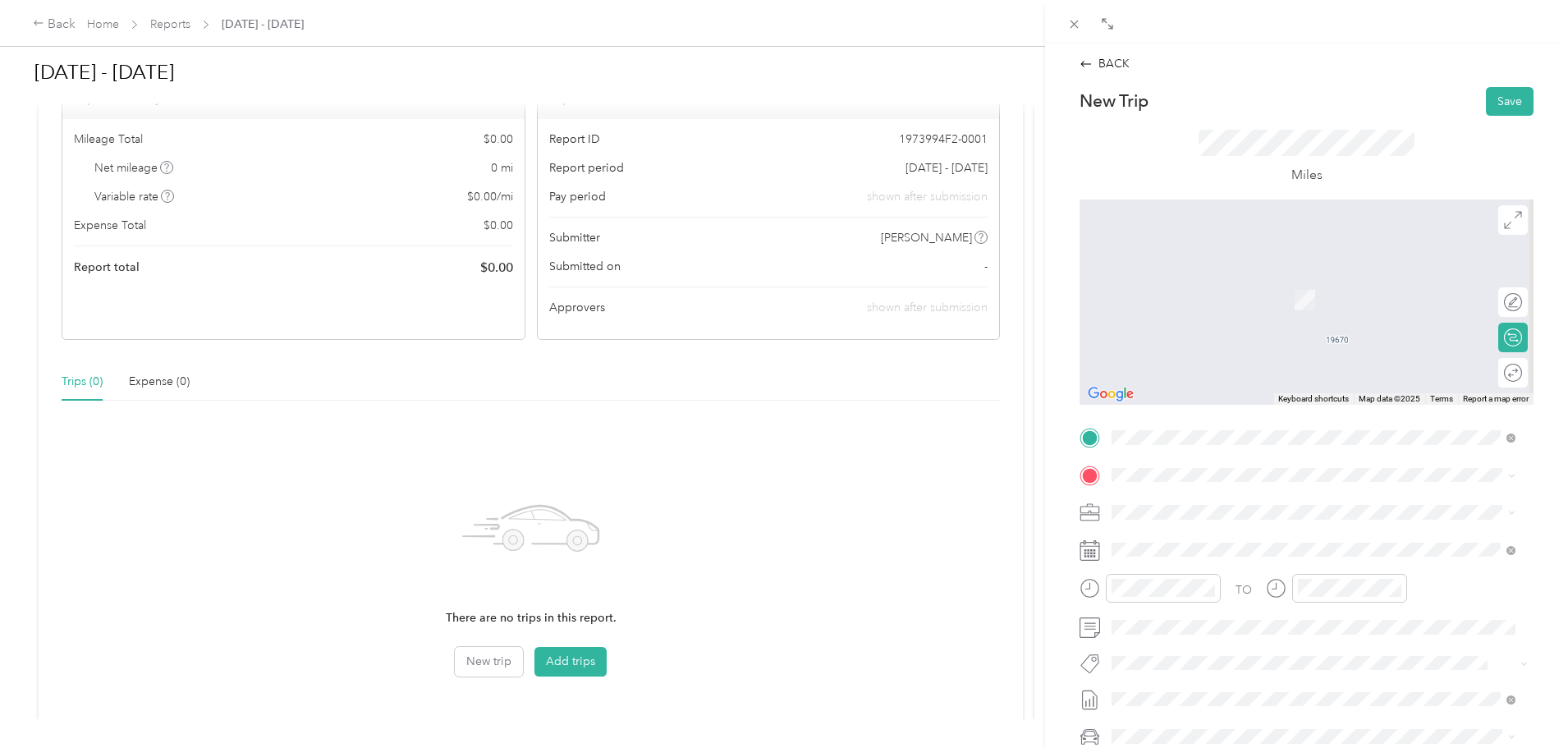
click at [1186, 540] on div "Graybar KCMO [STREET_ADDRESS][US_STATE][US_STATE]" at bounding box center [1254, 547] width 224 height 35
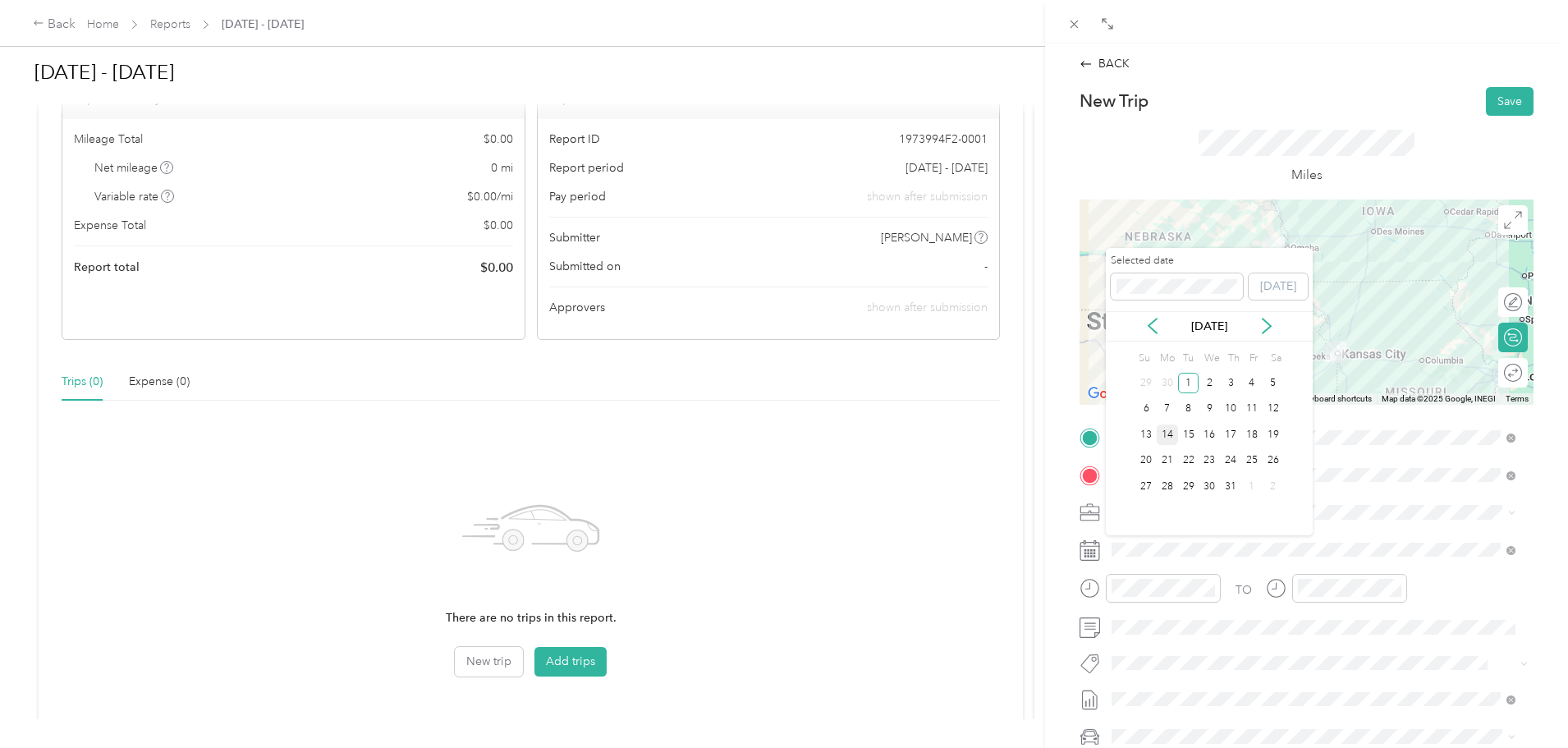
click at [1168, 436] on div "14" at bounding box center [1167, 435] width 21 height 20
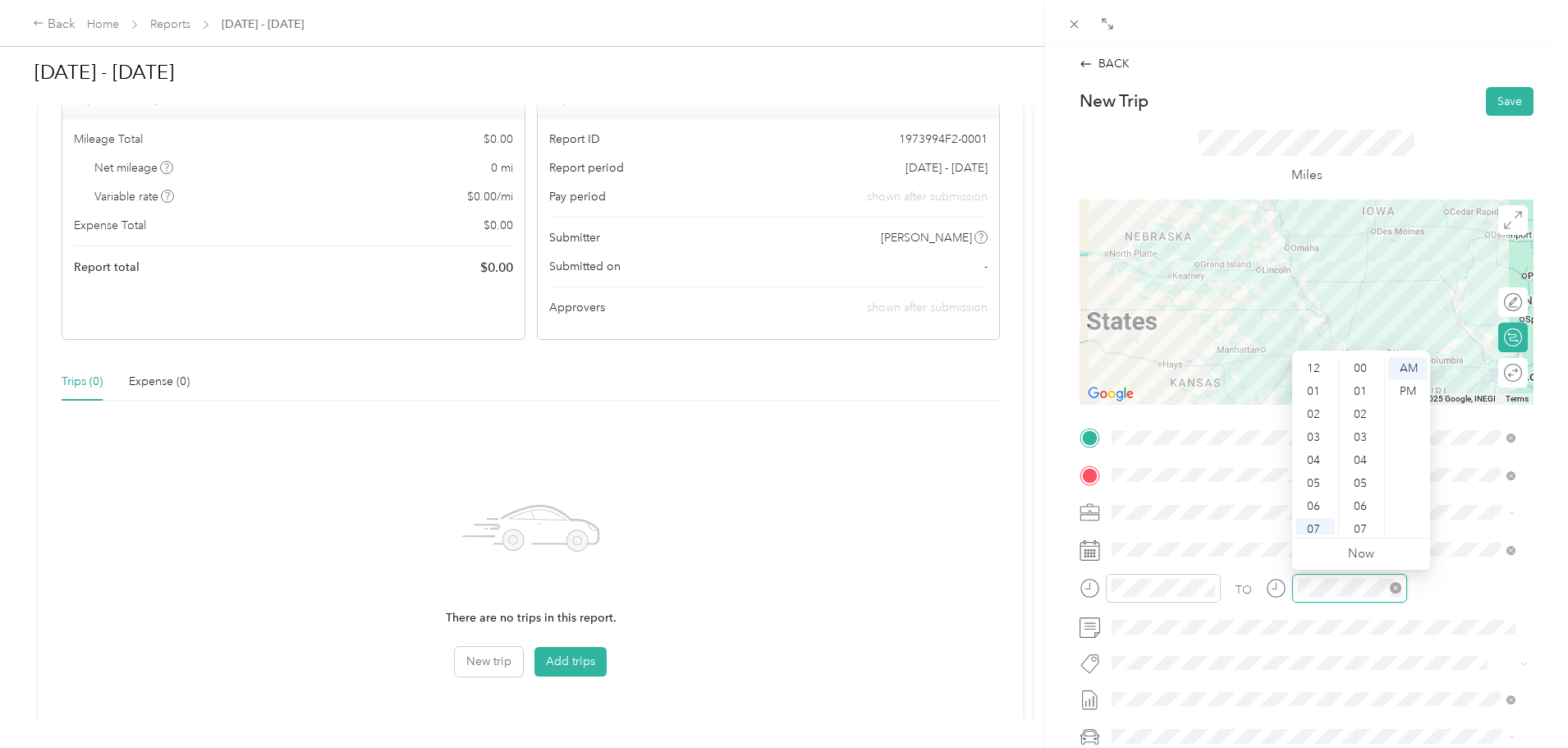
scroll to position [98, 0]
click at [1310, 495] on div "10" at bounding box center [1315, 500] width 39 height 23
click at [1495, 102] on button "Save" at bounding box center [1509, 101] width 48 height 28
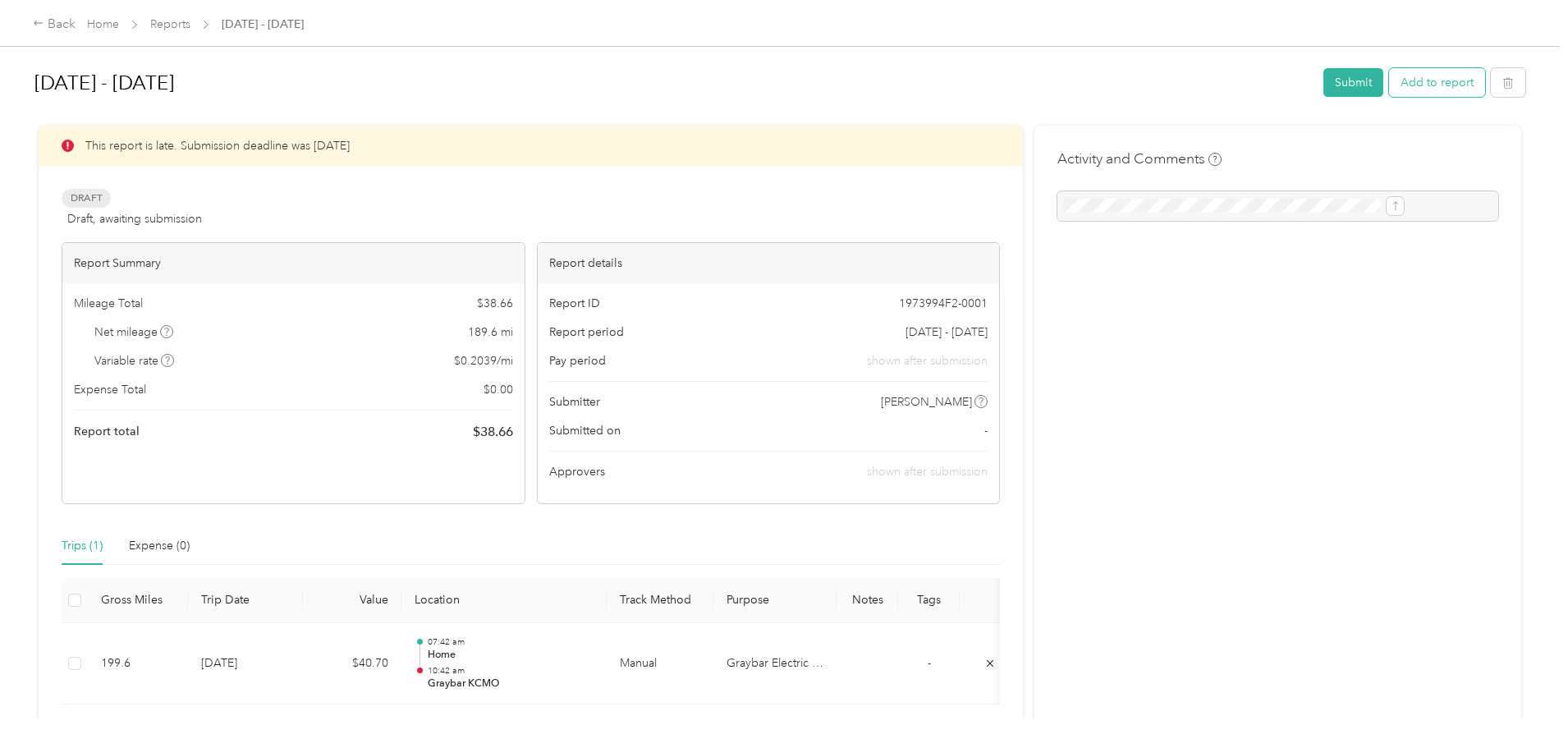
click at [1389, 86] on button "Add to report" at bounding box center [1437, 83] width 96 height 28
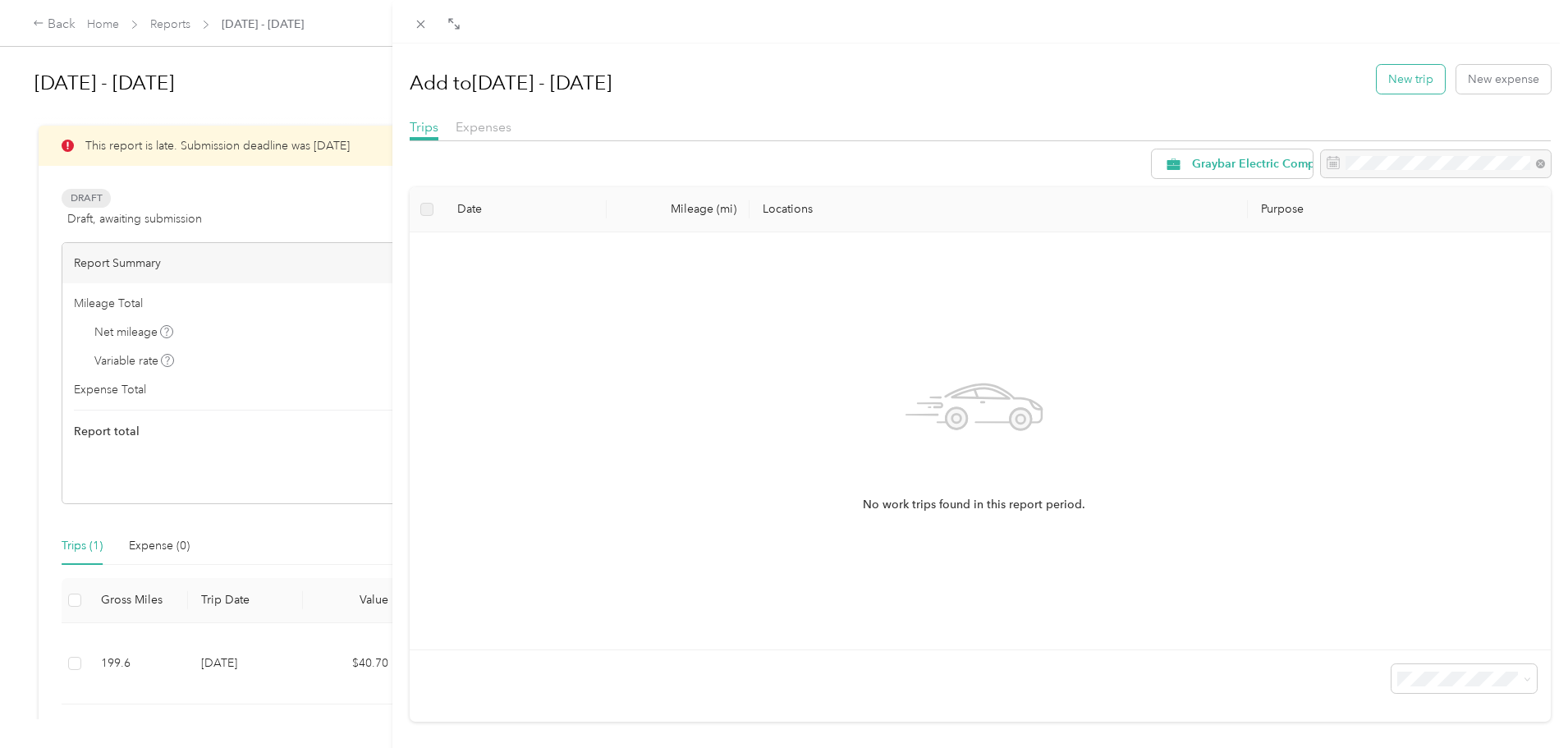
click at [1395, 78] on button "New trip" at bounding box center [1410, 79] width 68 height 28
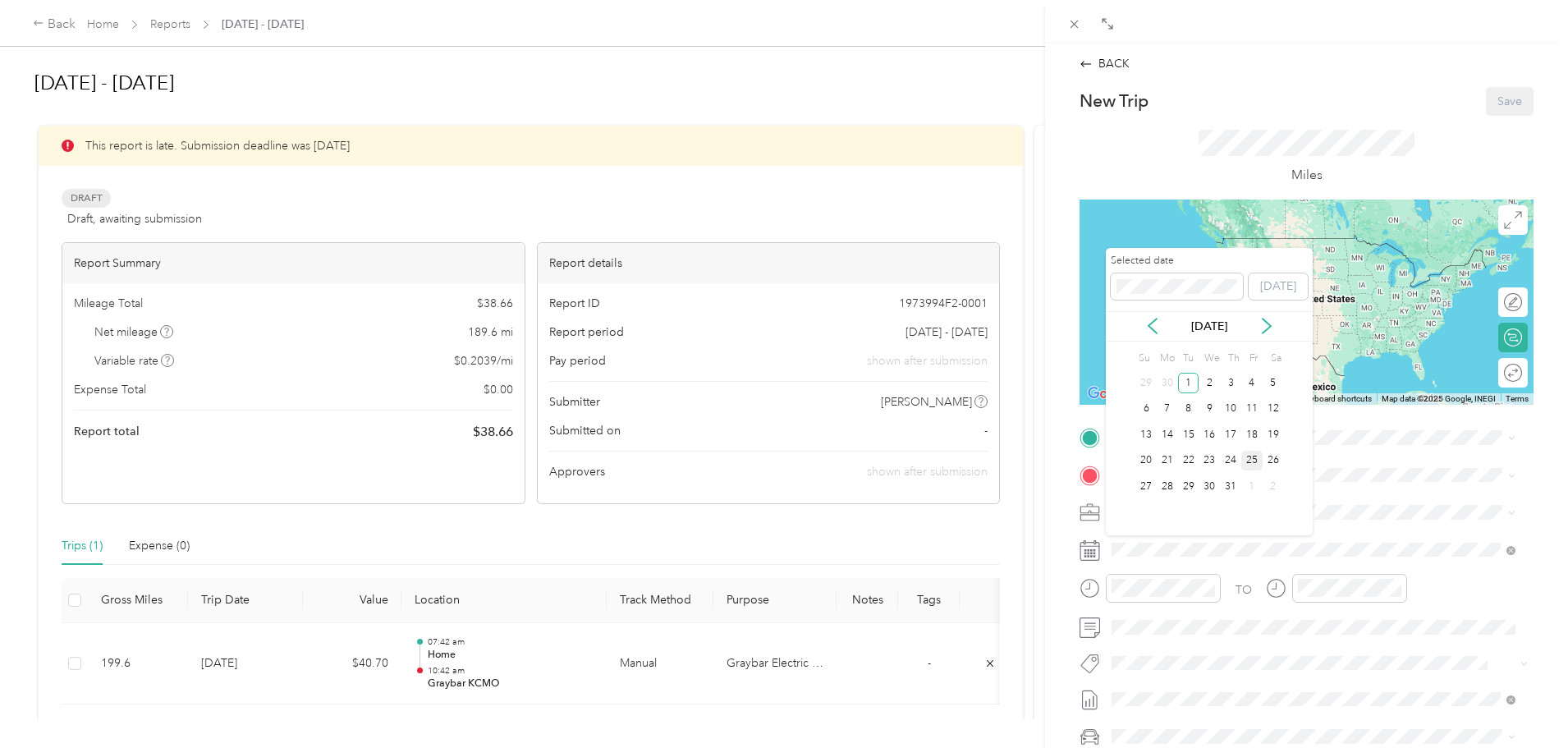
click at [1250, 461] on div "25" at bounding box center [1251, 461] width 21 height 20
click at [1252, 436] on div "18" at bounding box center [1251, 435] width 21 height 20
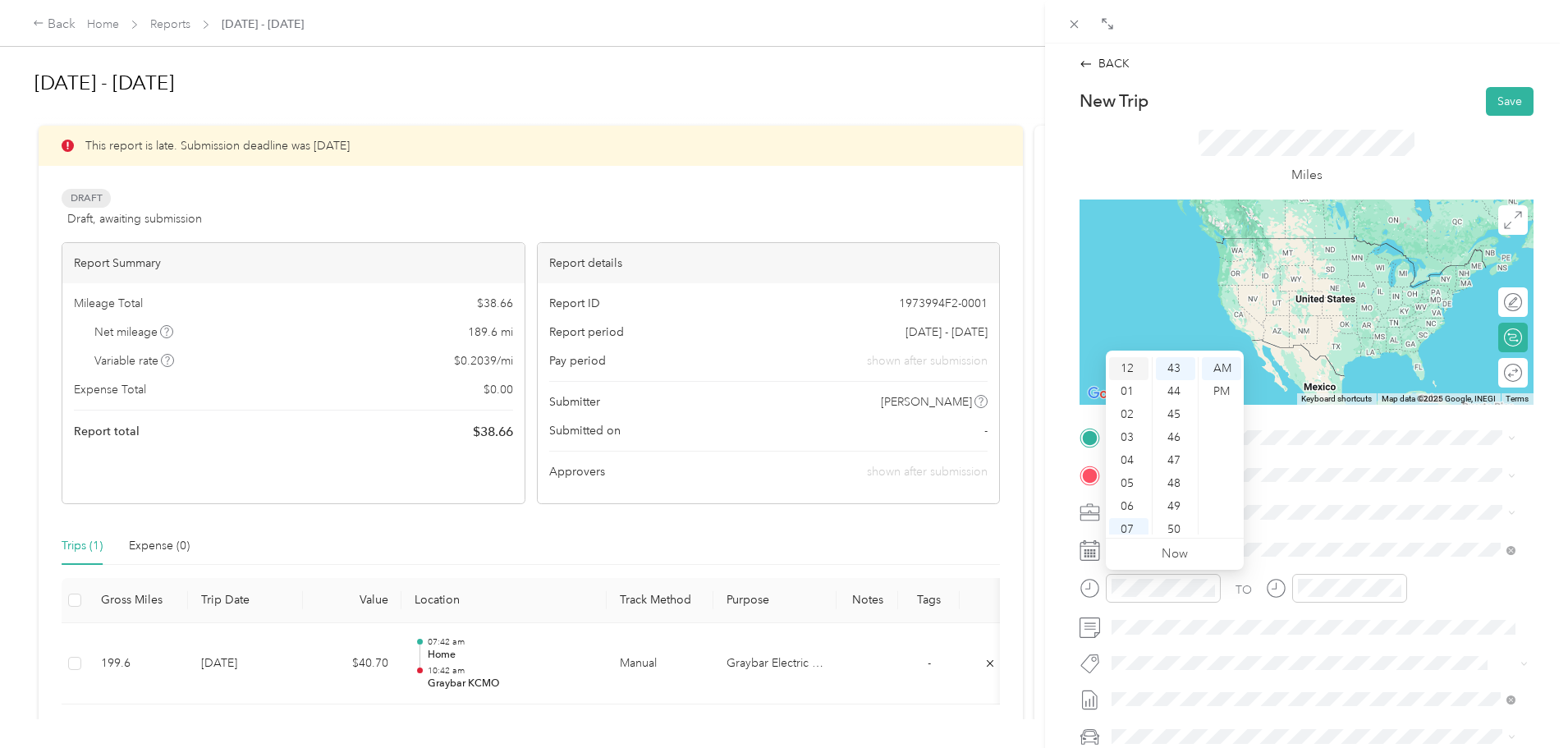
click at [1125, 368] on div "12" at bounding box center [1128, 369] width 39 height 23
click at [1222, 390] on div "PM" at bounding box center [1221, 392] width 39 height 23
click at [1174, 399] on div "30" at bounding box center [1175, 398] width 39 height 23
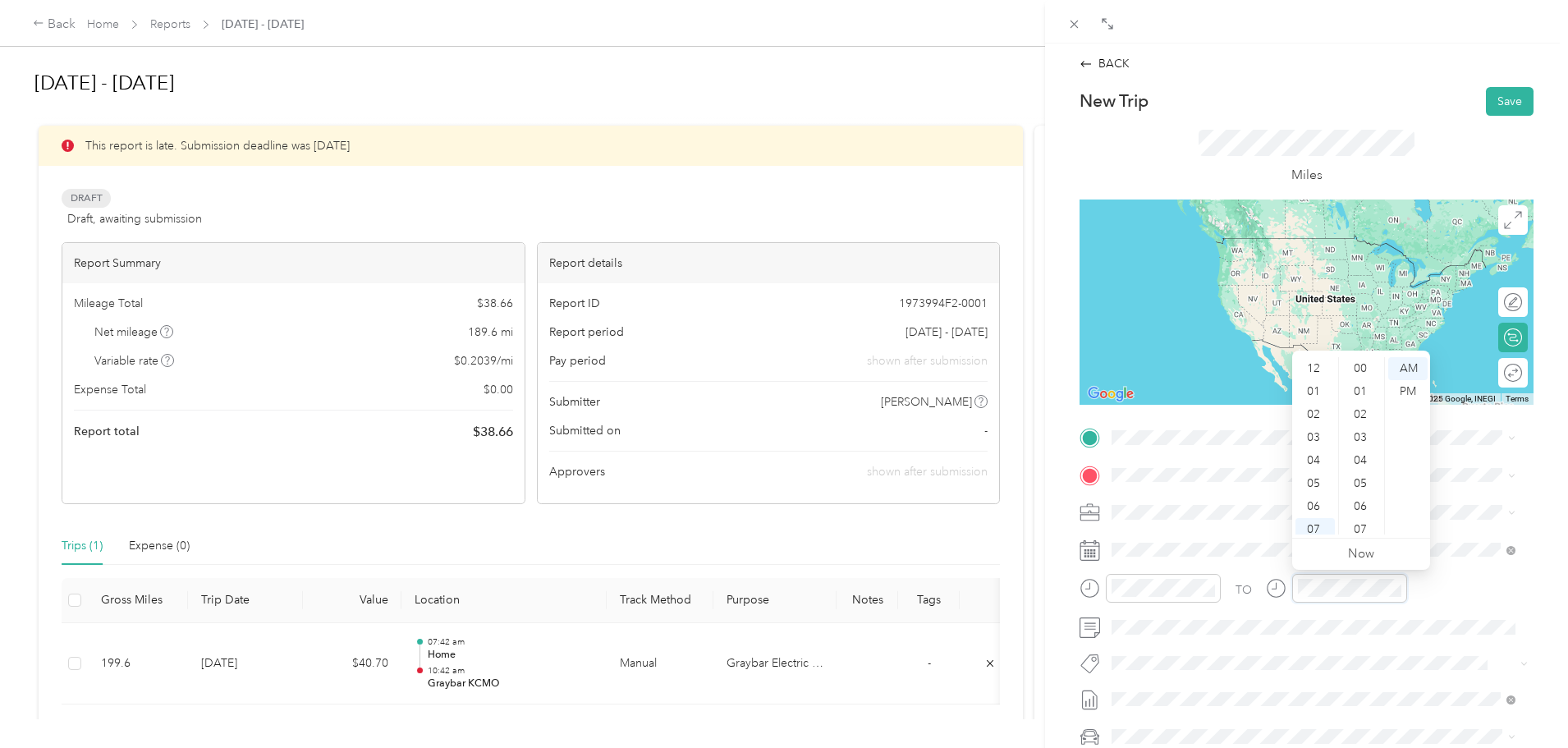
scroll to position [98, 0]
click at [1312, 360] on div "04" at bounding box center [1315, 362] width 39 height 23
click at [1362, 363] on div "00" at bounding box center [1361, 366] width 39 height 23
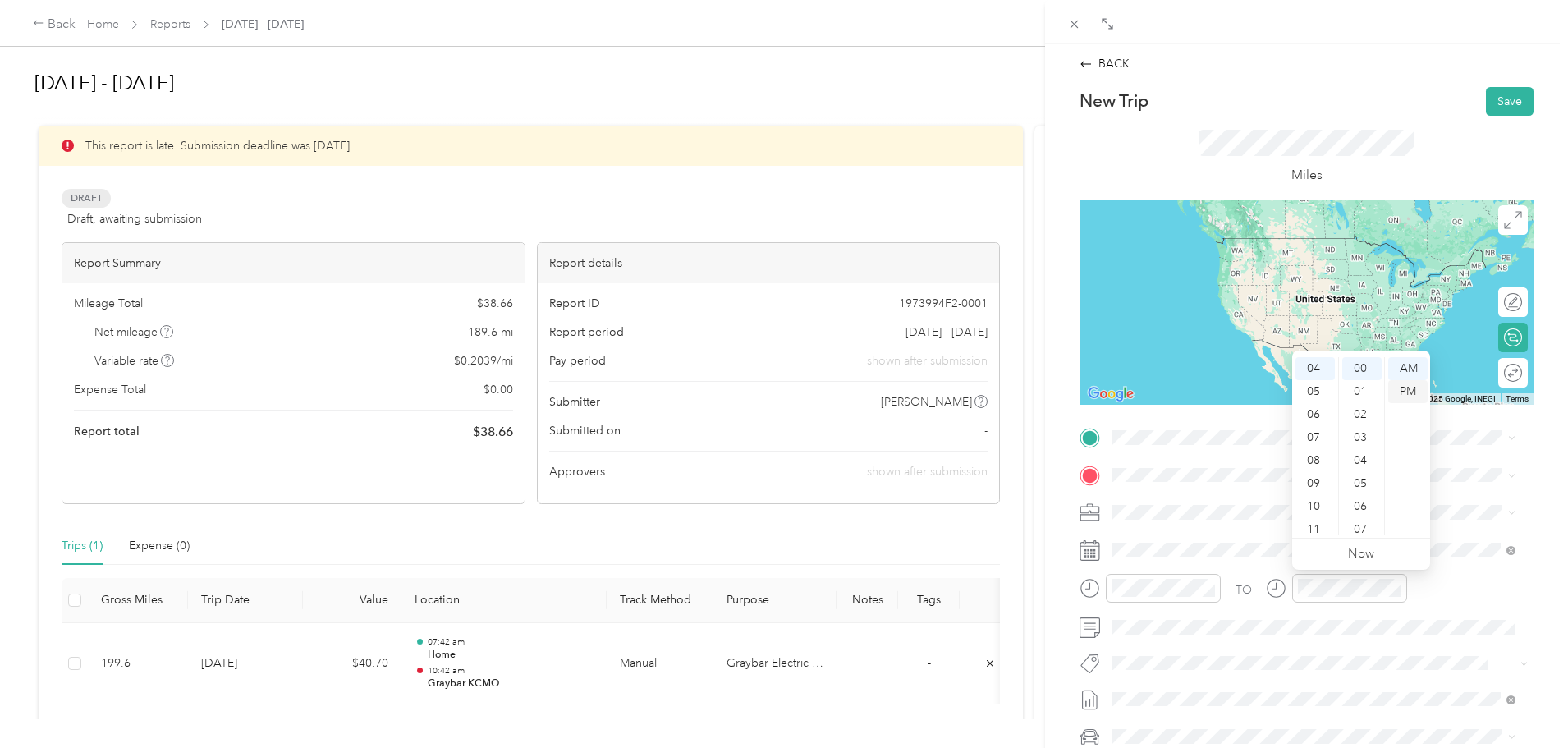
click at [1400, 387] on div "PM" at bounding box center [1407, 392] width 39 height 23
click at [1402, 391] on div "PM" at bounding box center [1407, 392] width 39 height 23
click at [1419, 394] on div "PM" at bounding box center [1407, 392] width 39 height 23
click at [1258, 445] on span at bounding box center [1320, 438] width 427 height 27
click at [1198, 513] on div "Graybar KCMO [STREET_ADDRESS][US_STATE][US_STATE]" at bounding box center [1254, 512] width 224 height 35
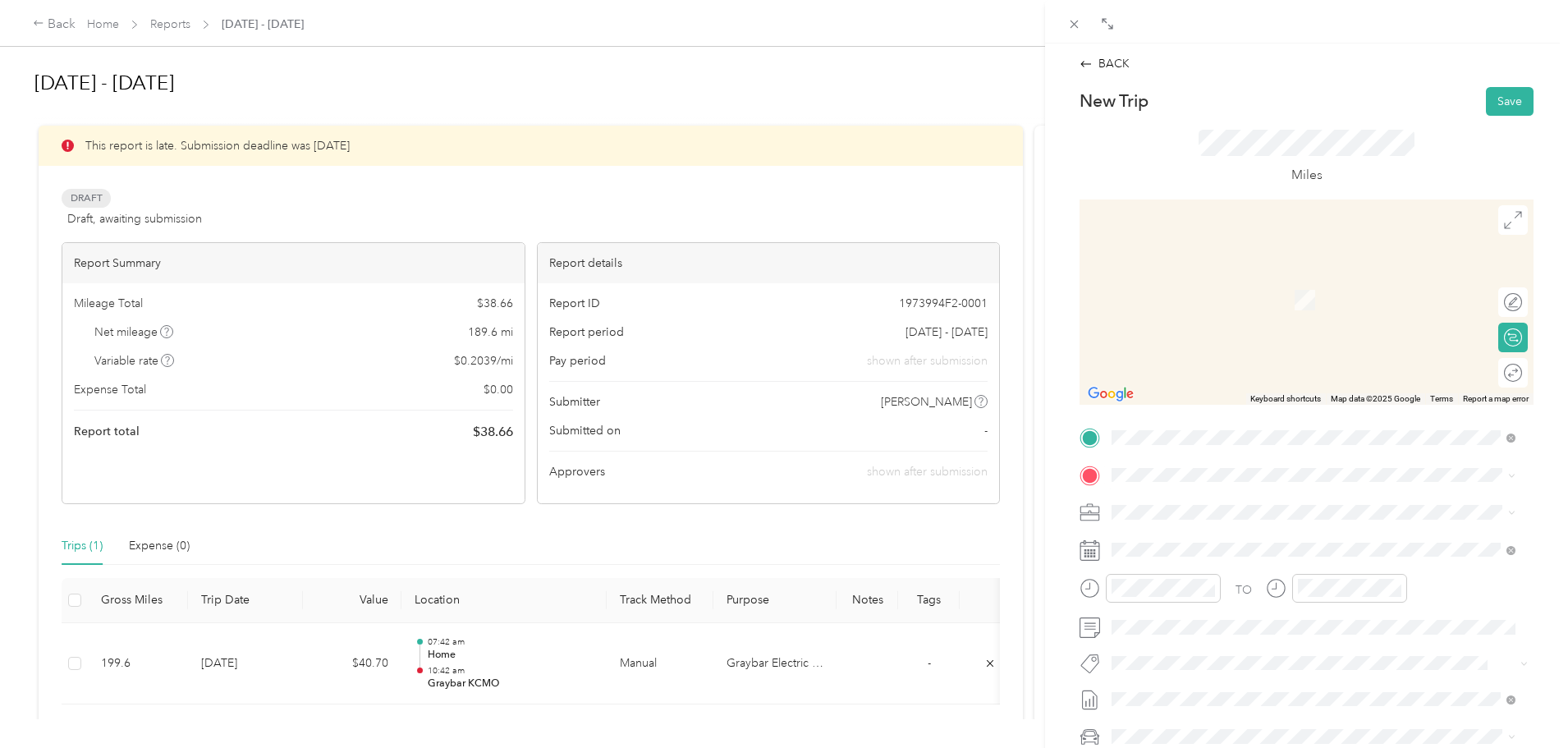
click at [1269, 546] on div "Home [STREET_ADDRESS][US_STATE]" at bounding box center [1224, 545] width 164 height 35
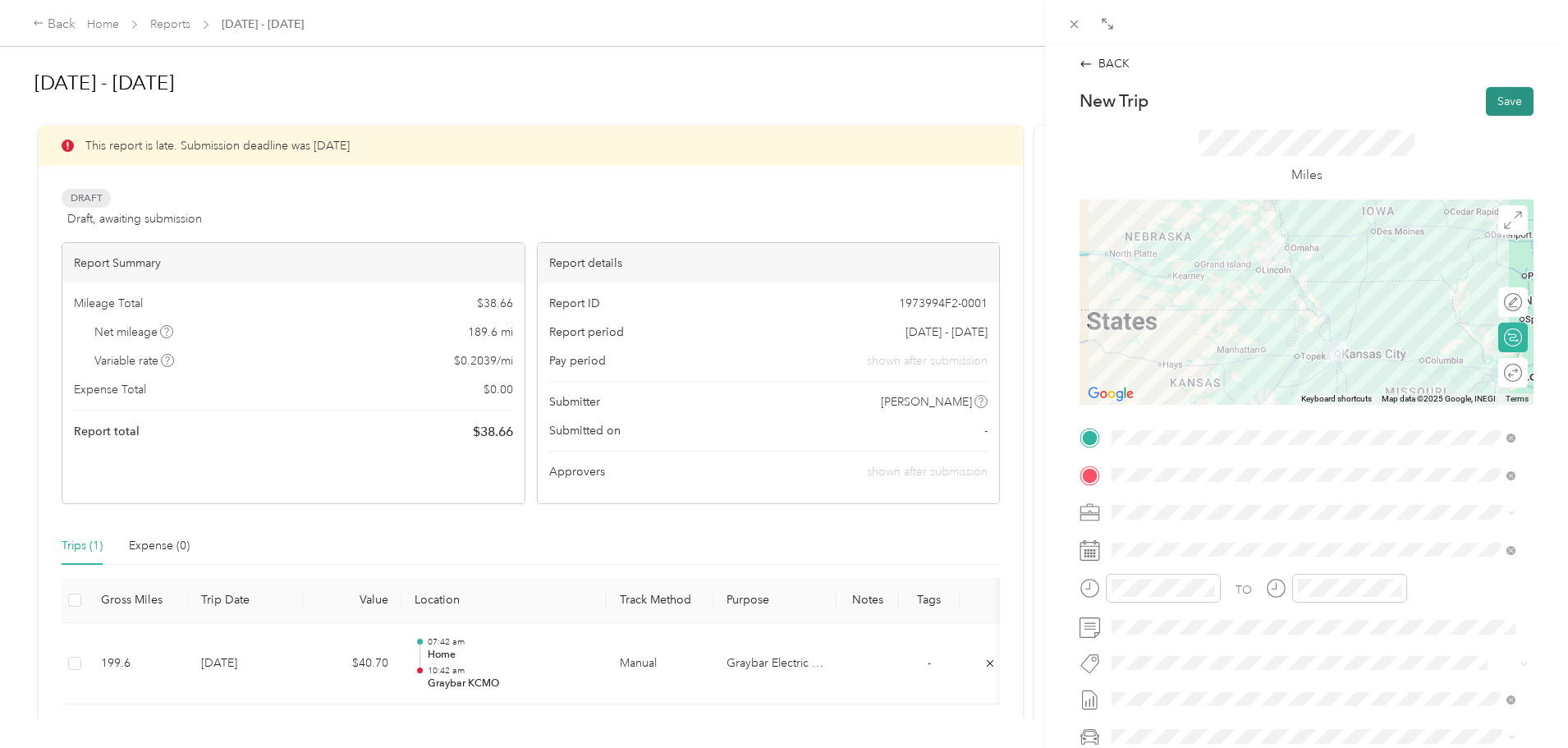
click at [1496, 93] on button "Save" at bounding box center [1509, 101] width 48 height 28
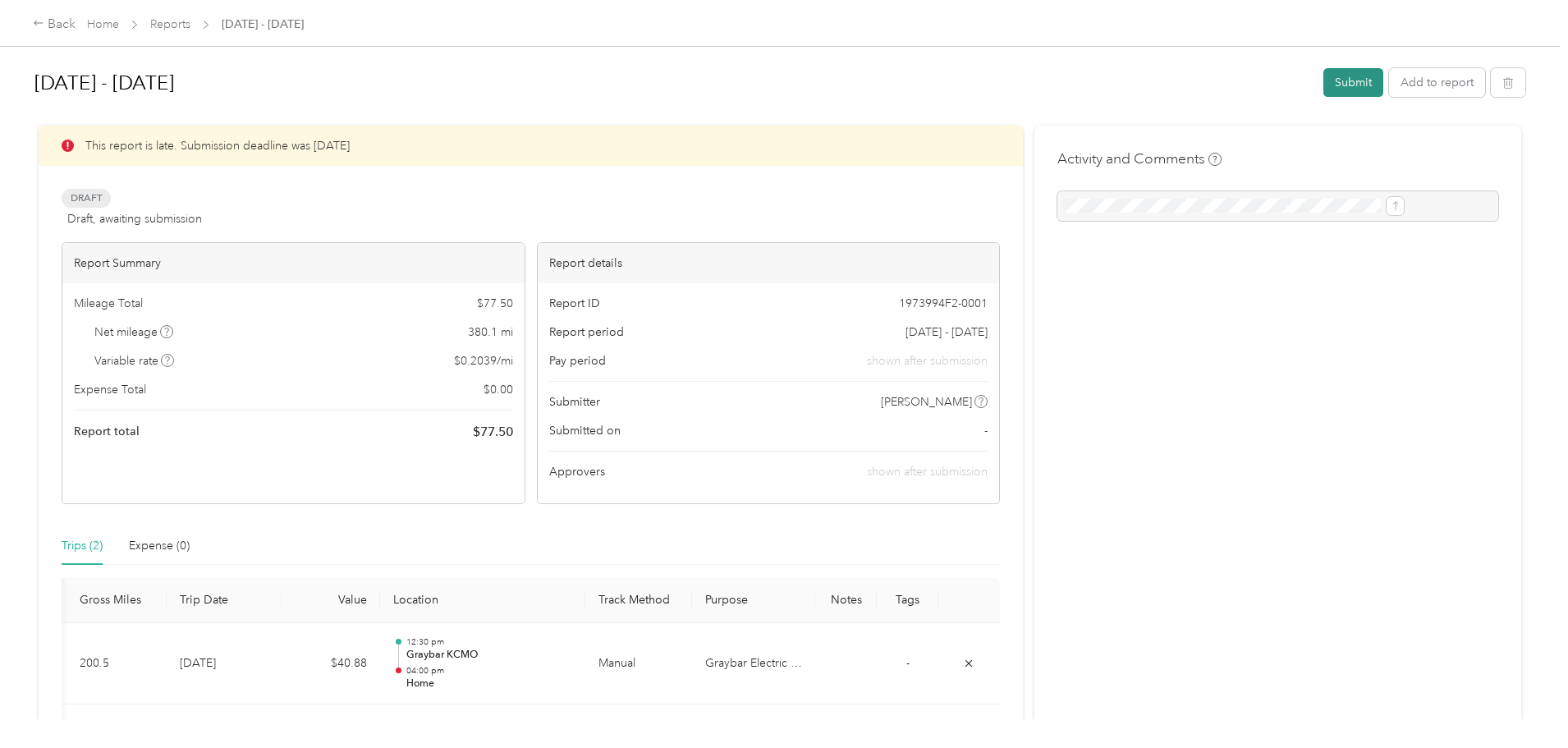
click at [1323, 82] on button "Submit" at bounding box center [1353, 83] width 60 height 28
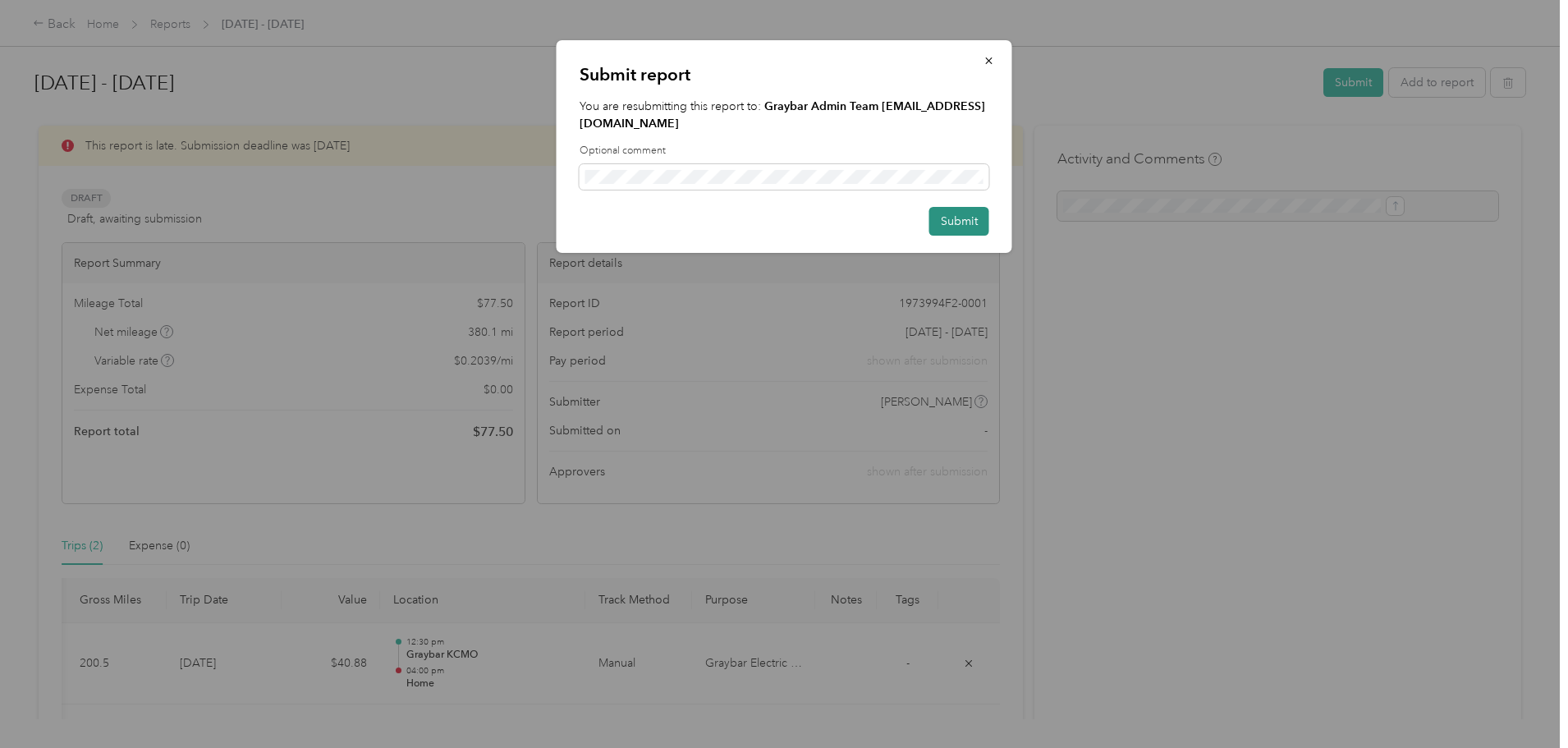
click at [951, 207] on button "Submit" at bounding box center [960, 221] width 60 height 28
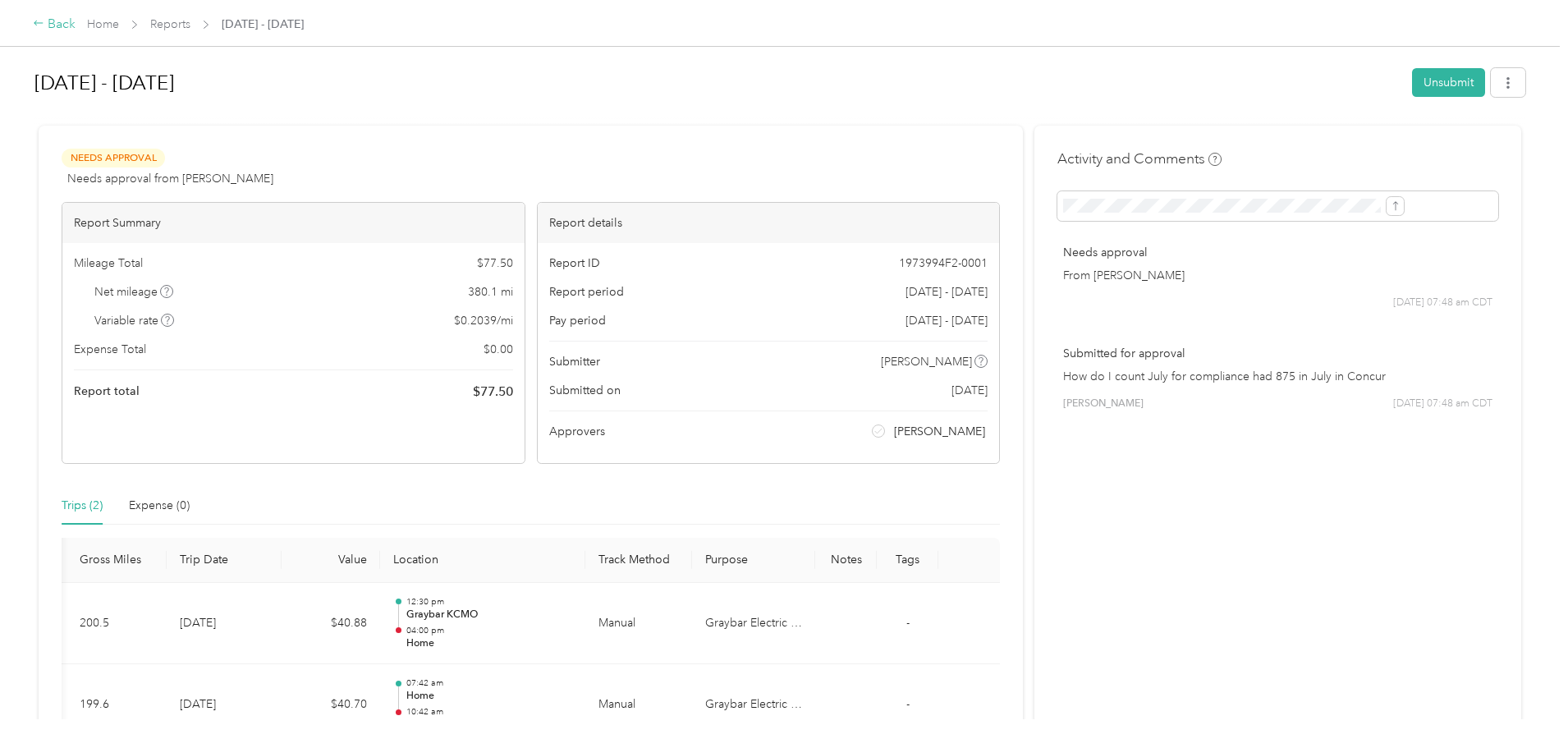
click at [75, 28] on div "Back" at bounding box center [54, 25] width 43 height 20
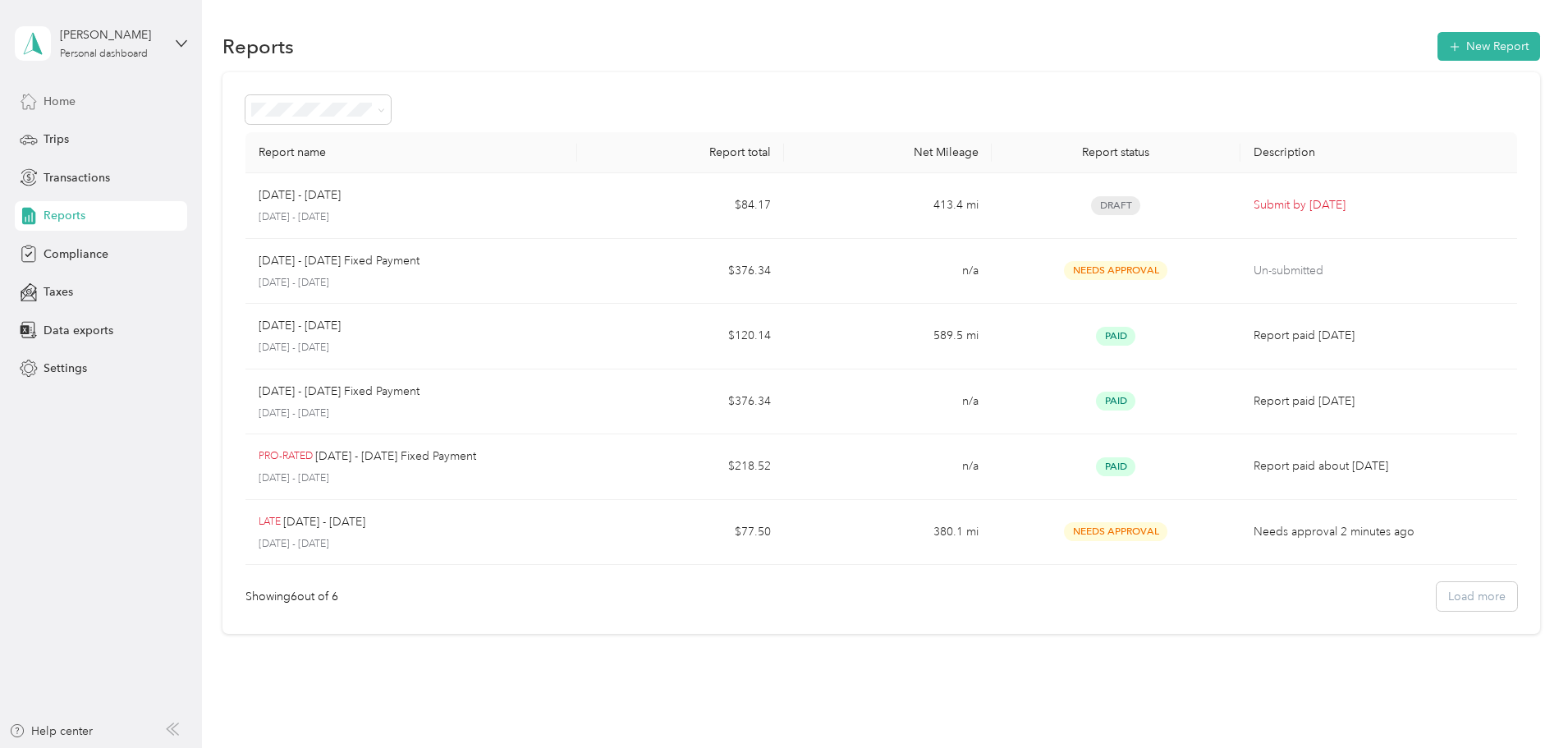
click at [60, 106] on span "Home" at bounding box center [59, 101] width 32 height 17
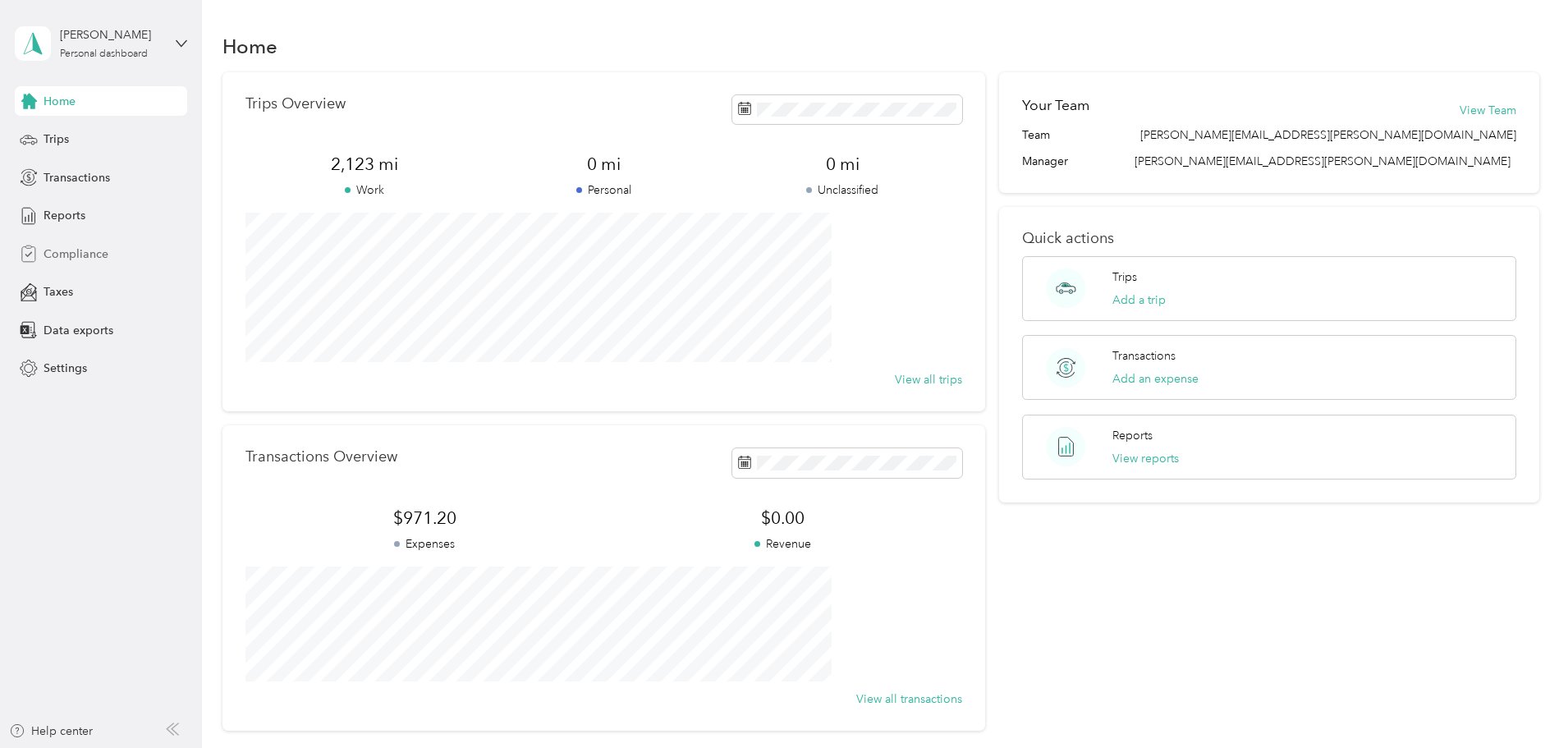
click at [73, 255] on span "Compliance" at bounding box center [75, 254] width 65 height 17
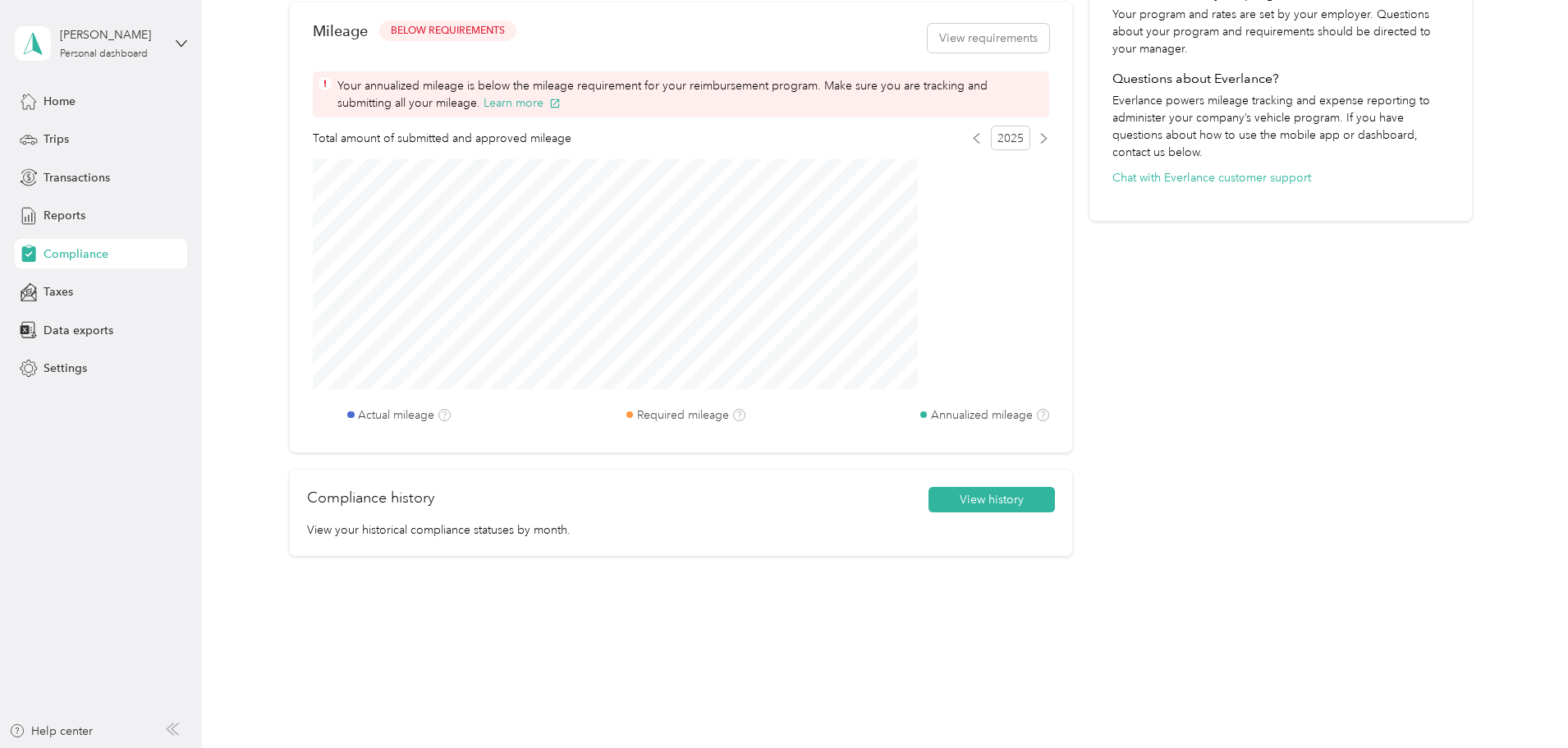
scroll to position [535, 0]
click at [941, 499] on button "View history" at bounding box center [992, 500] width 127 height 27
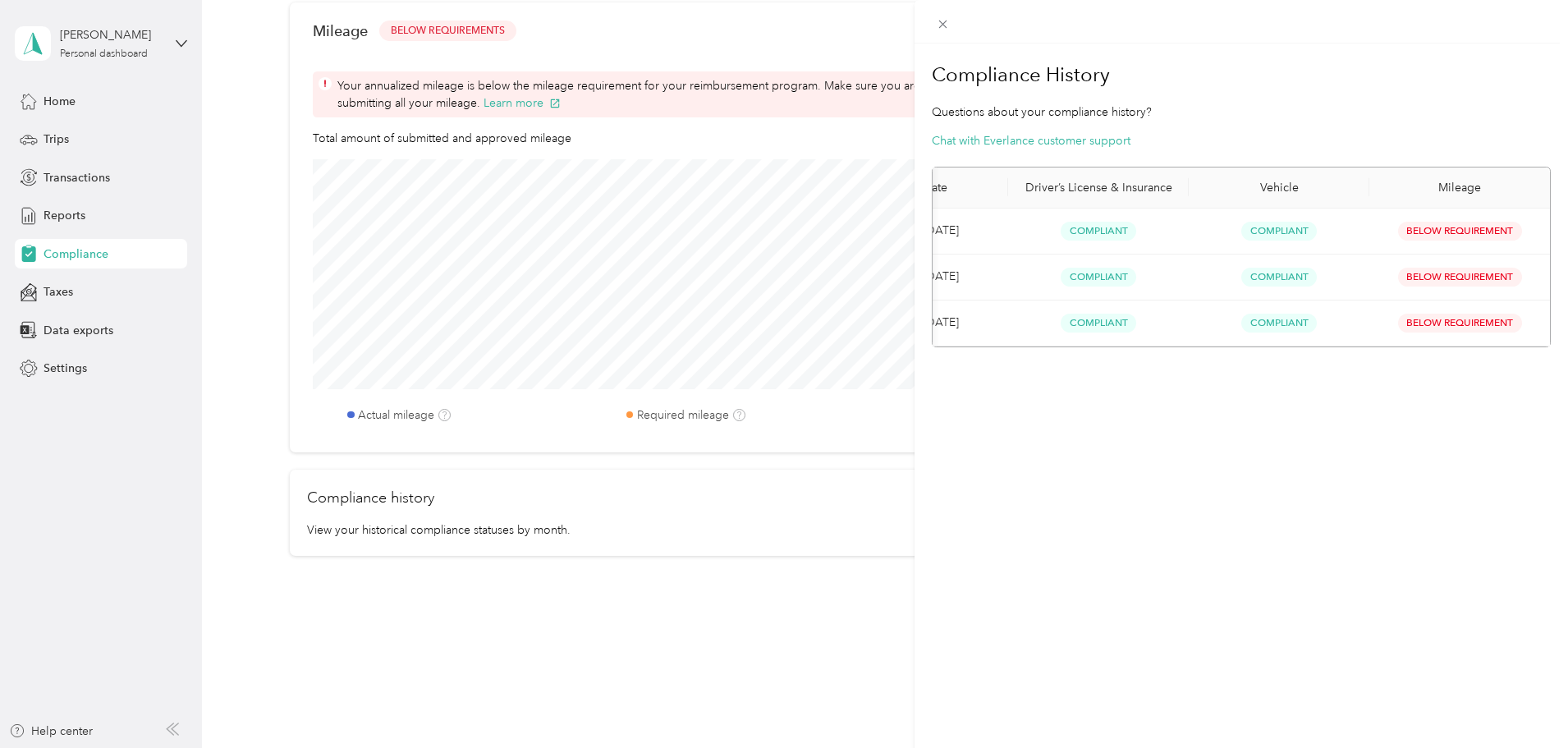
scroll to position [0, 0]
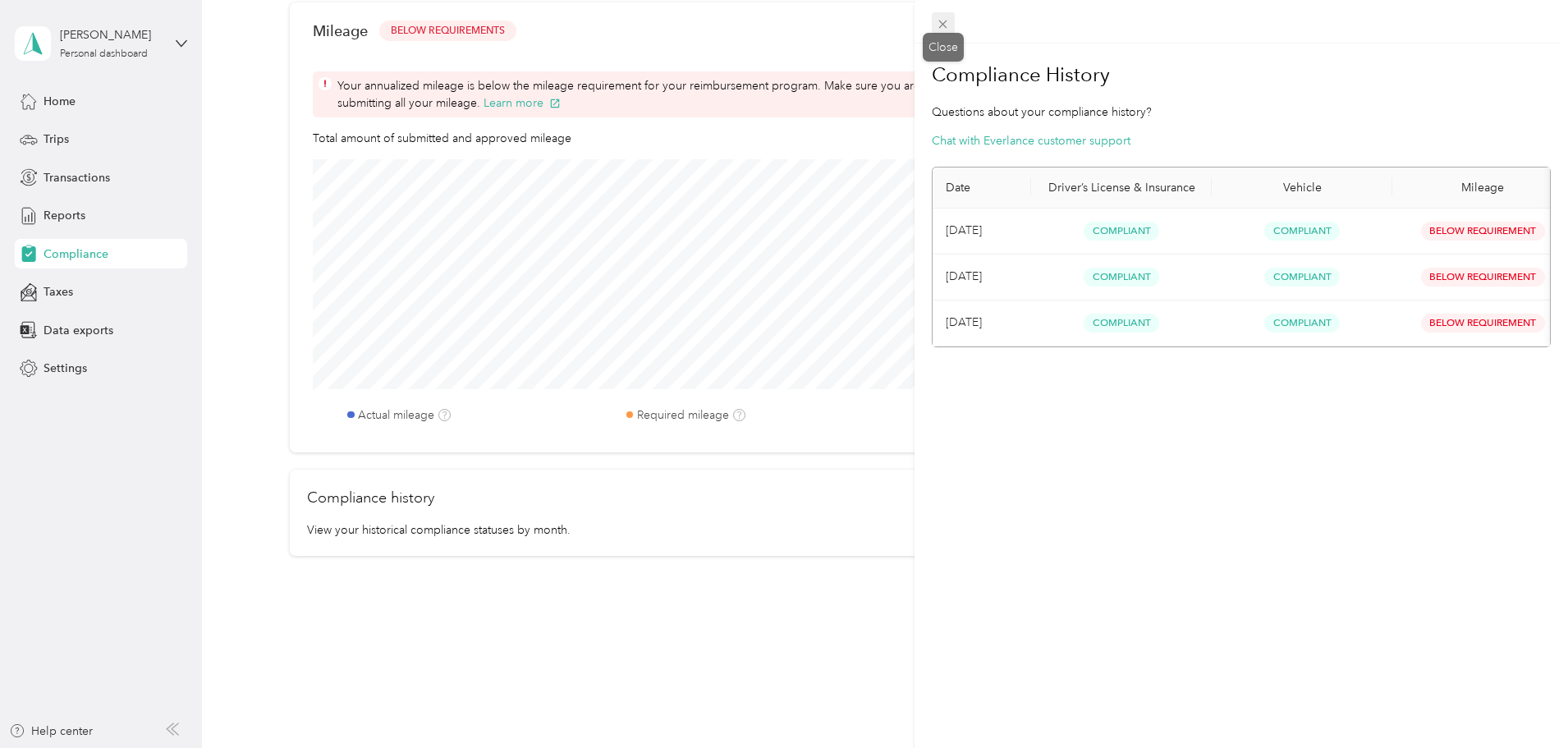
click at [944, 25] on icon at bounding box center [943, 24] width 8 height 8
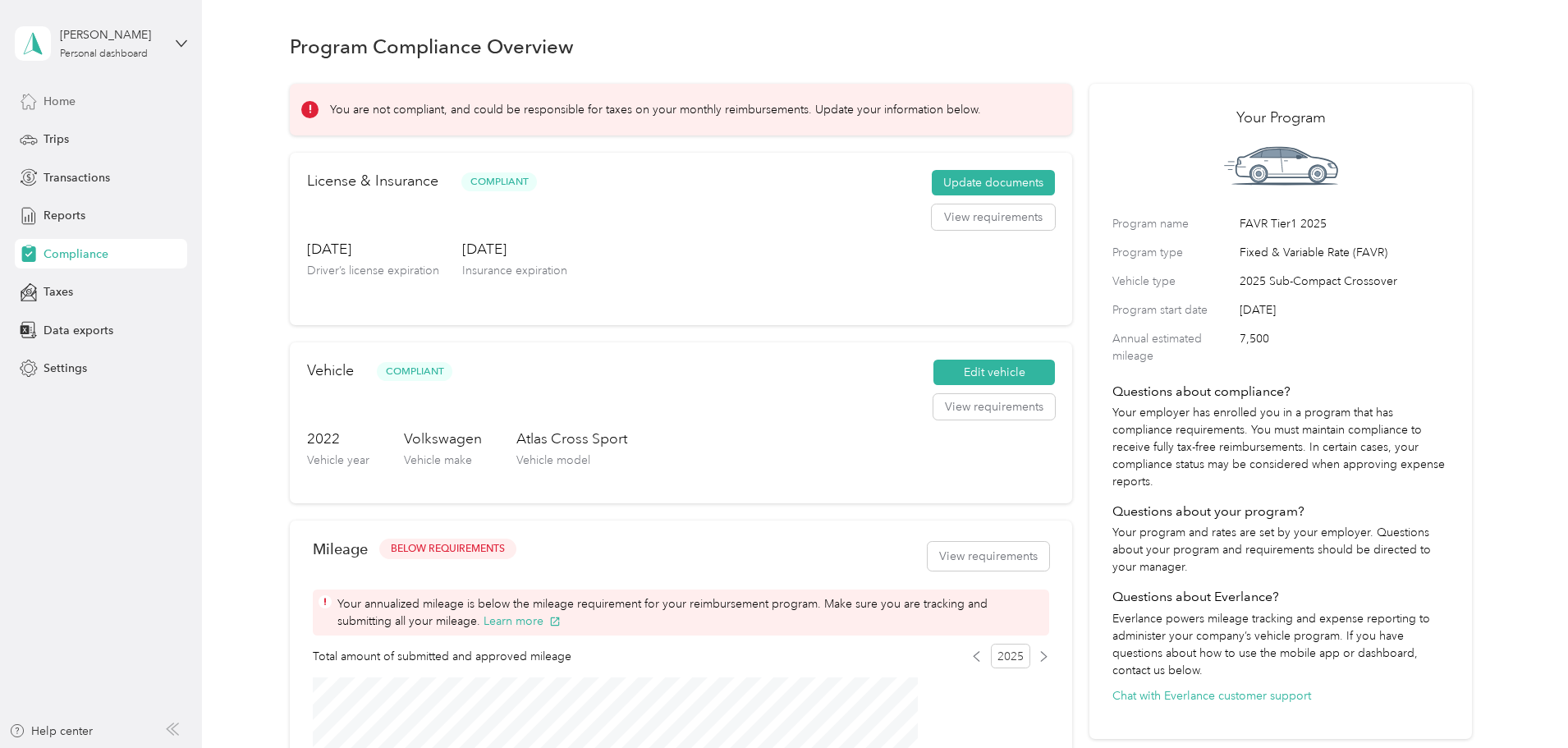
click at [54, 97] on span "Home" at bounding box center [59, 101] width 32 height 17
